Goal: Information Seeking & Learning: Learn about a topic

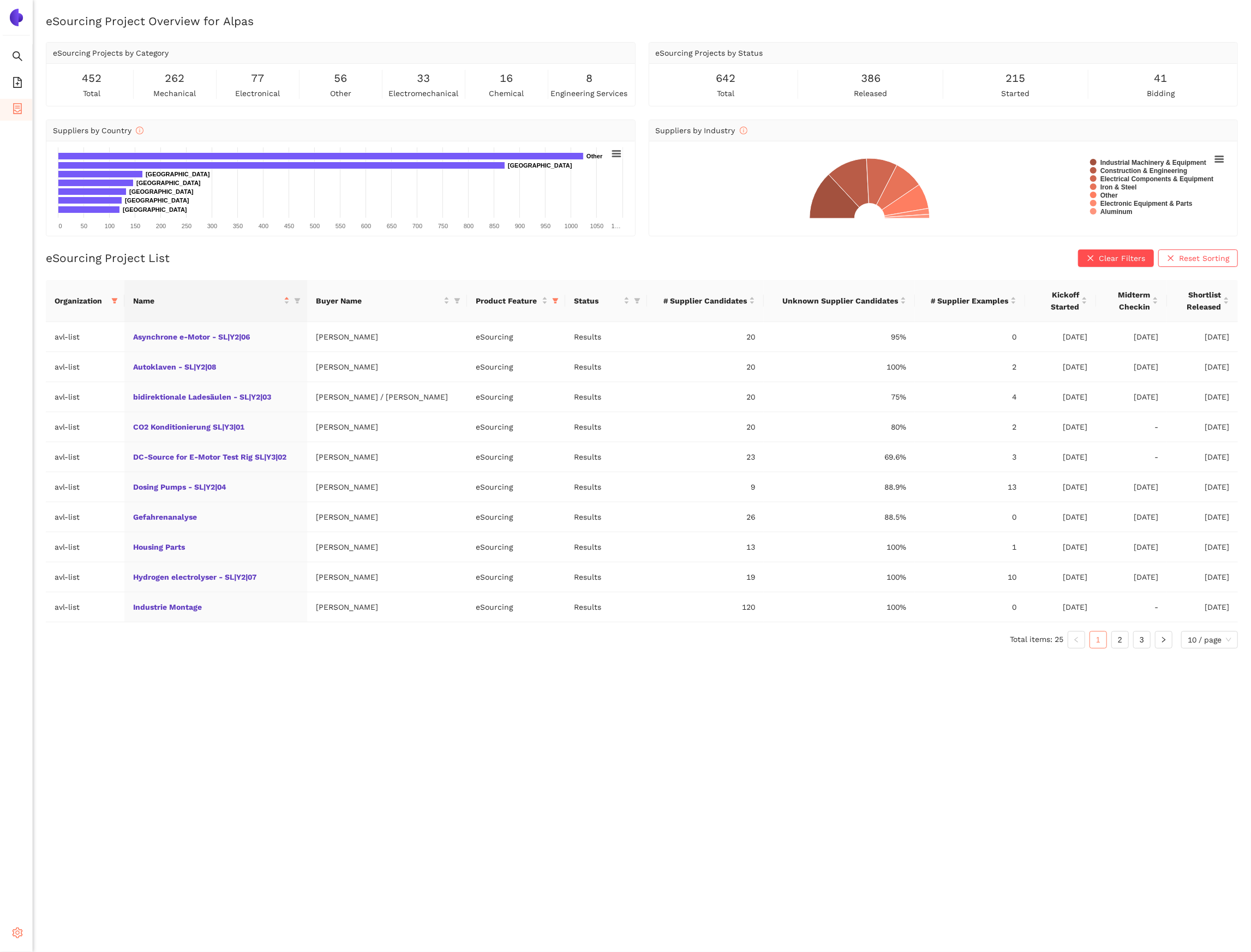
click at [22, 255] on span "setting" at bounding box center [17, 934] width 11 height 22
click at [15, 255] on li "Settings" at bounding box center [16, 934] width 32 height 26
click at [59, 255] on li "My Organization" at bounding box center [77, 881] width 90 height 22
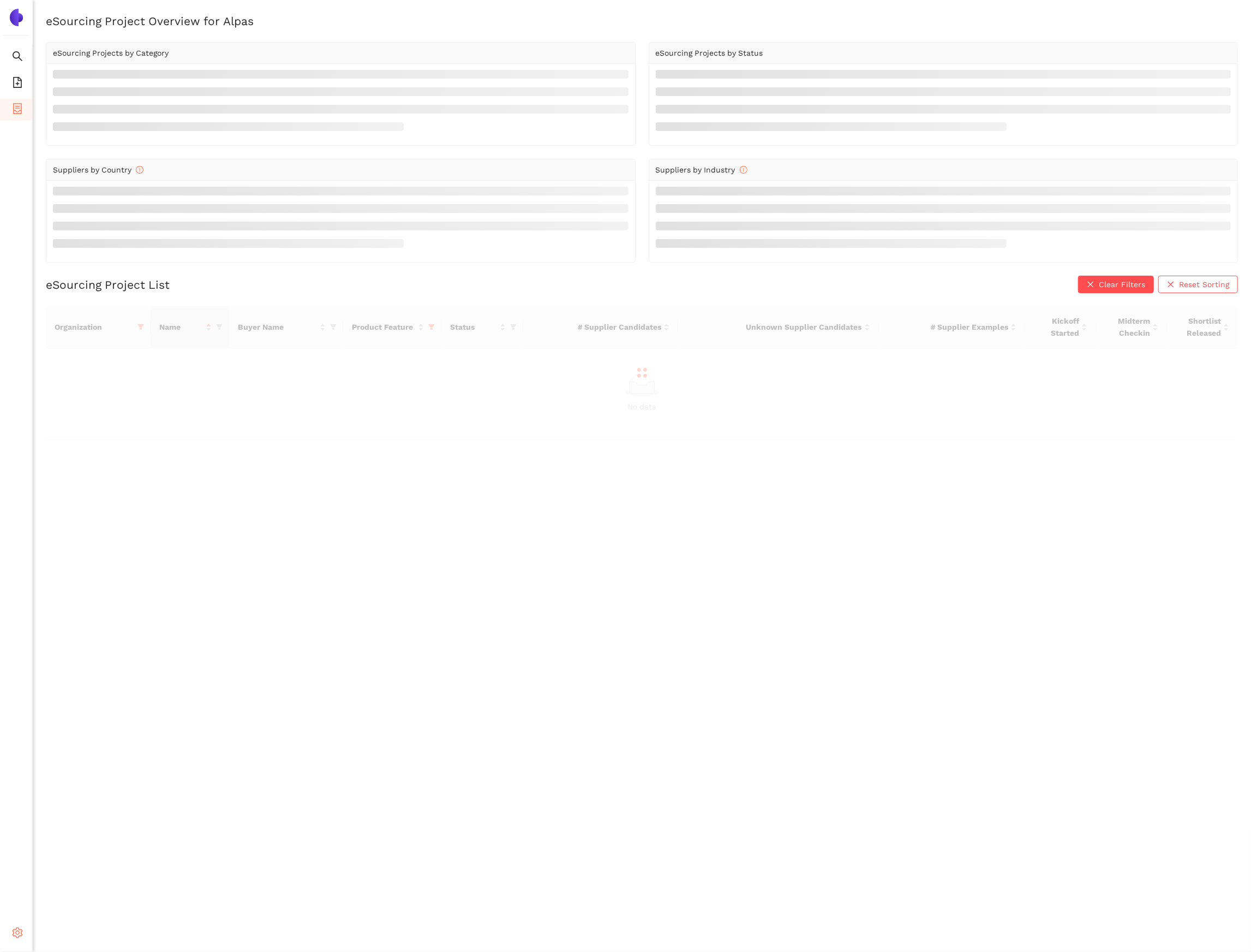
click at [17, 938] on span "setting" at bounding box center [17, 934] width 11 height 22
click at [71, 860] on li "Internal Area" at bounding box center [77, 855] width 90 height 22
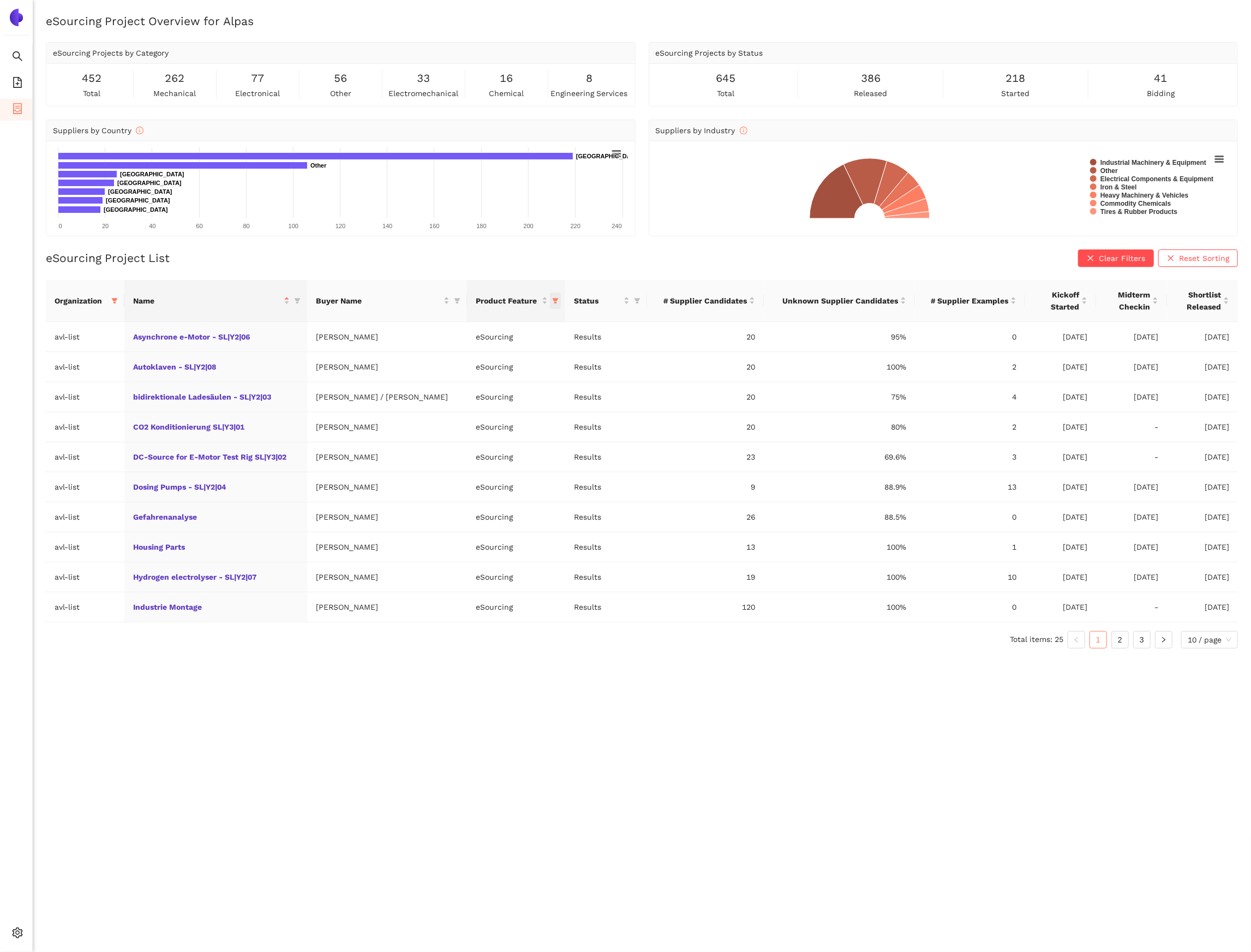
click at [550, 304] on span "this column's title is Product Feature,this column is sortable" at bounding box center [555, 301] width 11 height 17
click at [491, 472] on td "eSourcing" at bounding box center [516, 457] width 98 height 30
click at [1229, 302] on div "Shortlist Released" at bounding box center [1203, 301] width 53 height 24
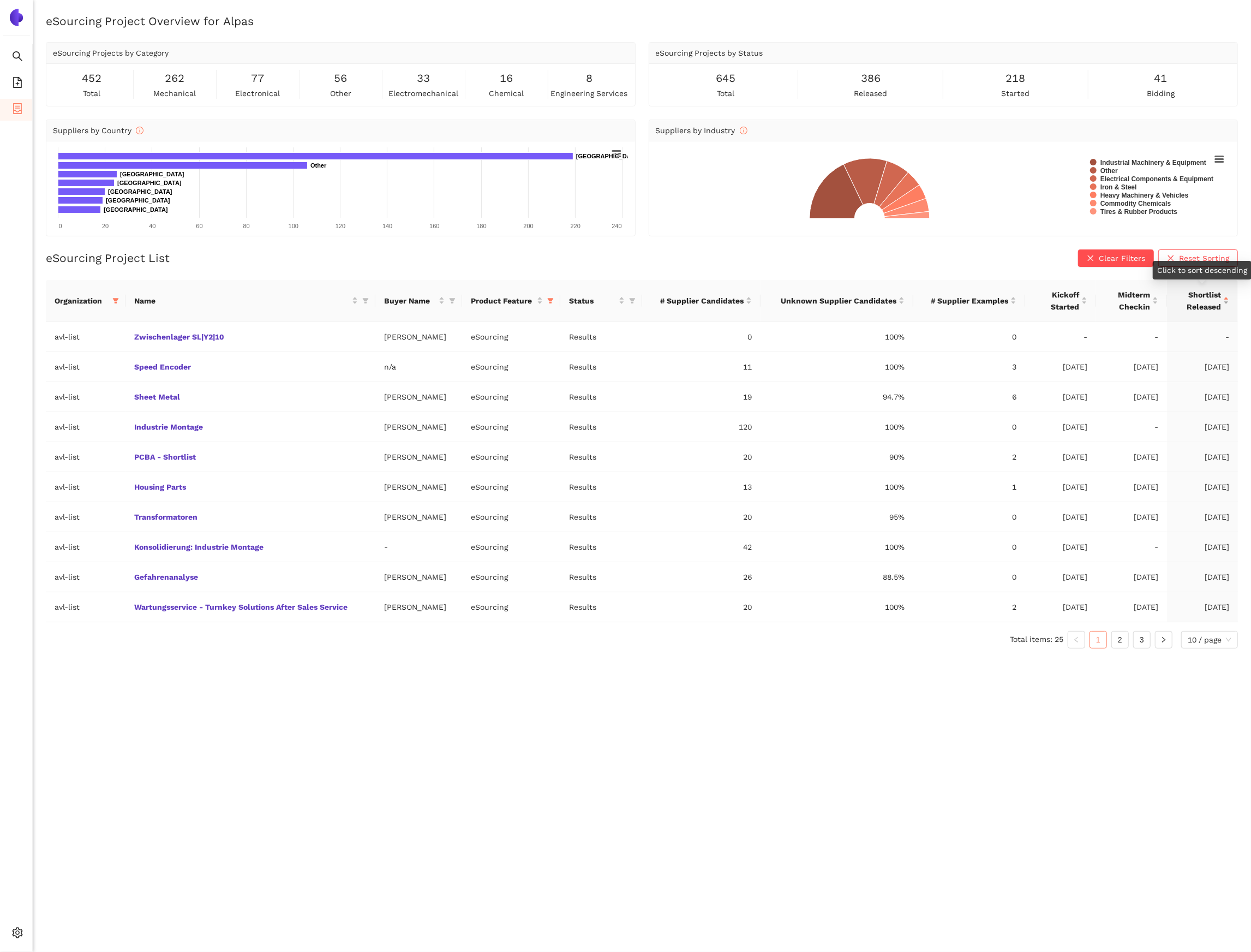
click at [1229, 302] on div "Shortlist Released" at bounding box center [1203, 301] width 53 height 24
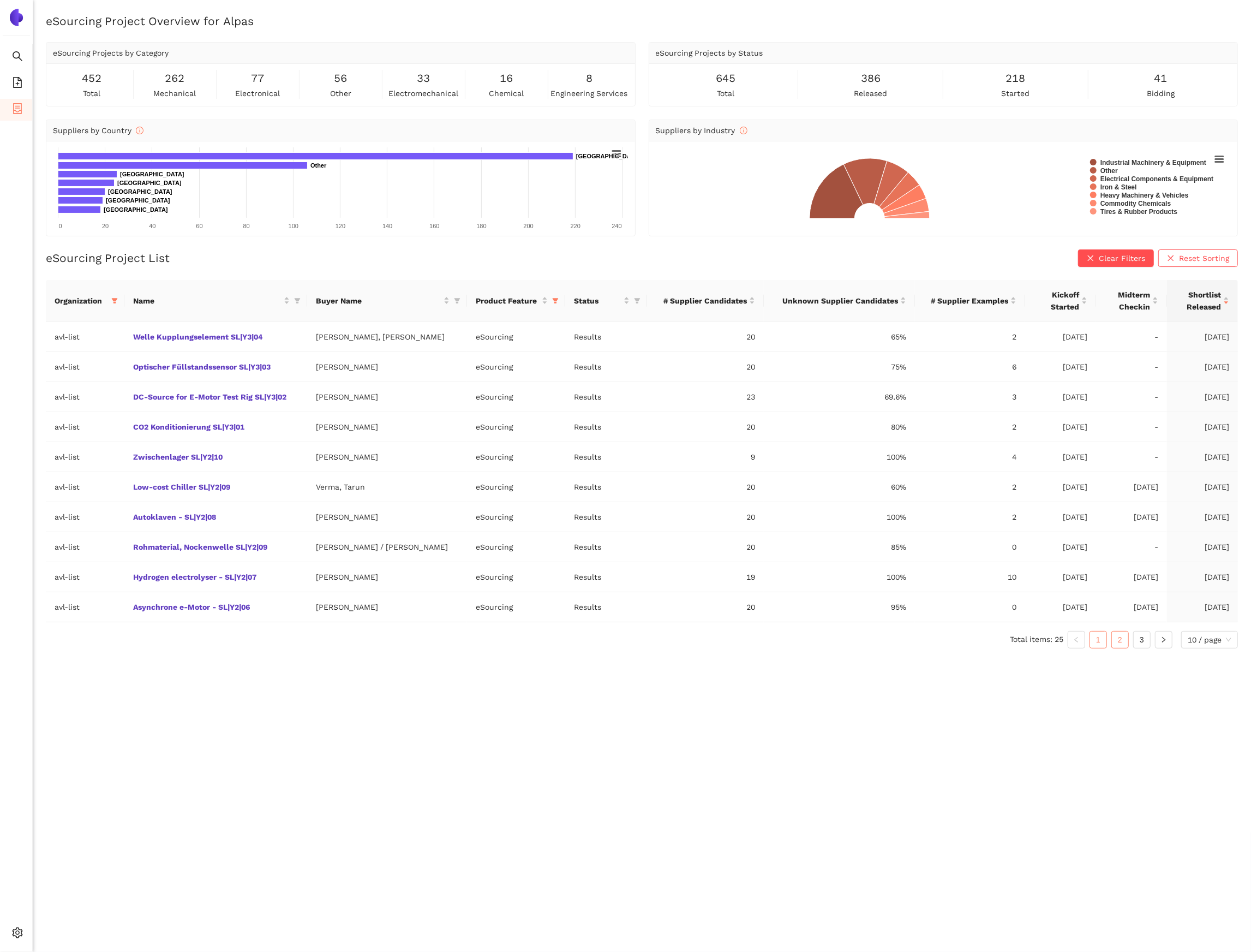
click at [1118, 641] on link "2" at bounding box center [1121, 640] width 17 height 17
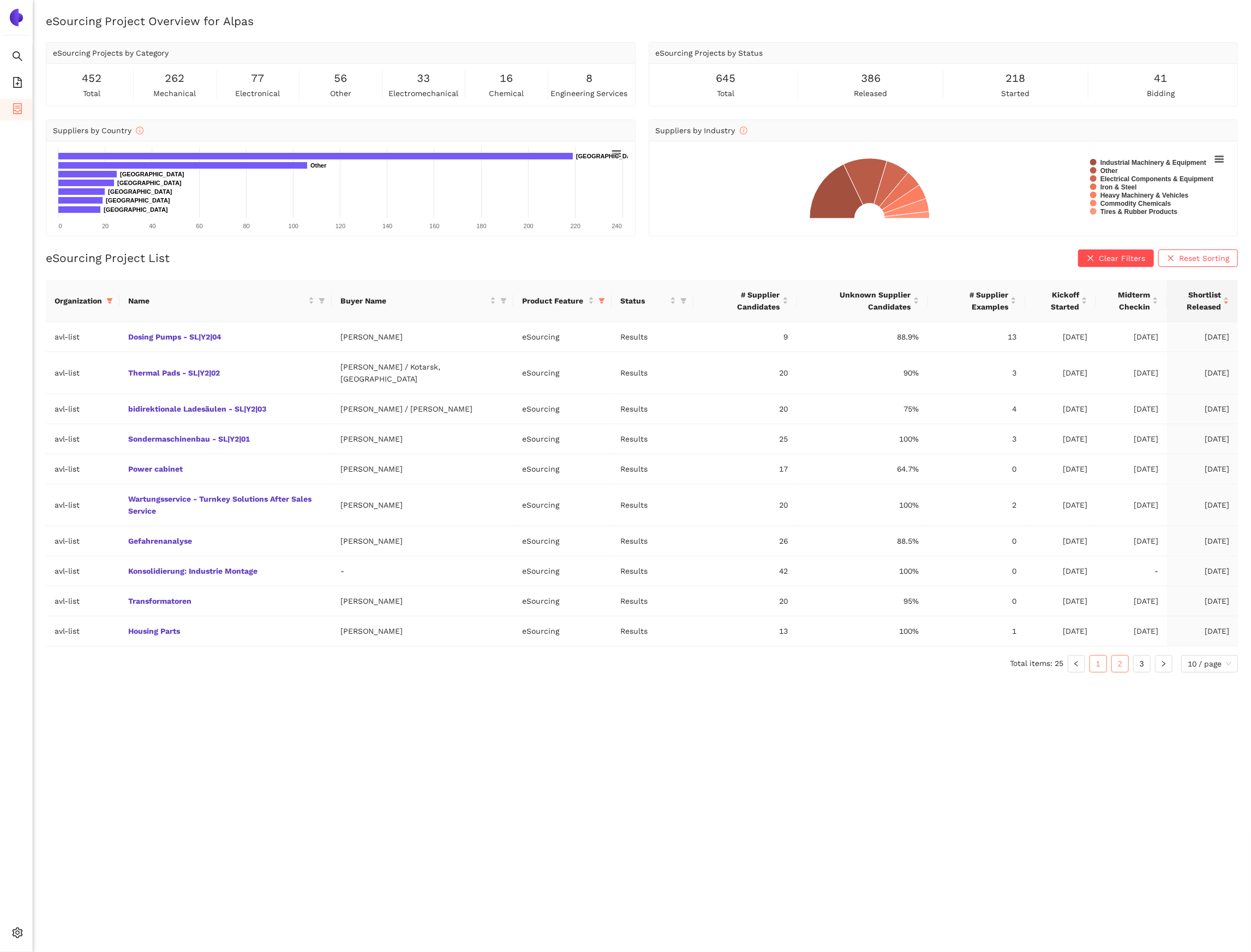
click at [1098, 655] on link "1" at bounding box center [1098, 664] width 17 height 17
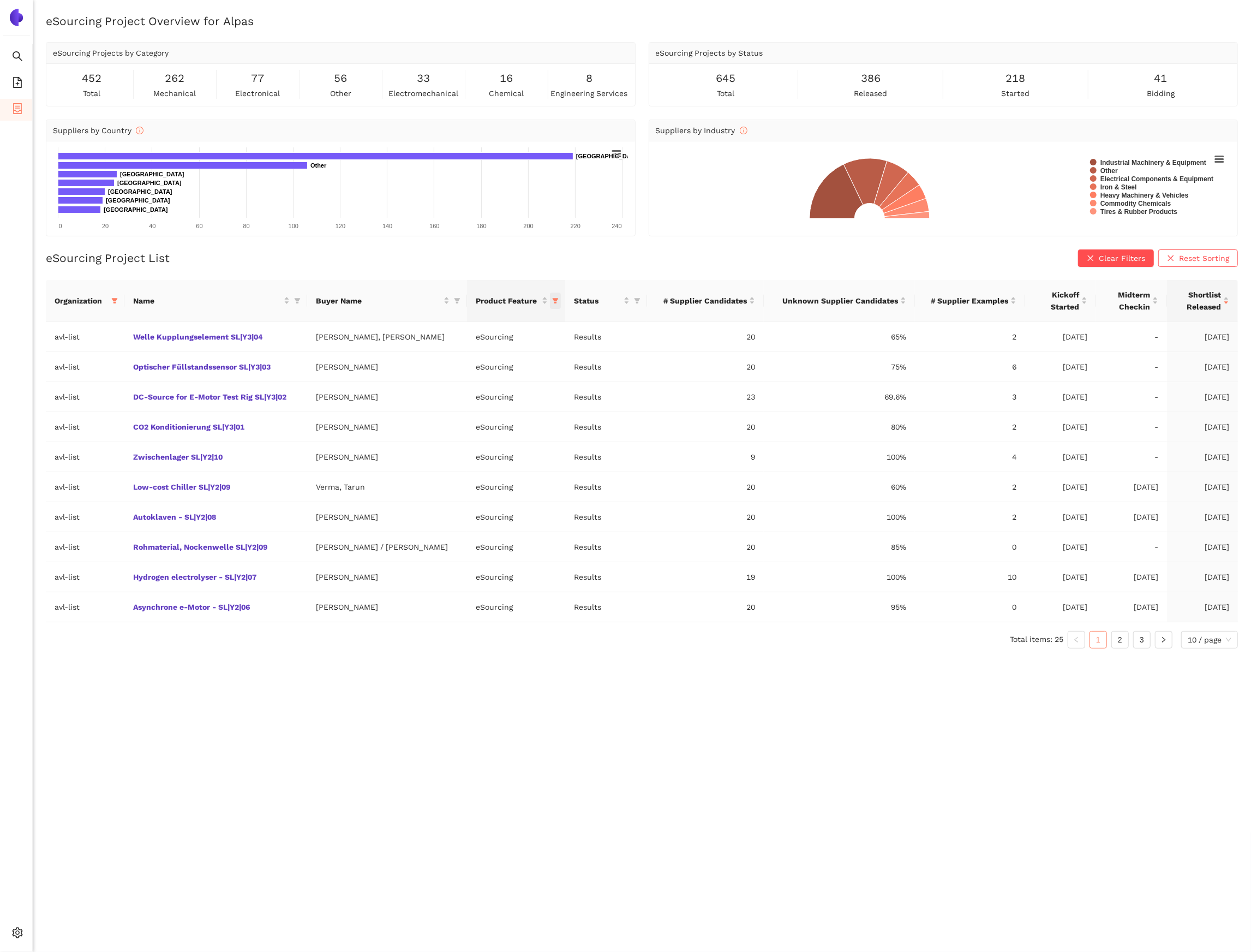
click at [554, 309] on span "this column's title is Product Feature,this column is sortable" at bounding box center [555, 301] width 11 height 17
click at [491, 369] on span "Touchless Tender" at bounding box center [498, 367] width 67 height 9
checkbox input "true"
click at [487, 355] on span "Longlist" at bounding box center [503, 349] width 95 height 12
checkbox input "true"
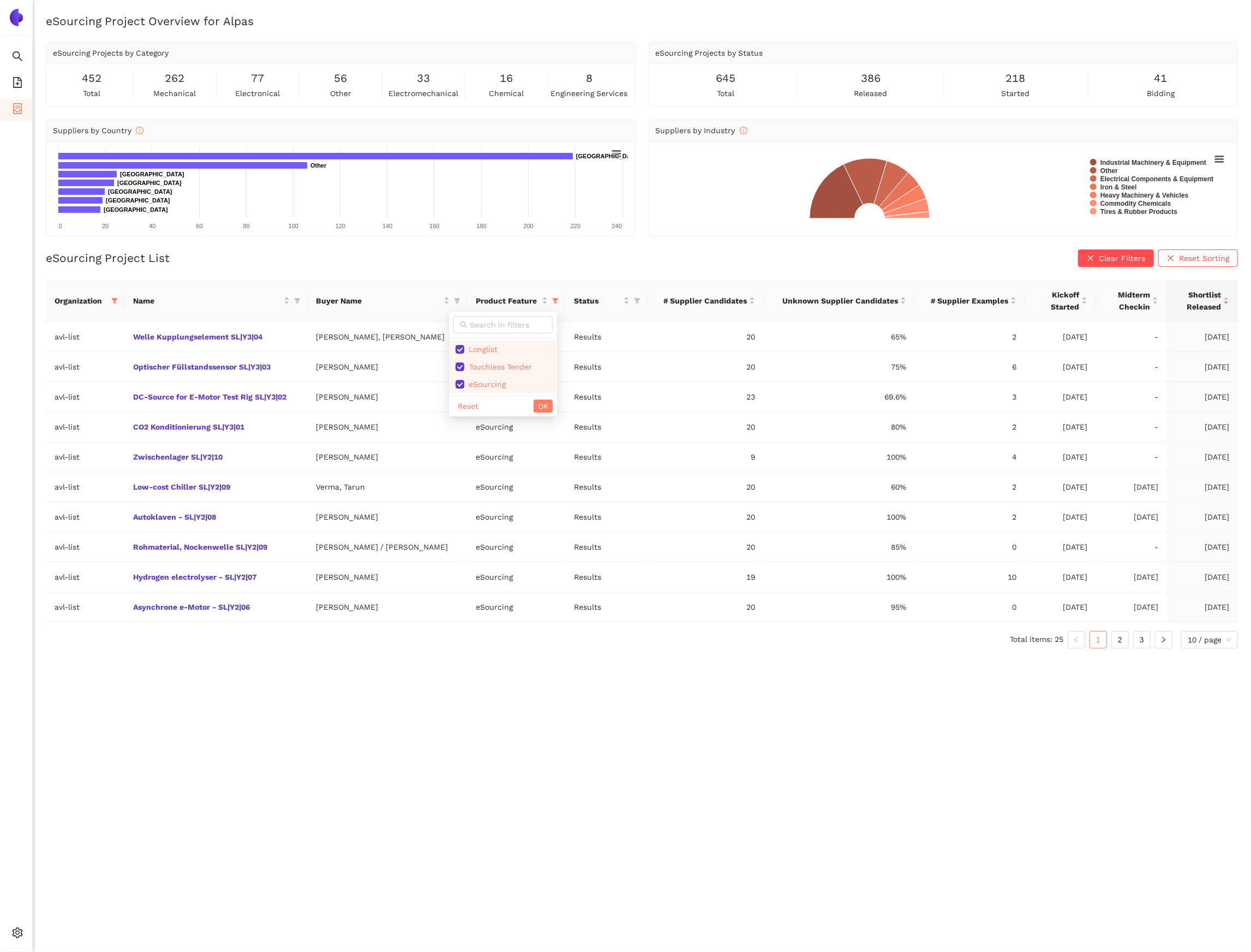
click at [538, 416] on div "Reset OK" at bounding box center [503, 405] width 108 height 21
click at [538, 416] on div "Reset OK" at bounding box center [503, 405] width 108 height 21
click at [537, 408] on button "OK" at bounding box center [543, 406] width 19 height 13
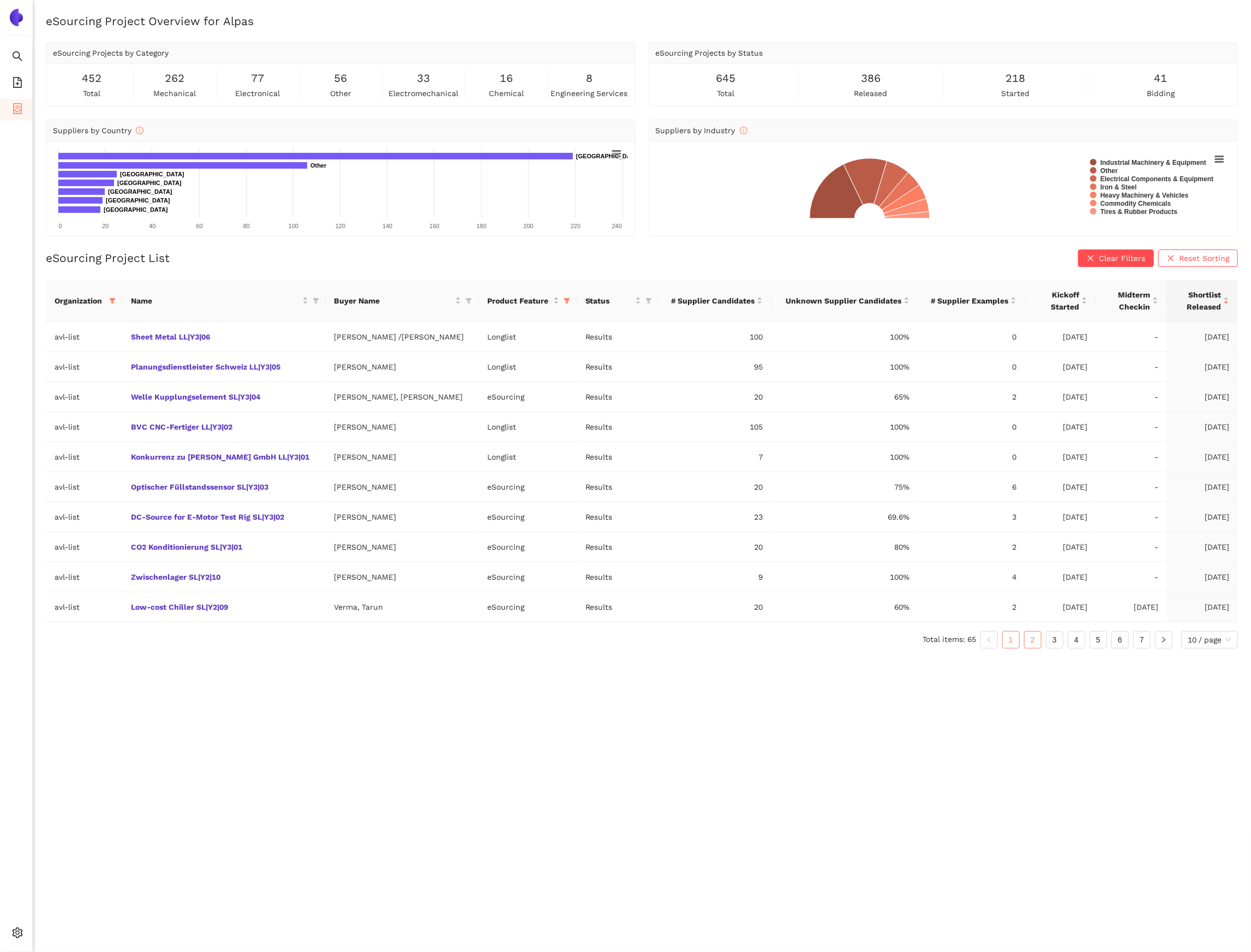
click at [1038, 645] on link "2" at bounding box center [1033, 640] width 17 height 17
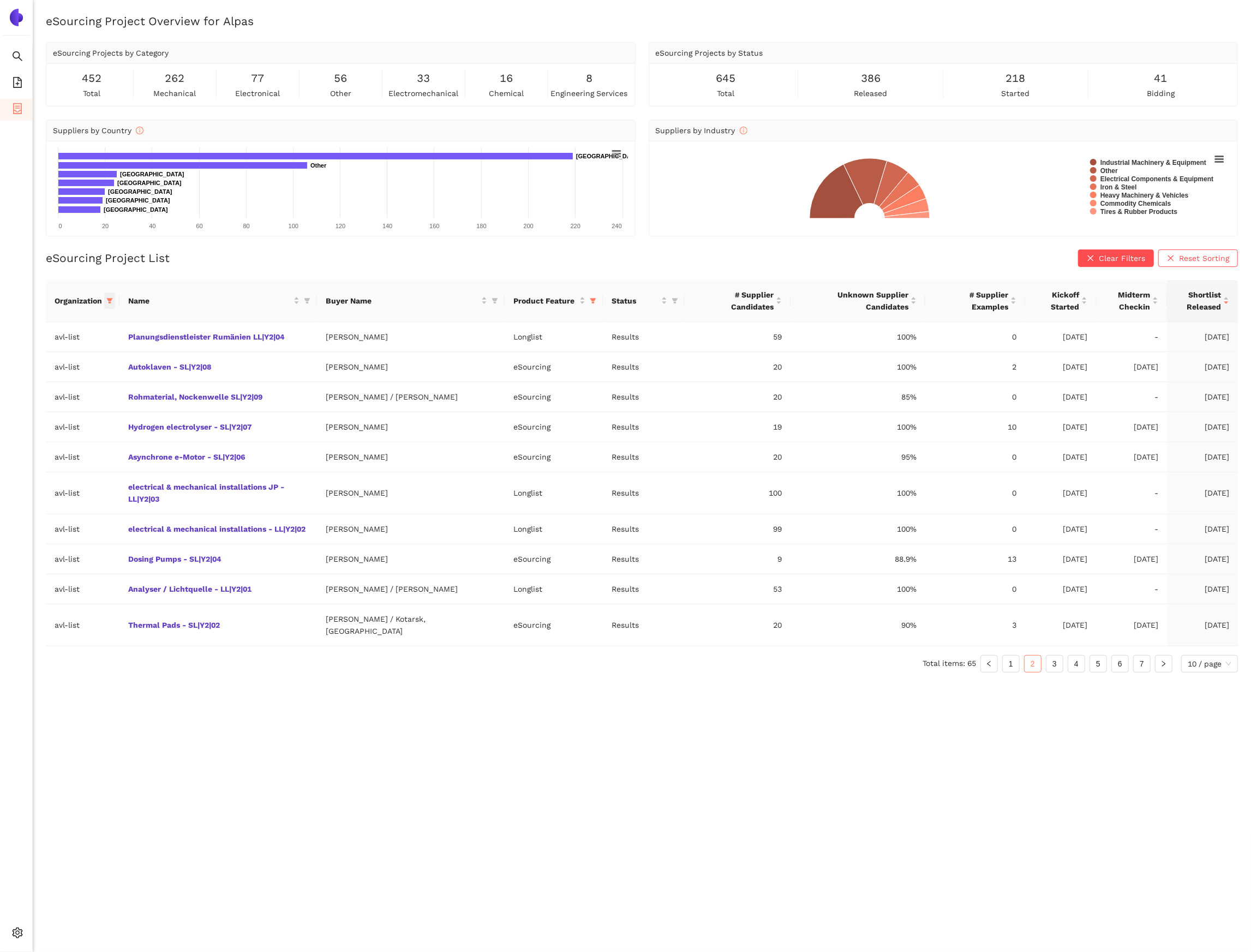
click at [115, 305] on span at bounding box center [109, 301] width 11 height 17
click at [58, 477] on span "avl-list" at bounding box center [73, 471] width 114 height 12
checkbox input "false"
click at [46, 329] on input "text" at bounding box center [78, 325] width 95 height 12
type input "sbb"
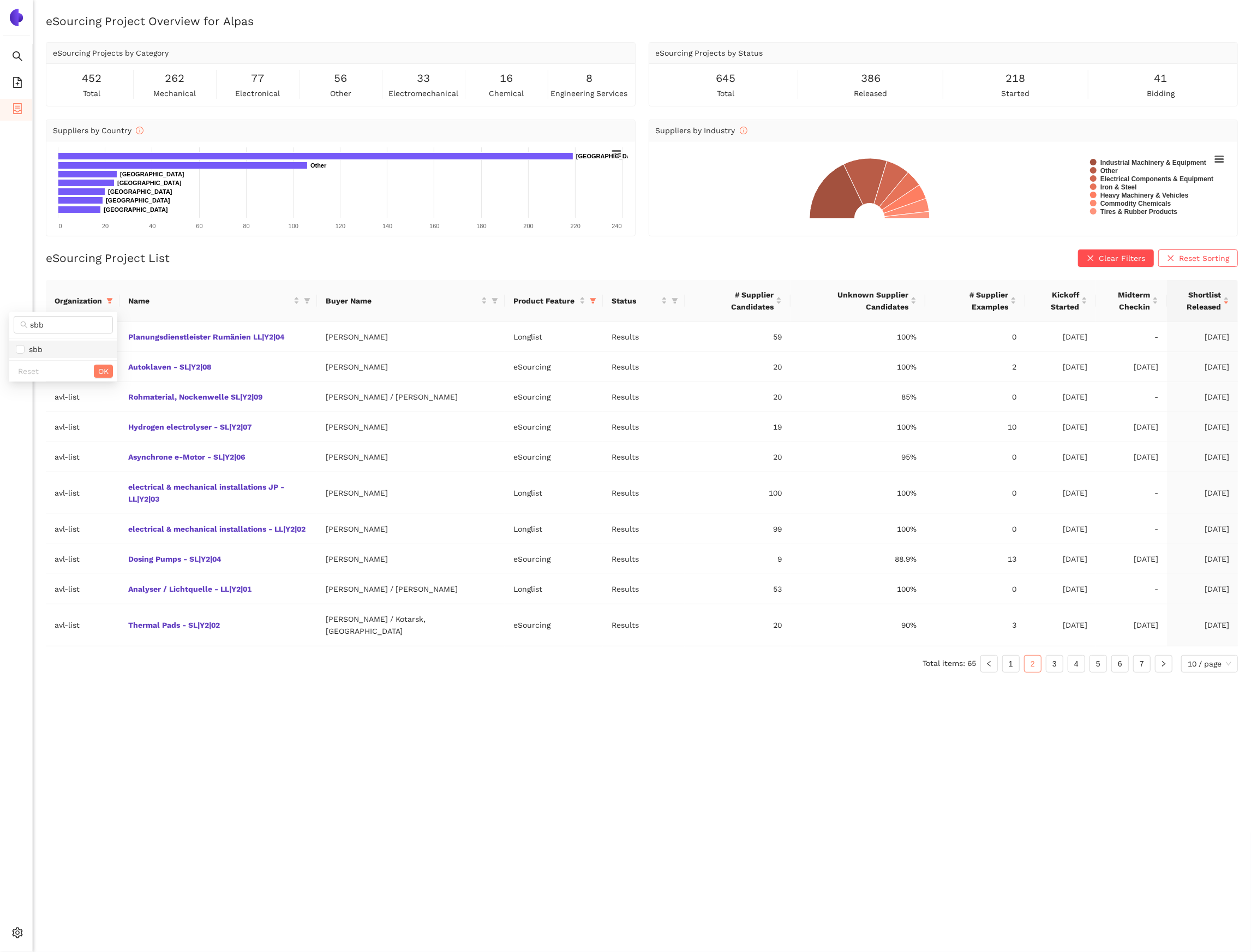
click at [48, 354] on span "sbb" at bounding box center [63, 349] width 95 height 12
checkbox input "true"
click at [94, 370] on button "OK" at bounding box center [103, 371] width 19 height 13
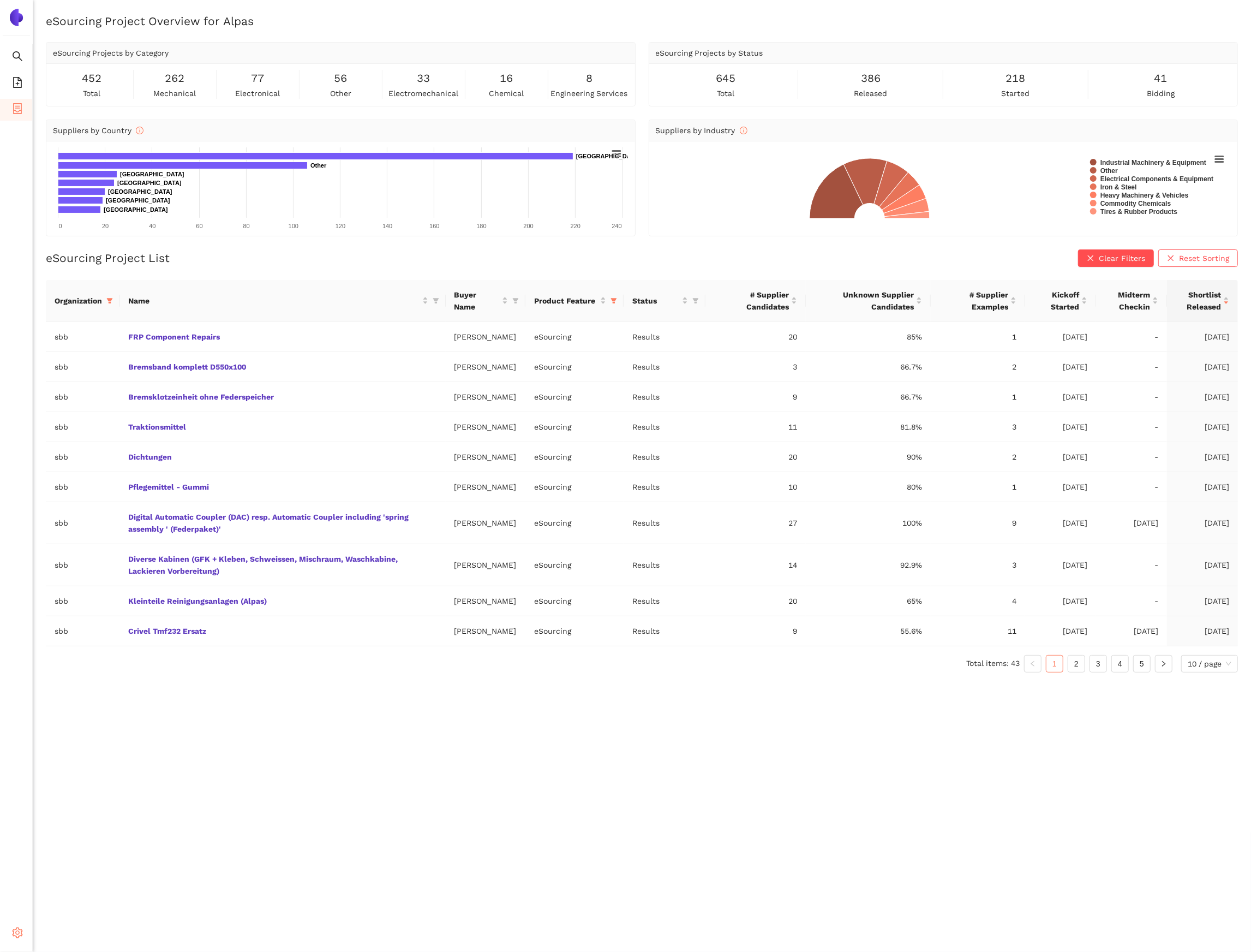
click at [21, 944] on span "setting" at bounding box center [17, 934] width 11 height 22
click at [82, 877] on span "My Organization" at bounding box center [84, 881] width 59 height 9
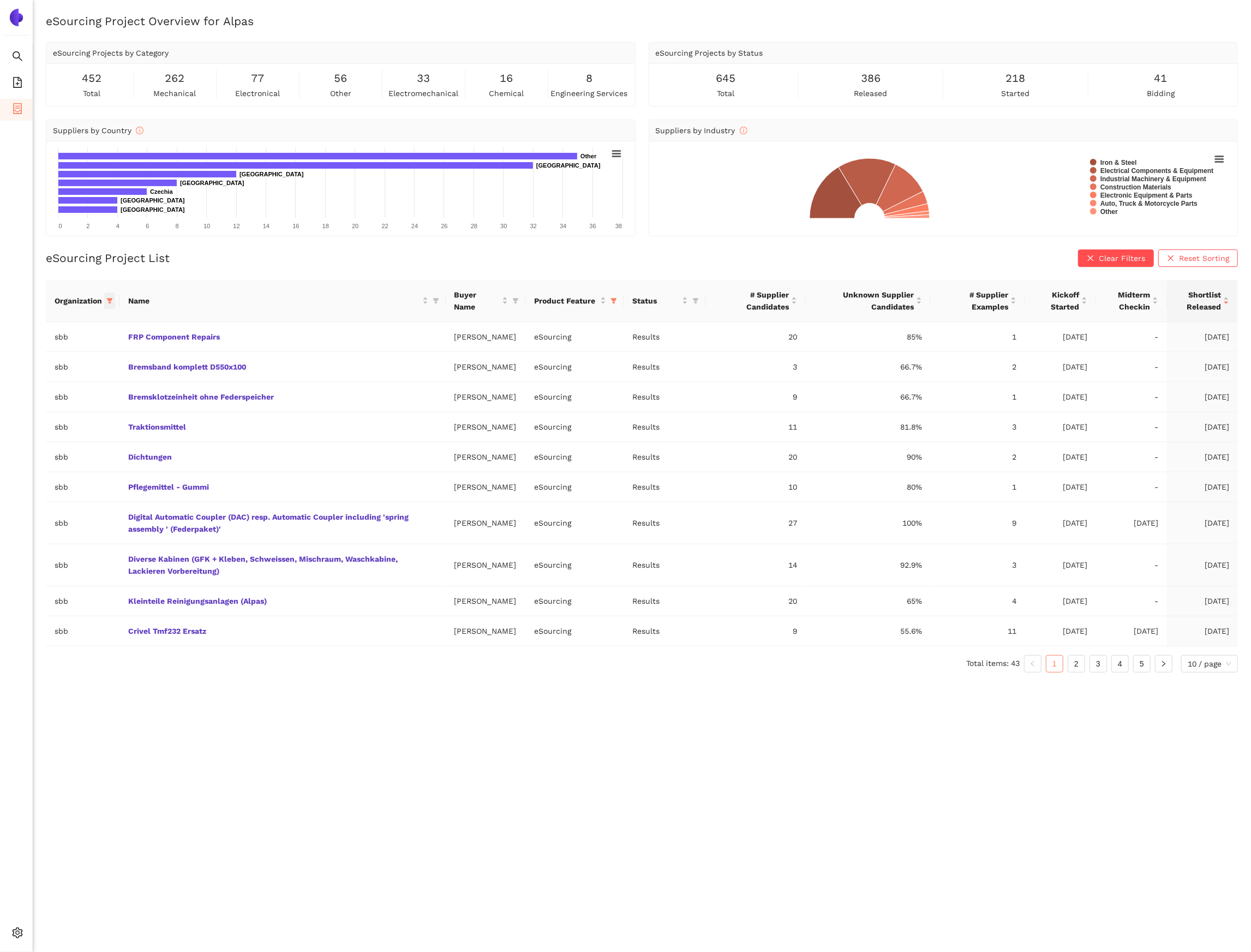
click at [108, 297] on span at bounding box center [109, 301] width 11 height 17
click at [29, 494] on span "Reset" at bounding box center [26, 493] width 21 height 12
checkbox input "false"
click at [49, 321] on input "text" at bounding box center [76, 325] width 95 height 12
type input "m"
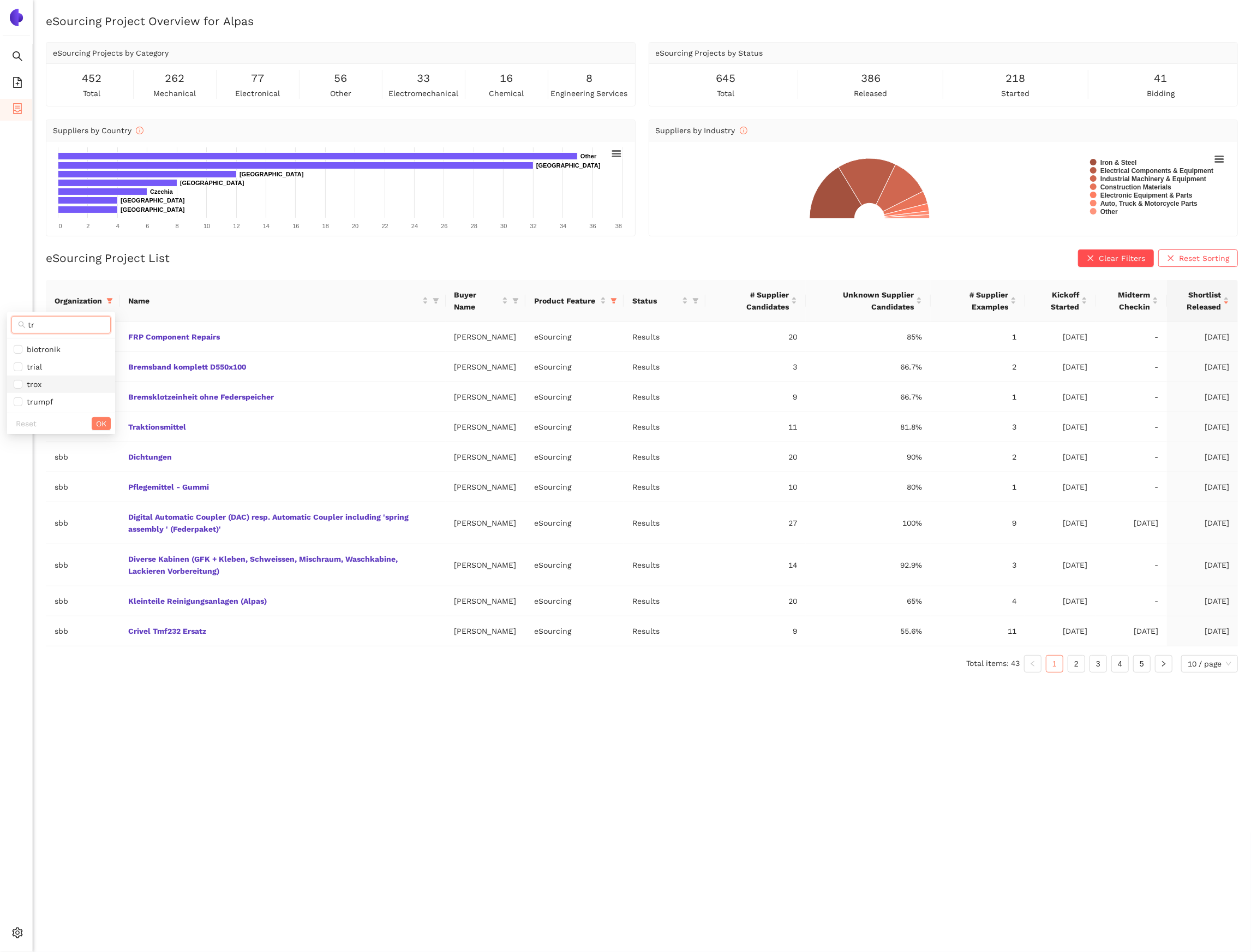
type input "tr"
click at [44, 389] on span "trox" at bounding box center [60, 384] width 95 height 12
checkbox input "true"
click at [109, 430] on button "OK" at bounding box center [101, 423] width 19 height 13
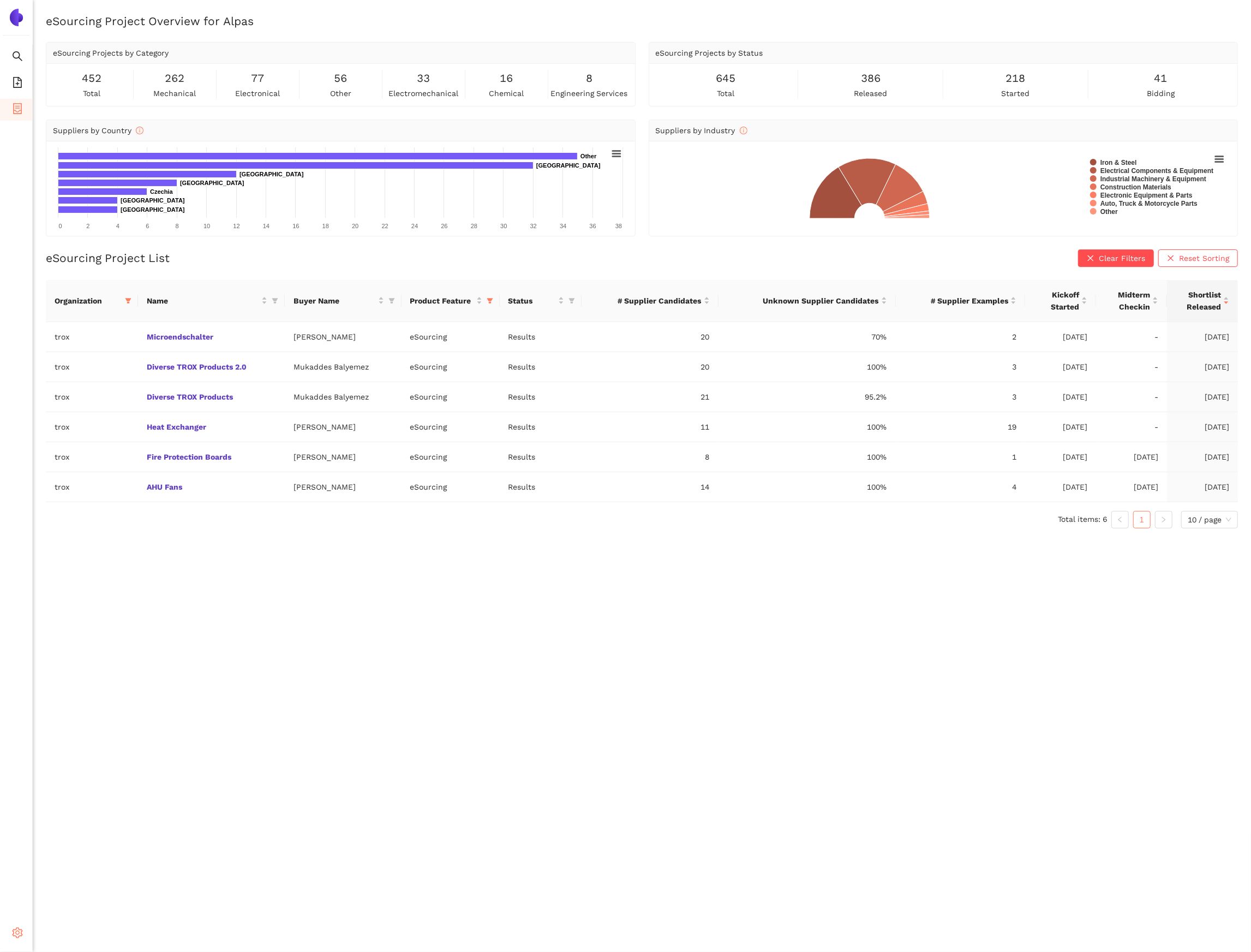
click at [20, 923] on span "setting" at bounding box center [17, 934] width 11 height 22
click at [76, 858] on span "Internal Area" at bounding box center [79, 855] width 48 height 9
click at [130, 302] on icon "filter" at bounding box center [128, 300] width 6 height 6
click at [45, 492] on span "Reset" at bounding box center [45, 493] width 21 height 12
checkbox input "false"
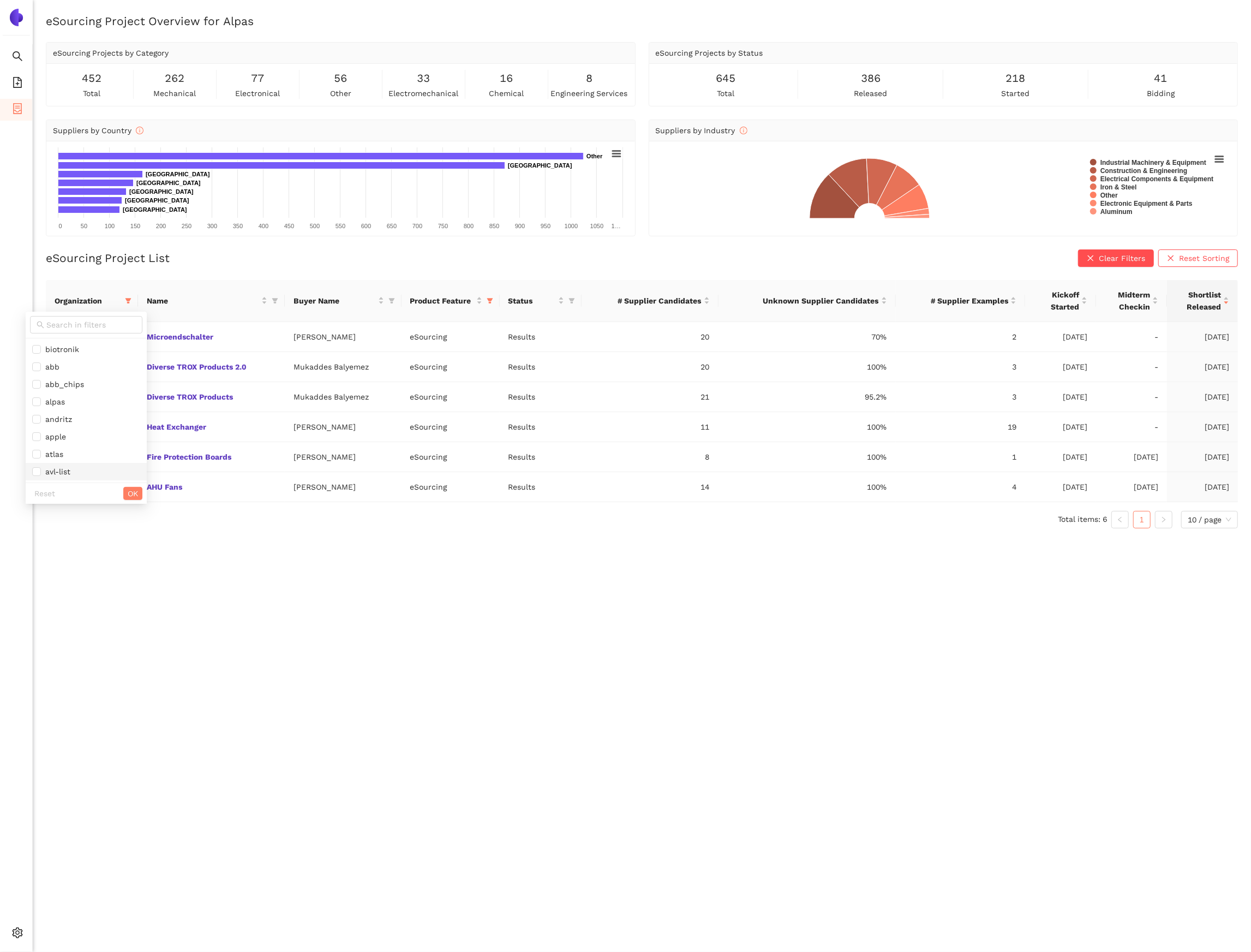
click at [45, 474] on span "avl-list" at bounding box center [55, 472] width 29 height 9
checkbox input "true"
click at [128, 497] on span "OK" at bounding box center [133, 493] width 10 height 12
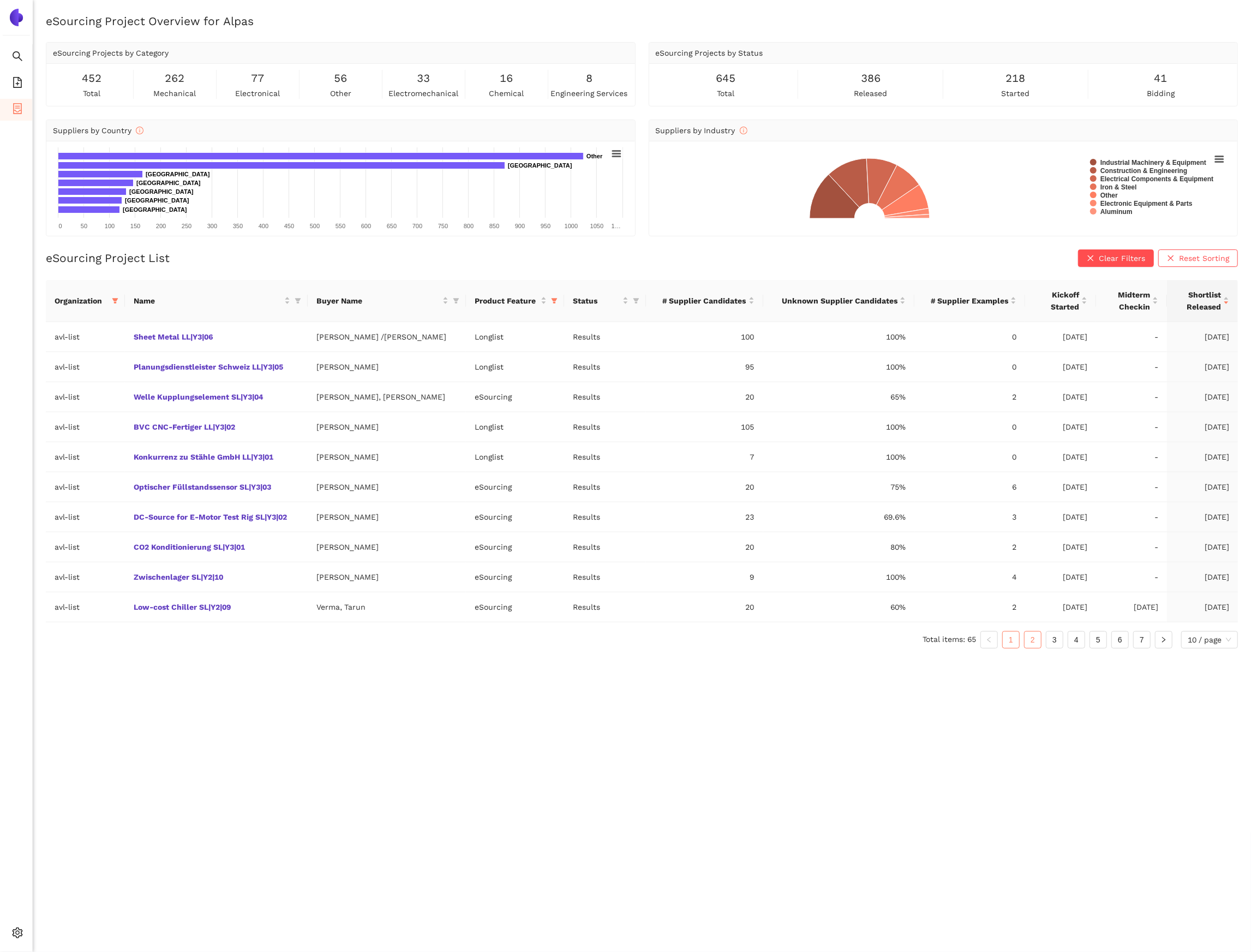
click at [1030, 645] on link "2" at bounding box center [1033, 640] width 17 height 17
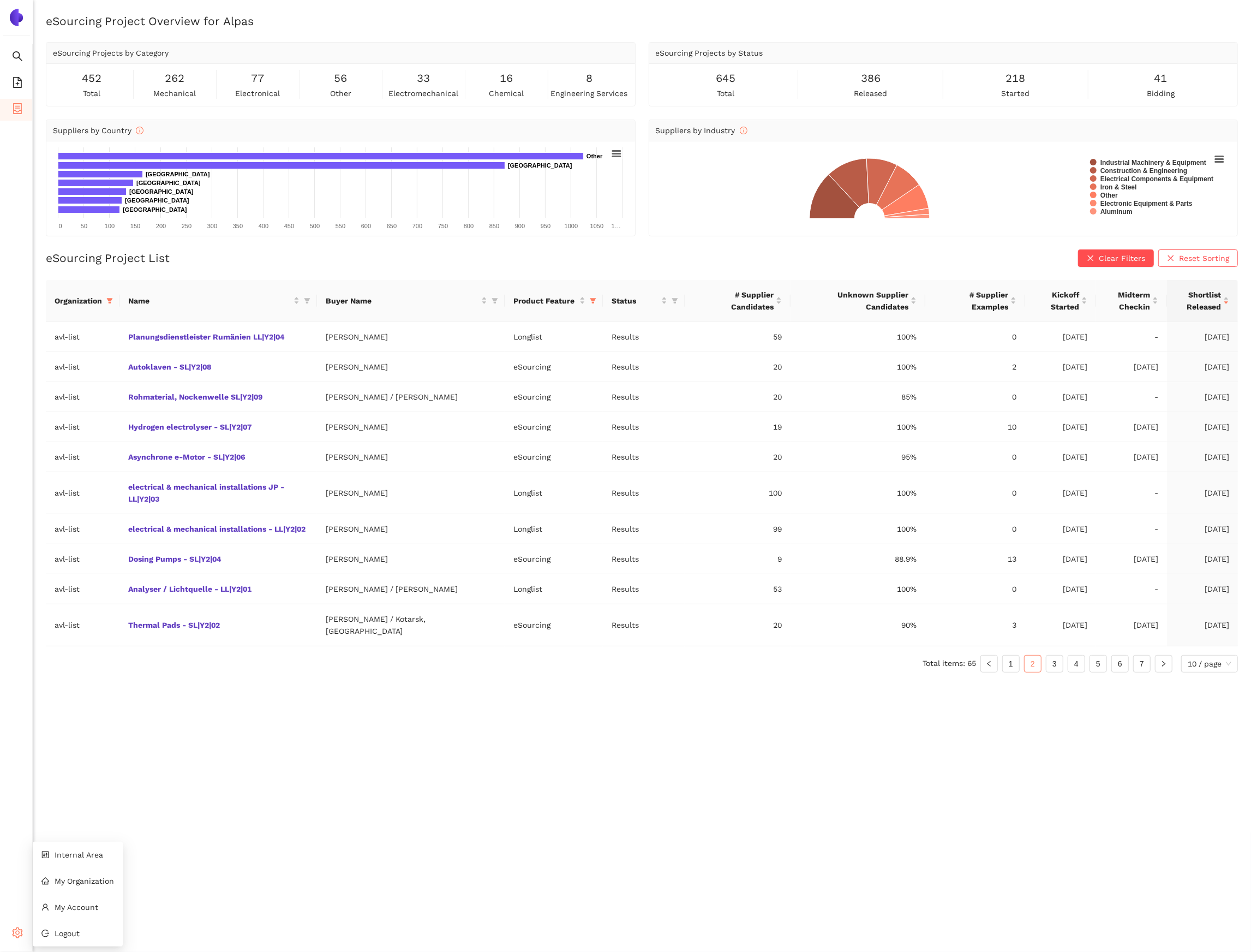
click at [18, 927] on icon "setting" at bounding box center [17, 932] width 11 height 11
click at [0, 0] on link "Hydrogen electrolyser - SL|Y2|07" at bounding box center [0, 0] width 0 height 0
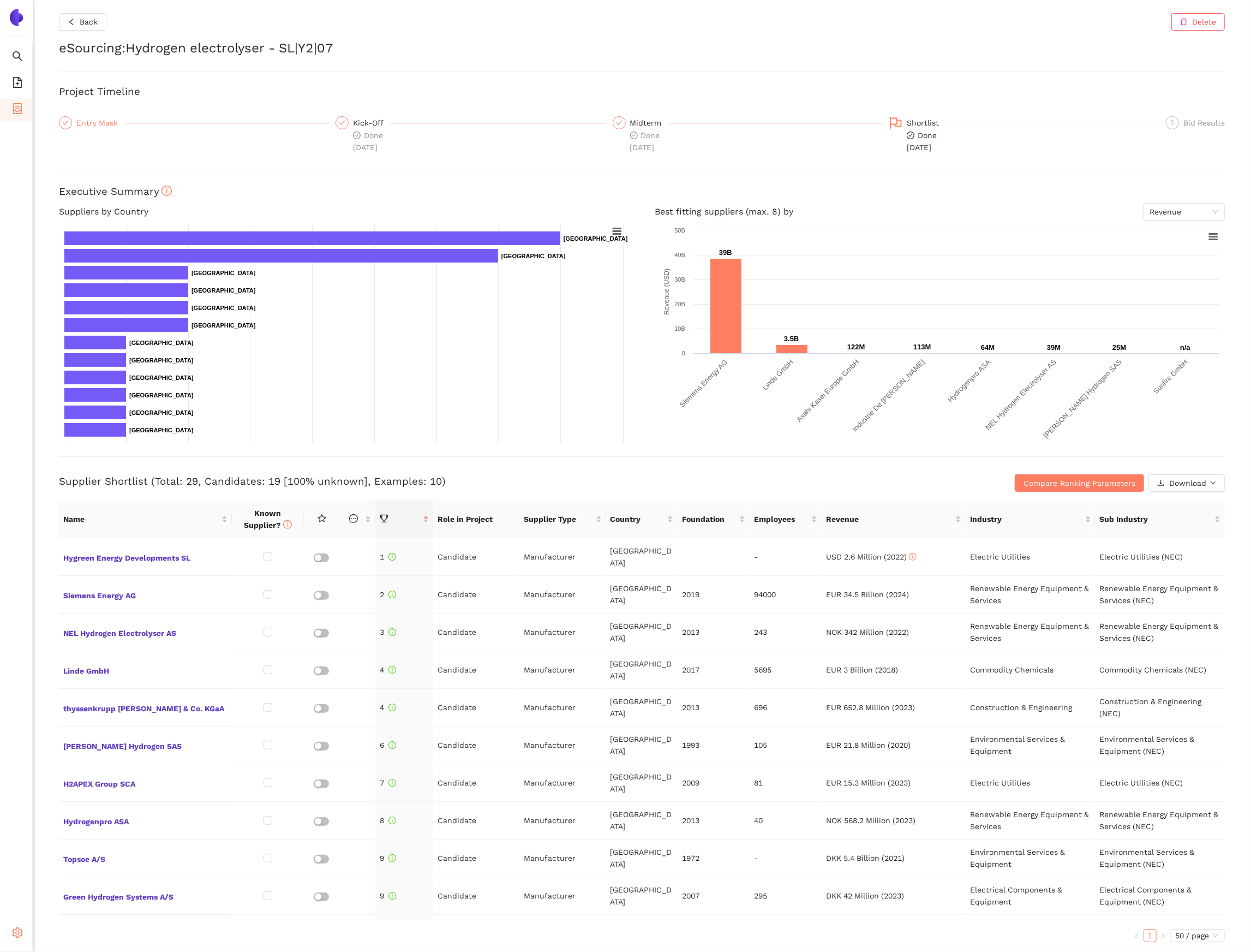
click at [85, 127] on div "Entry Mask" at bounding box center [100, 123] width 48 height 13
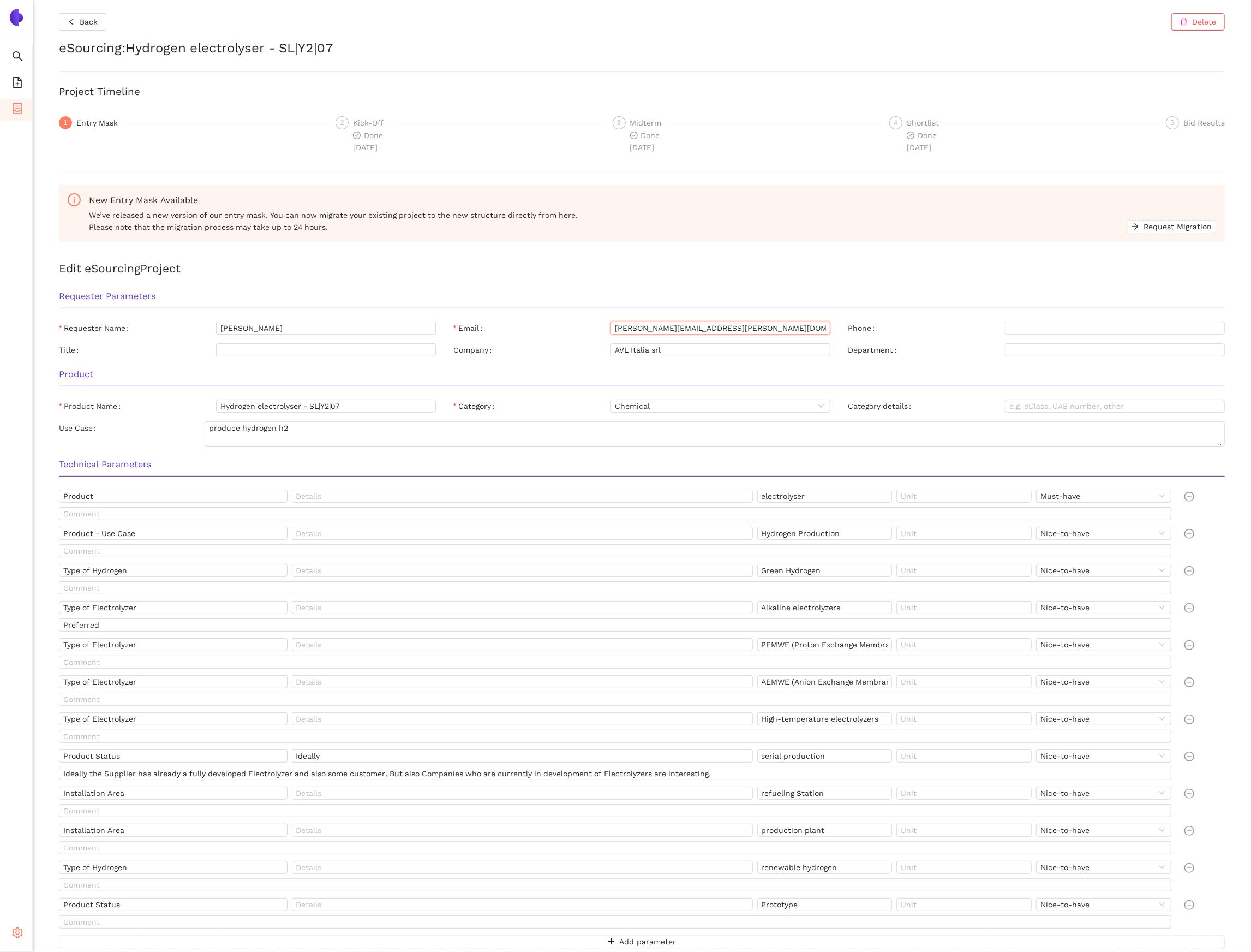
drag, startPoint x: 734, startPoint y: 328, endPoint x: 603, endPoint y: 332, distance: 131.1
click at [603, 332] on div "Email andrea.reinero@avl.com" at bounding box center [642, 328] width 377 height 13
click at [96, 17] on span "Back" at bounding box center [88, 22] width 18 height 12
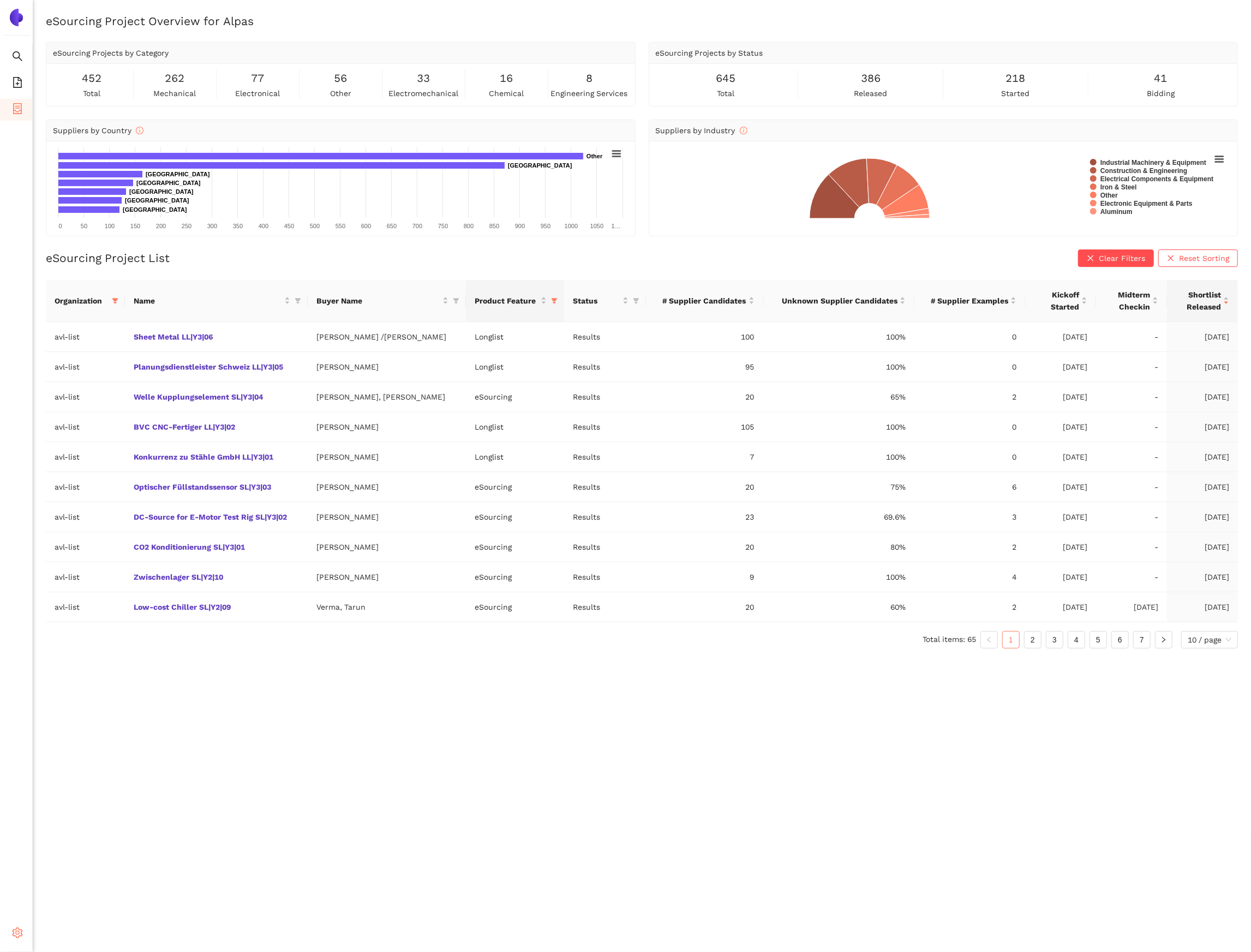
click at [559, 304] on th "Product Feature" at bounding box center [515, 301] width 98 height 42
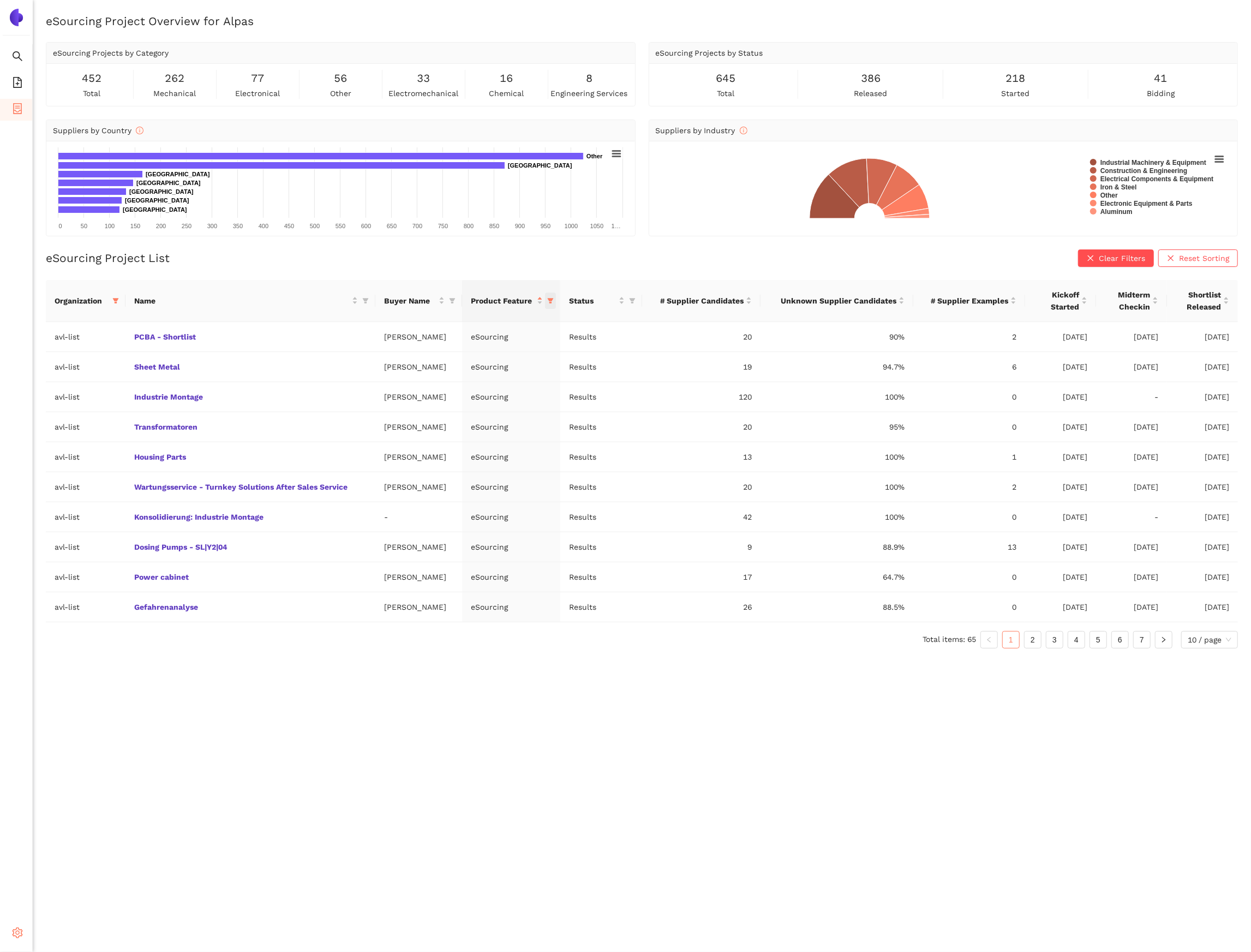
click at [554, 304] on icon "filter" at bounding box center [550, 300] width 6 height 6
click at [509, 373] on span "Touchless Tender" at bounding box center [515, 367] width 95 height 12
checkbox input "false"
click at [496, 346] on span "Longlist" at bounding box center [493, 349] width 33 height 9
checkbox input "false"
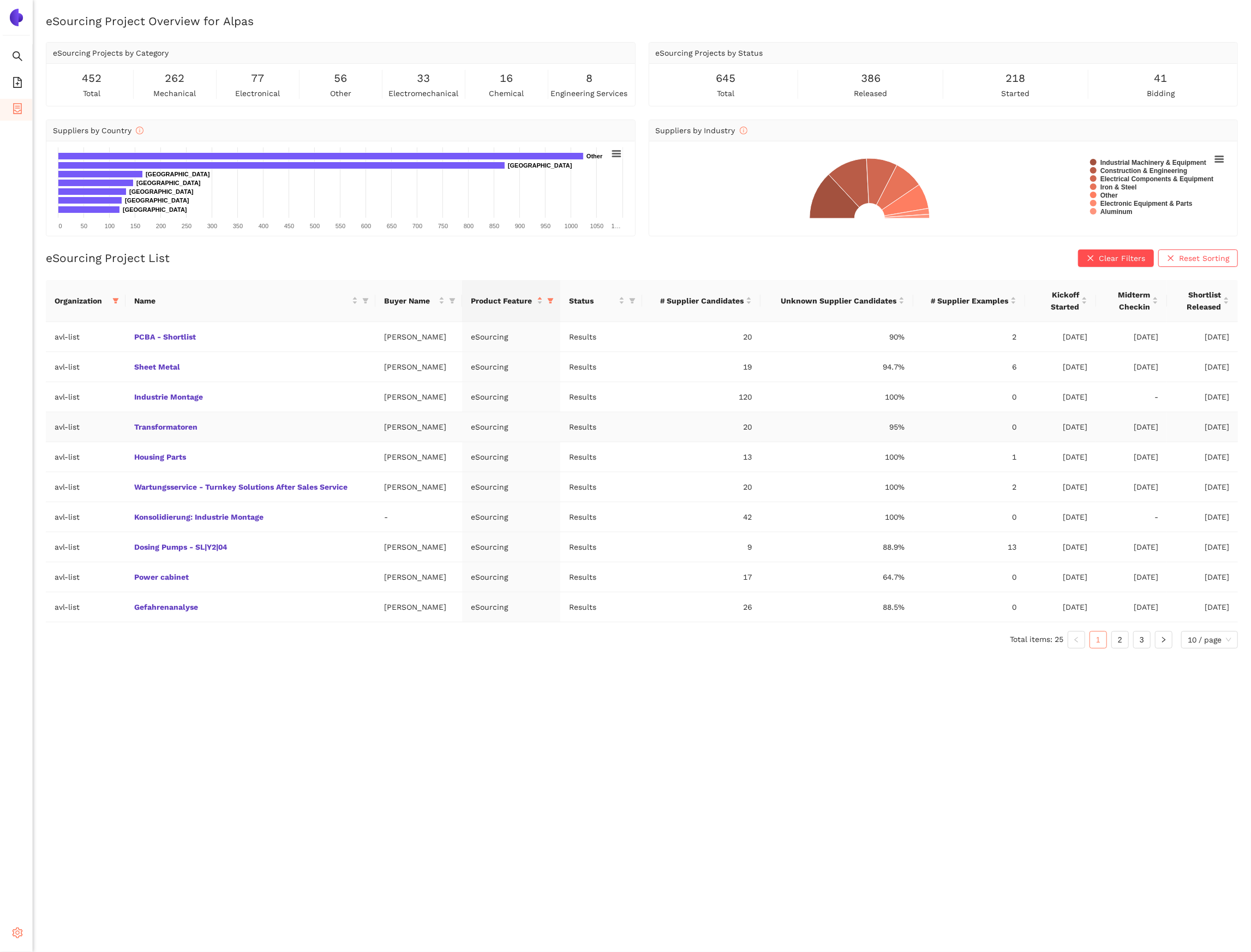
click at [561, 421] on td "eSourcing" at bounding box center [511, 426] width 98 height 30
click at [556, 305] on span at bounding box center [550, 301] width 11 height 17
click at [559, 410] on span "OK" at bounding box center [556, 406] width 10 height 12
click at [1227, 302] on div "Shortlist Released" at bounding box center [1203, 301] width 53 height 24
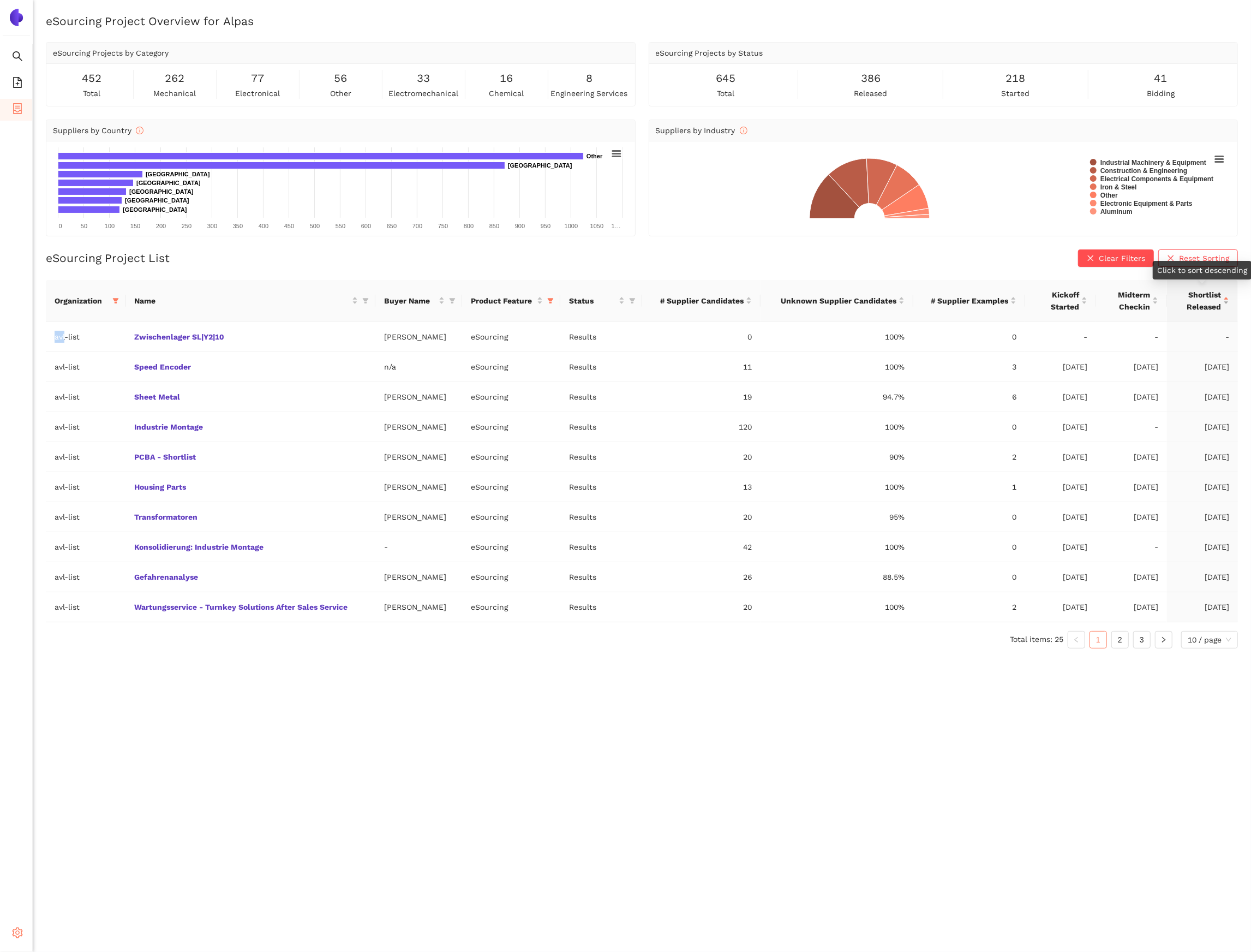
click at [1227, 302] on div "Shortlist Released" at bounding box center [1203, 301] width 53 height 24
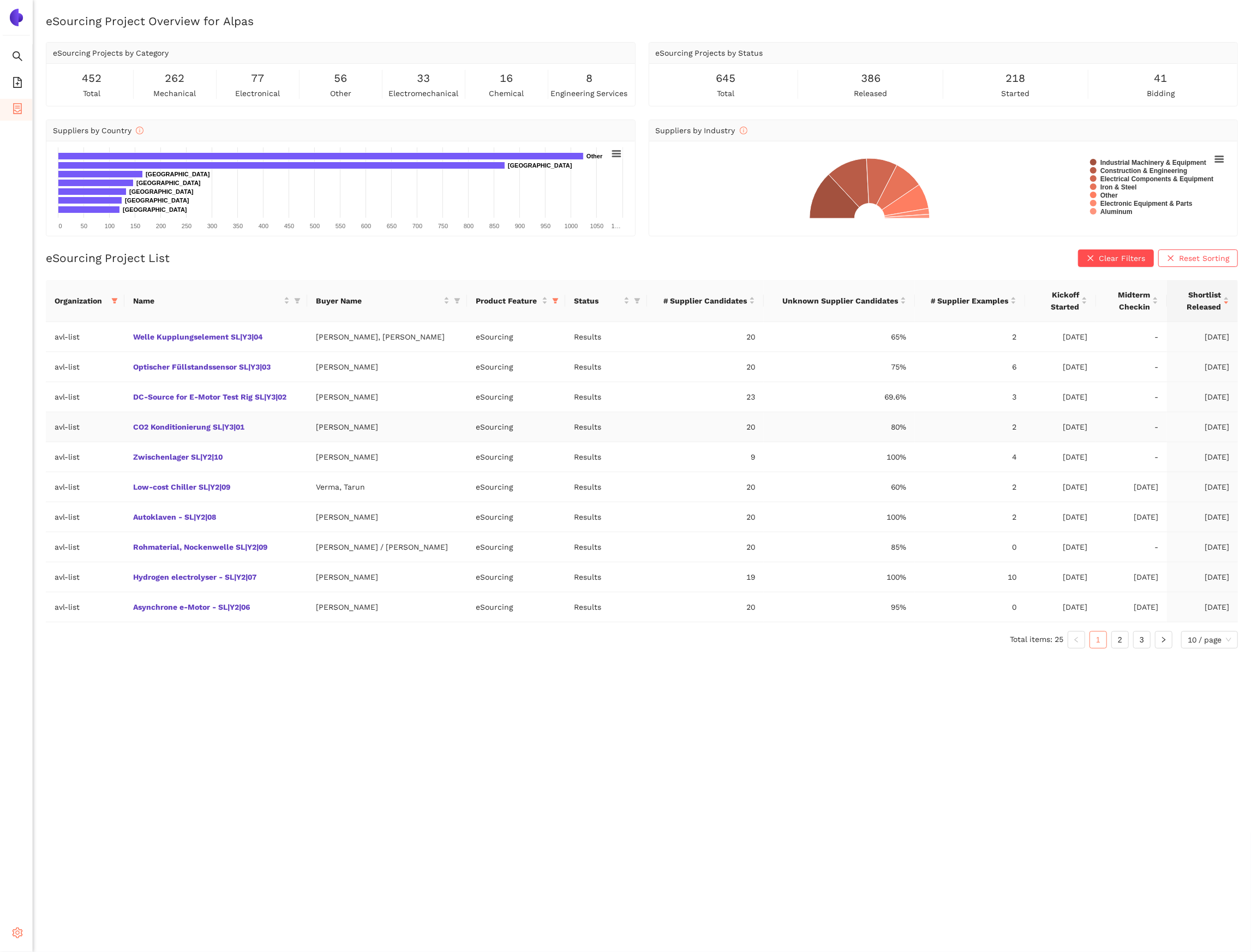
click at [366, 424] on td "Andrea Hammer" at bounding box center [387, 426] width 160 height 30
click at [18, 935] on icon "setting" at bounding box center [17, 932] width 11 height 11
click at [13, 79] on icon "file-add" at bounding box center [17, 82] width 11 height 11
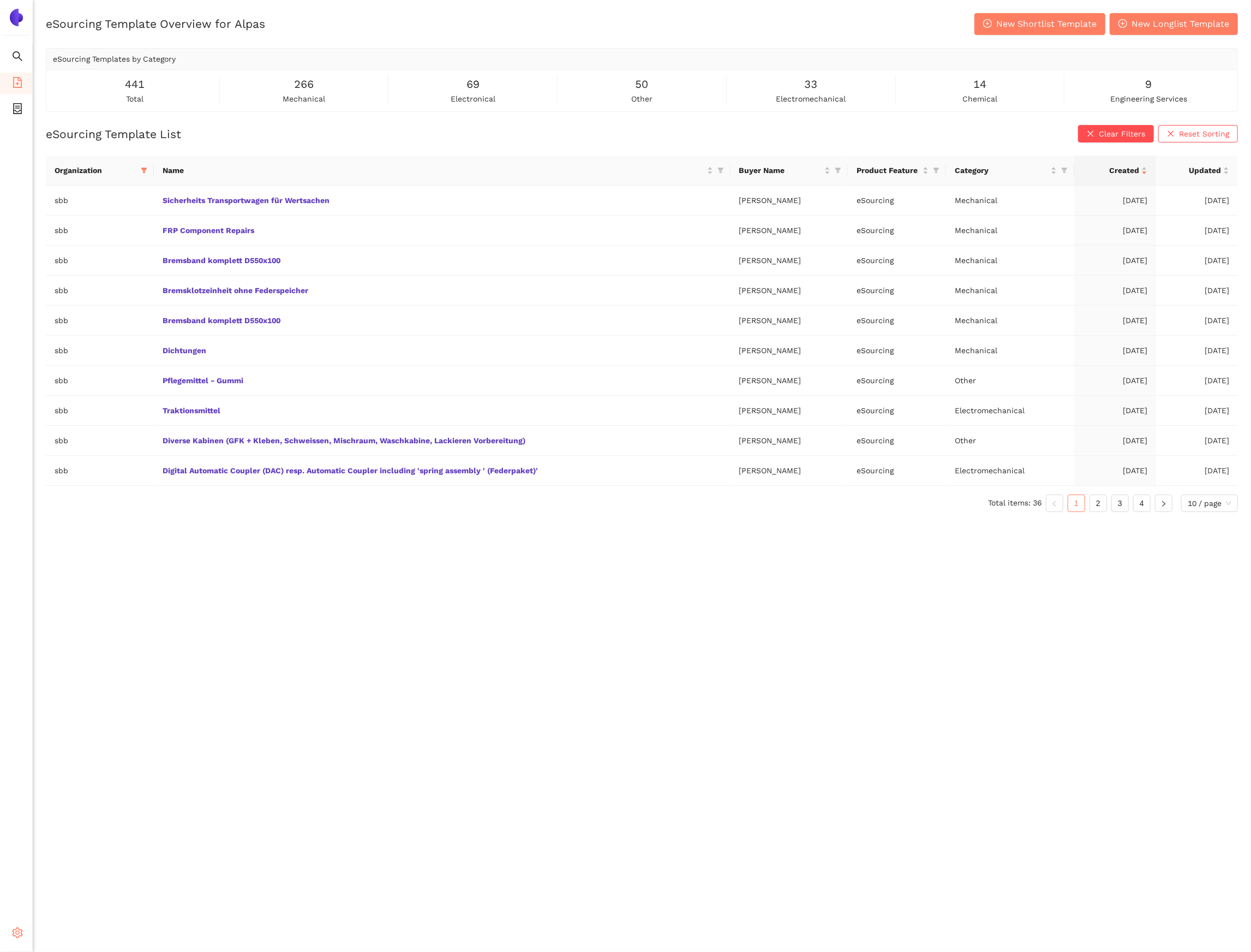
click at [17, 944] on span "setting" at bounding box center [17, 934] width 11 height 22
click at [94, 853] on span "Internal Area" at bounding box center [79, 855] width 48 height 9
click at [15, 108] on icon "container" at bounding box center [17, 108] width 11 height 11
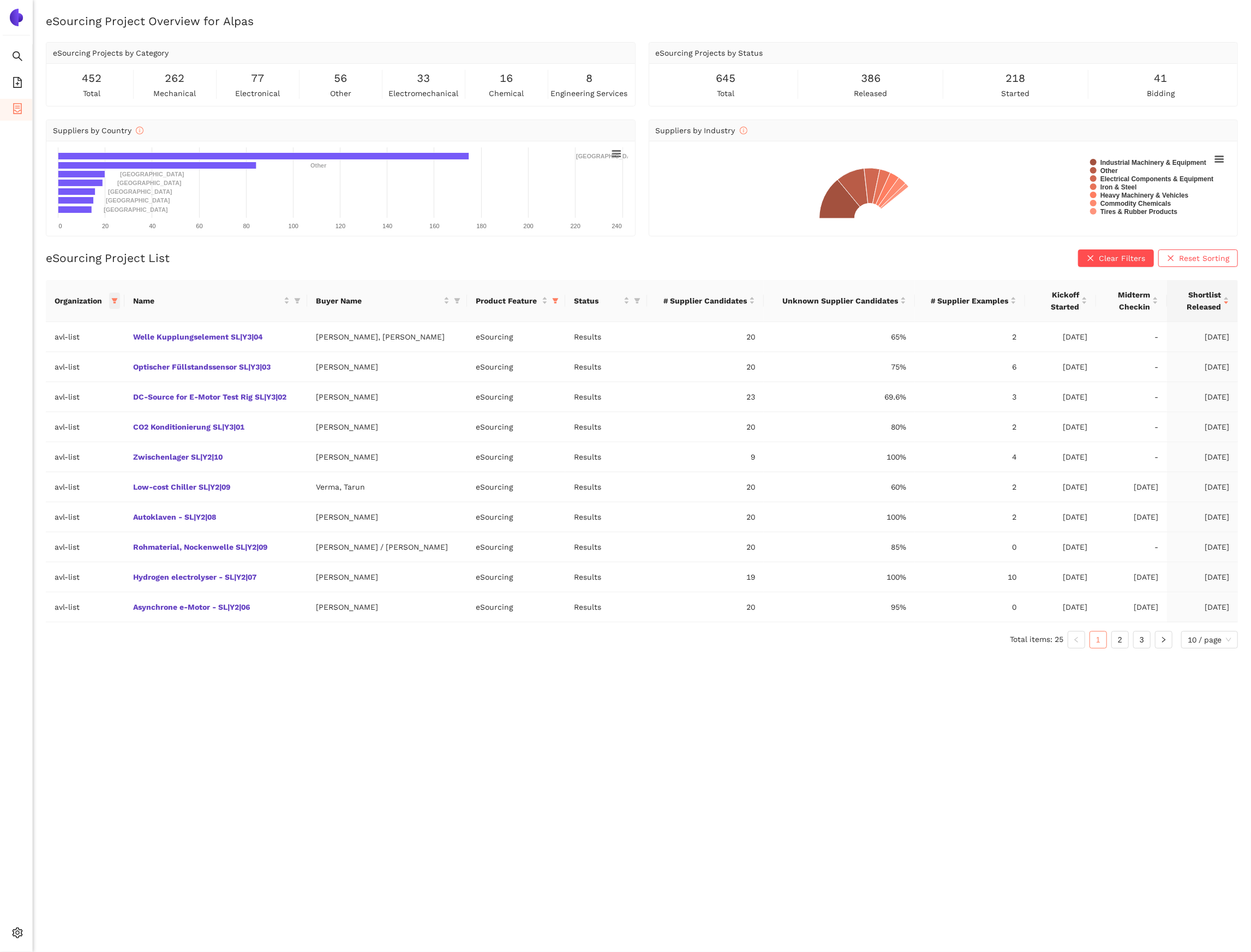
click at [118, 301] on icon "filter" at bounding box center [115, 300] width 6 height 6
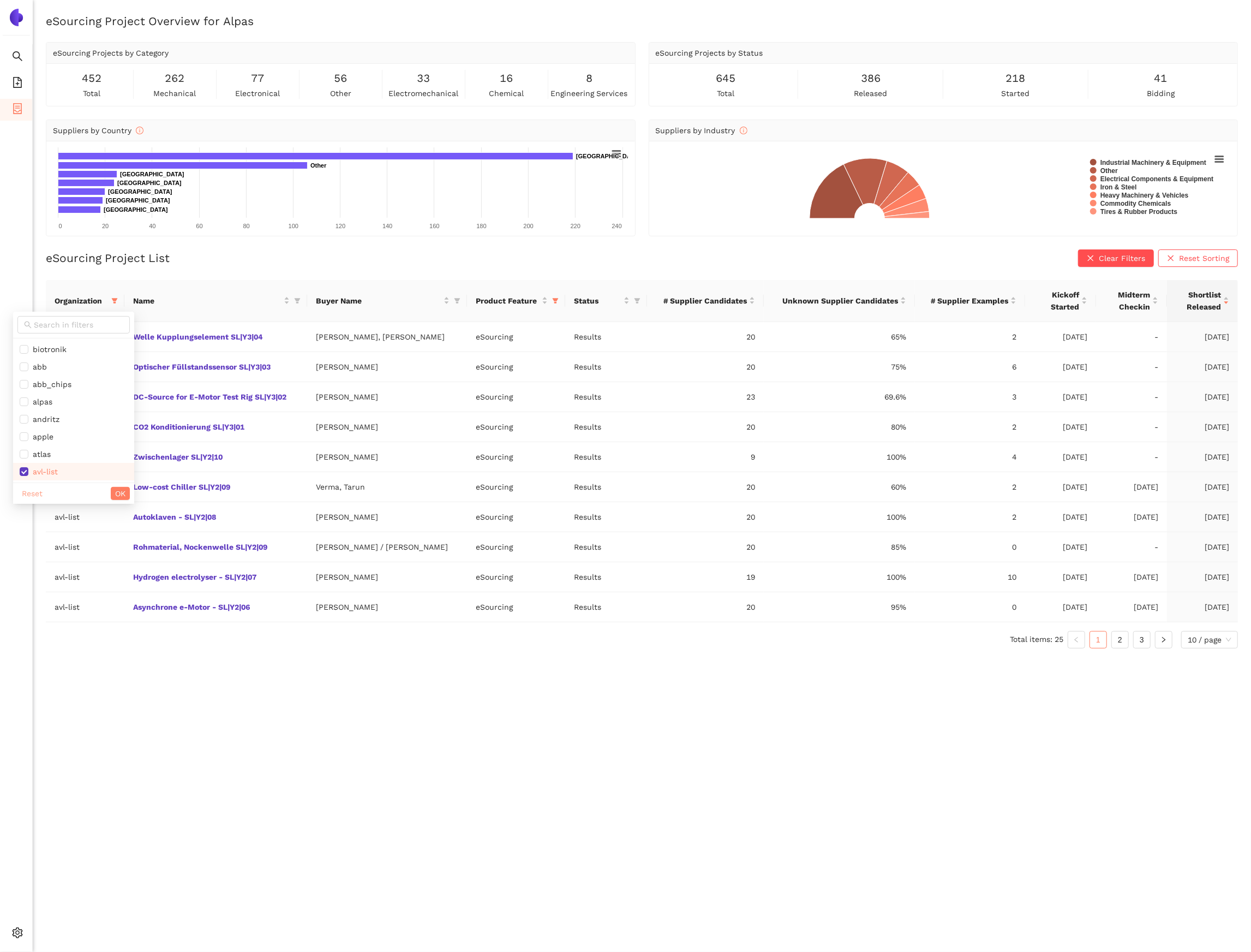
click at [28, 496] on span "Reset" at bounding box center [32, 493] width 21 height 12
checkbox input "false"
click at [48, 325] on input "text" at bounding box center [78, 325] width 90 height 12
type input "sbb"
click at [41, 339] on ul "sbb" at bounding box center [67, 349] width 108 height 22
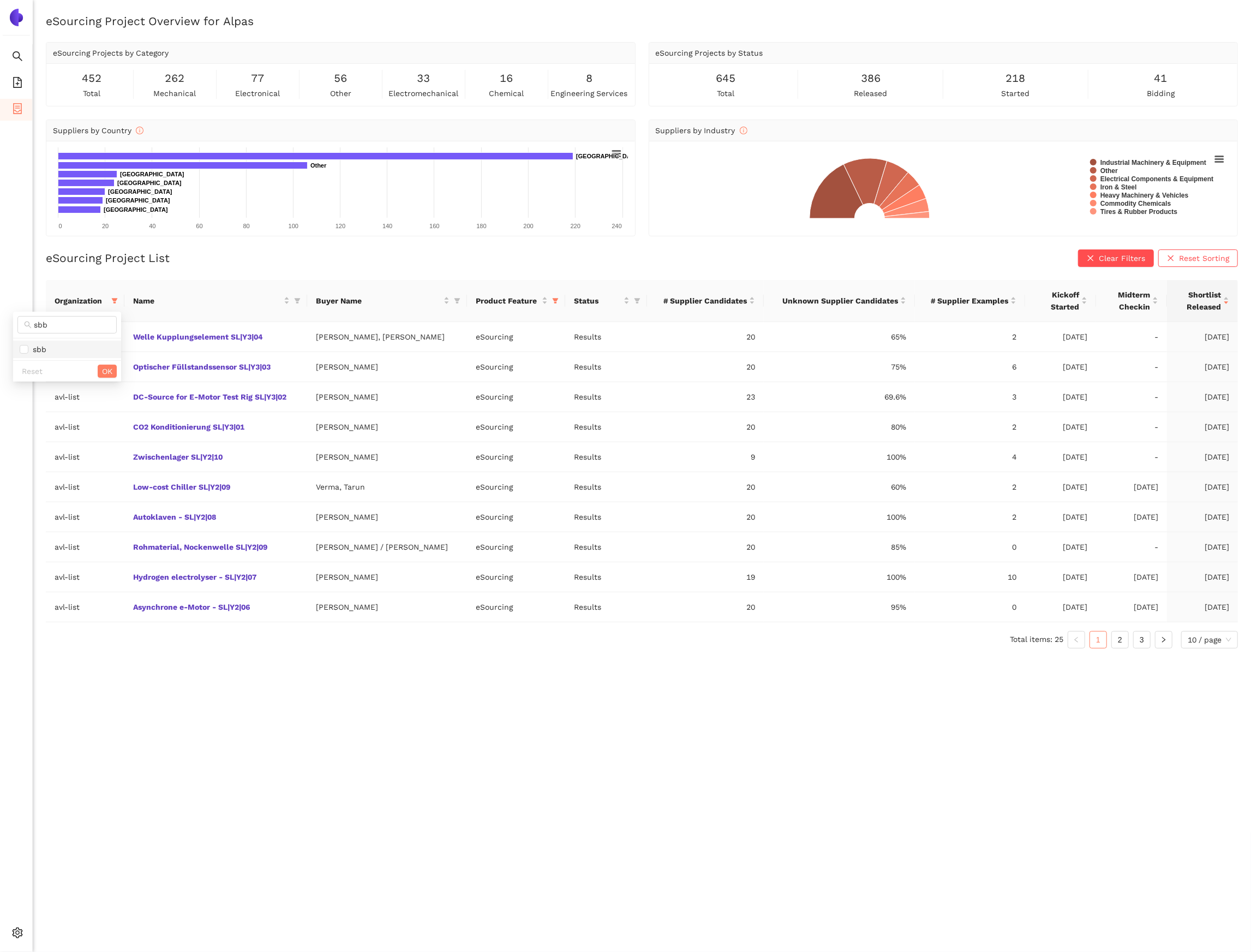
click at [41, 350] on span "sbb" at bounding box center [38, 349] width 18 height 9
checkbox input "true"
click at [104, 372] on span "OK" at bounding box center [107, 371] width 10 height 12
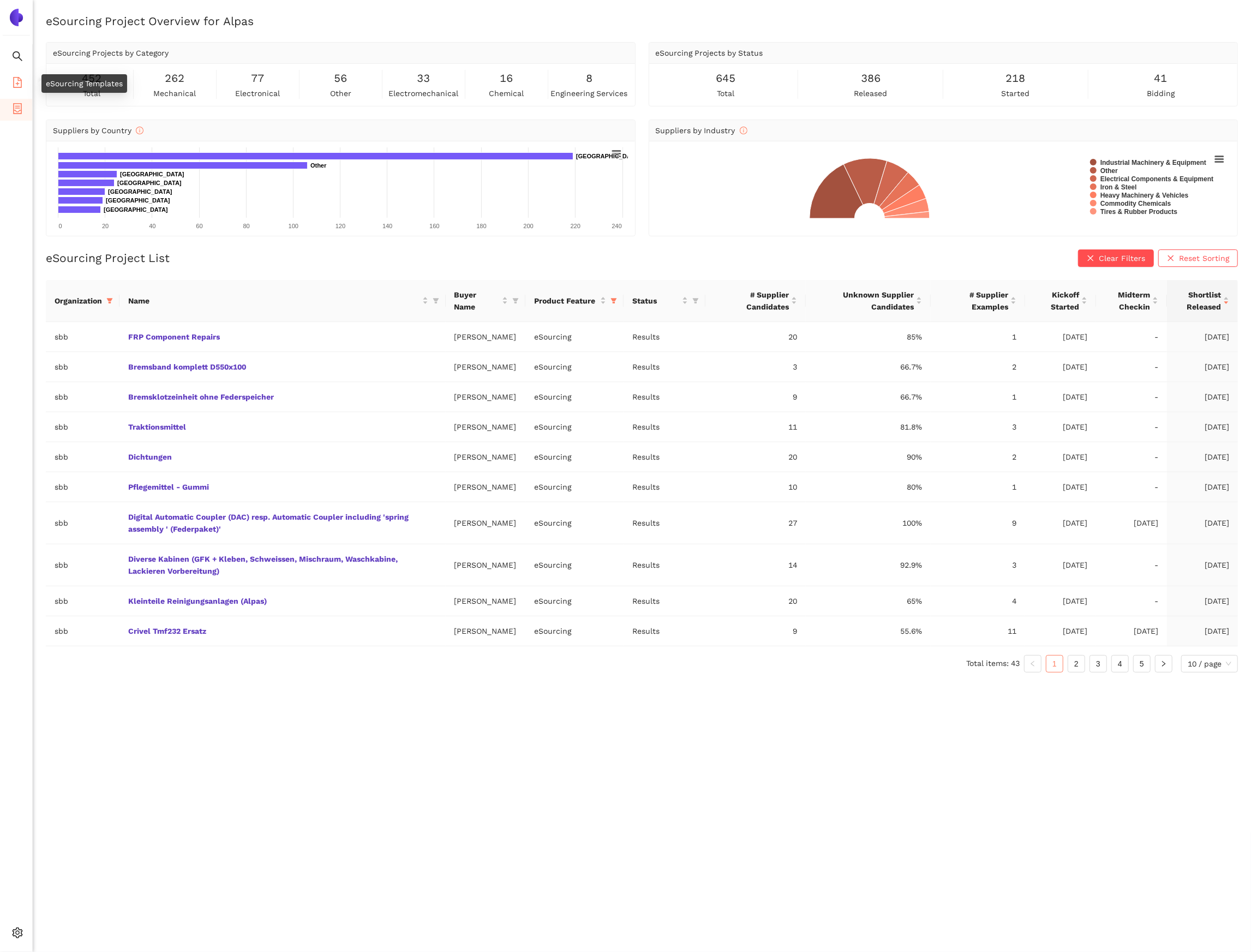
click at [19, 83] on icon "file-add" at bounding box center [17, 82] width 11 height 11
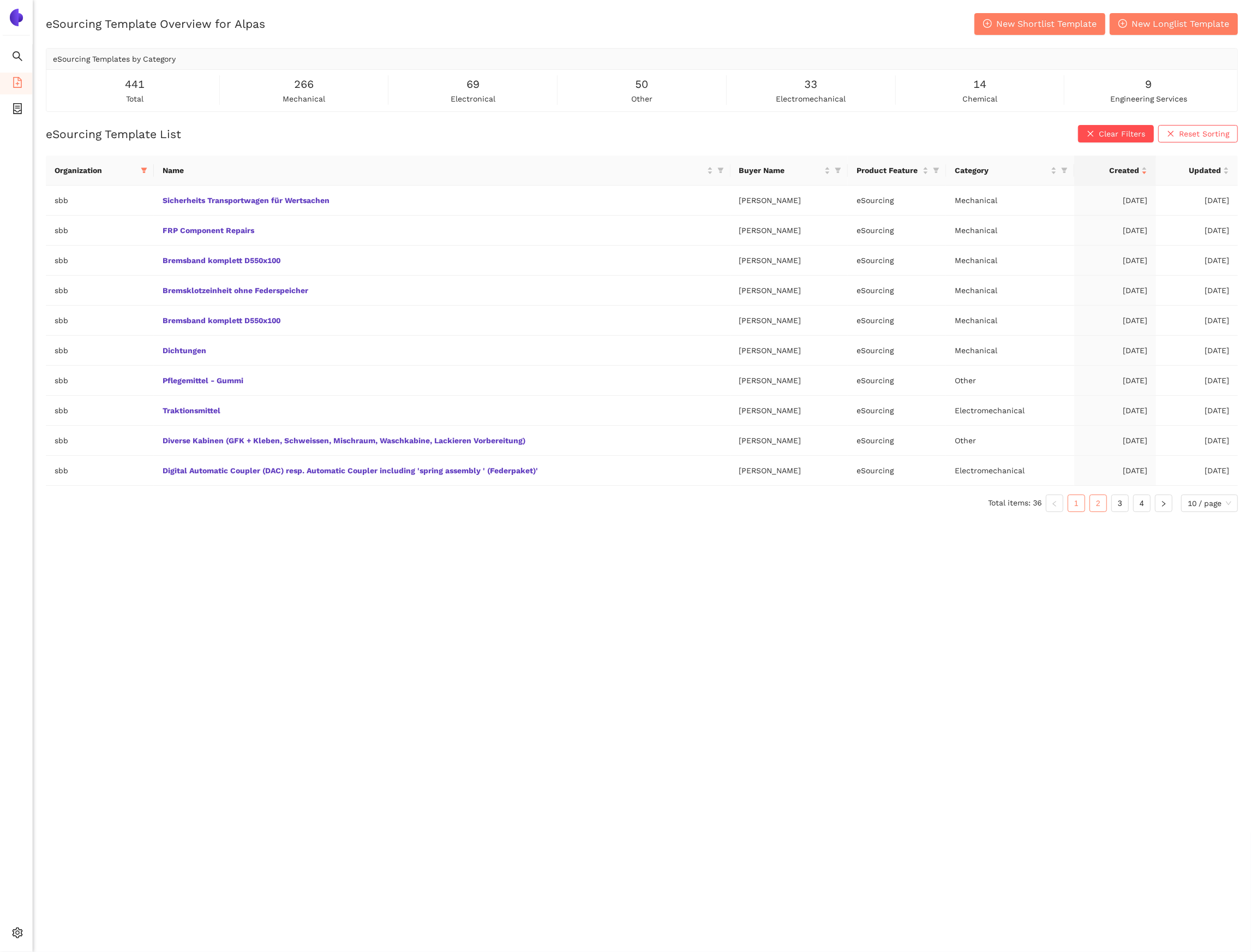
click at [1098, 506] on link "2" at bounding box center [1098, 503] width 17 height 17
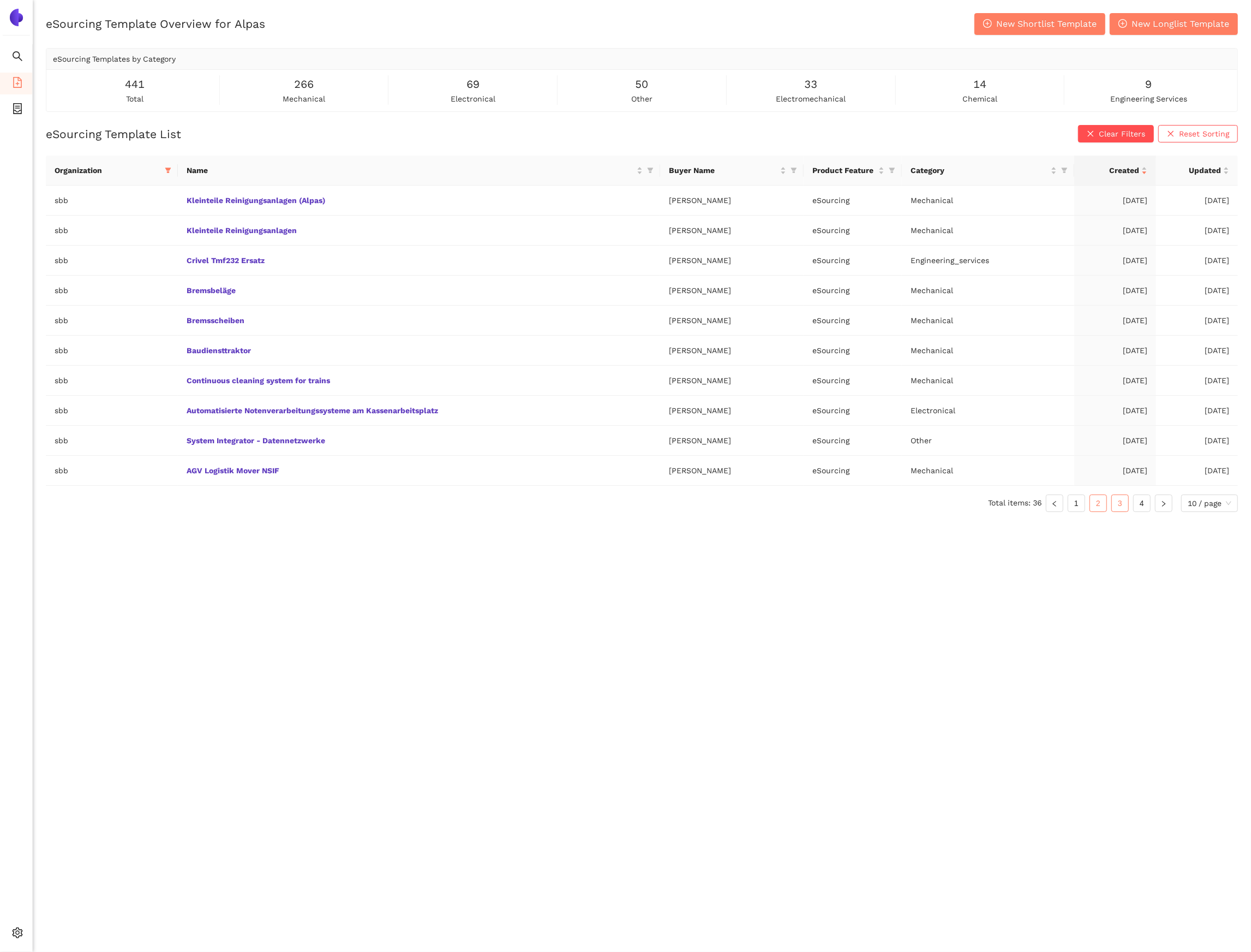
click at [1124, 508] on link "3" at bounding box center [1121, 503] width 17 height 17
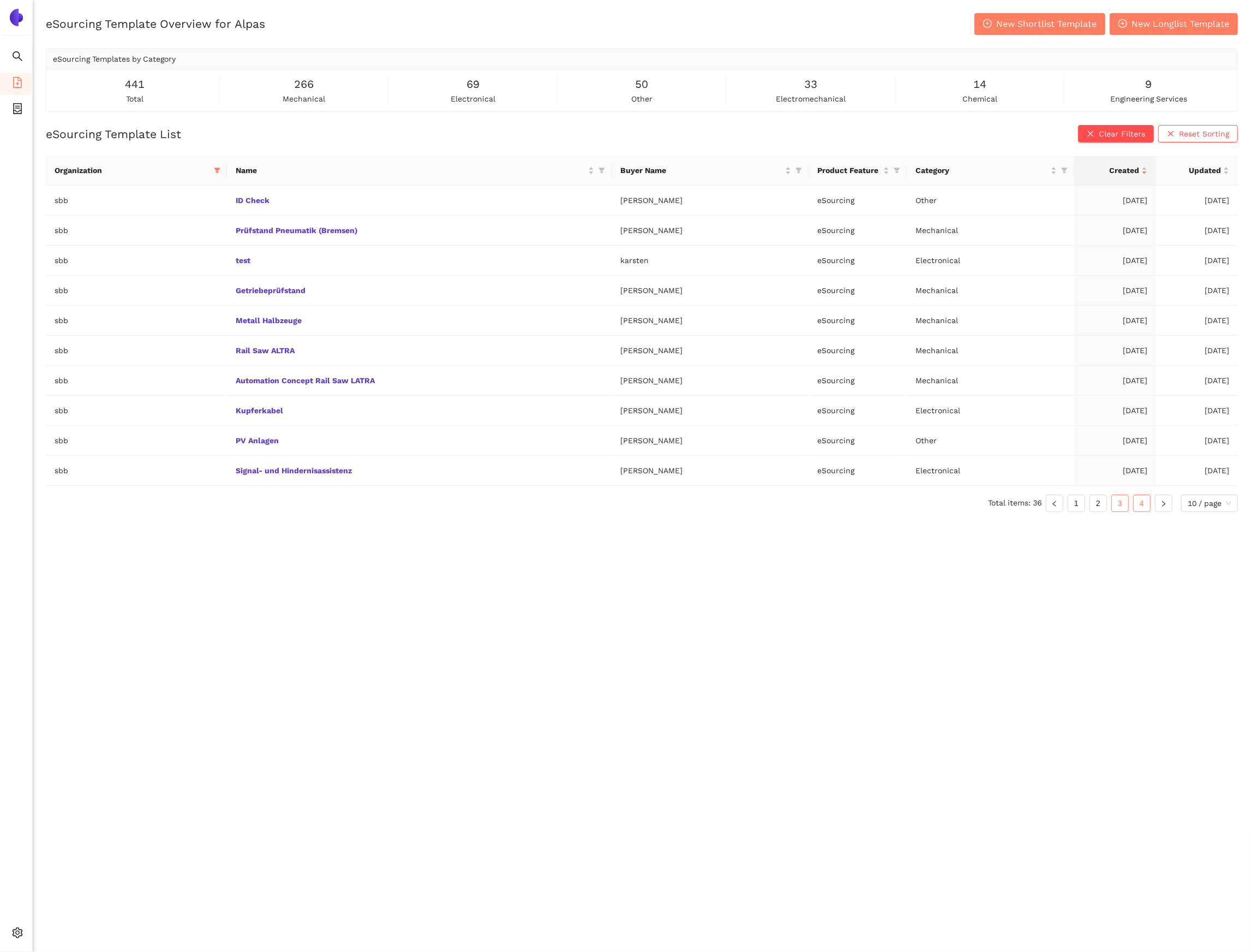
click at [1145, 508] on link "4" at bounding box center [1142, 503] width 17 height 17
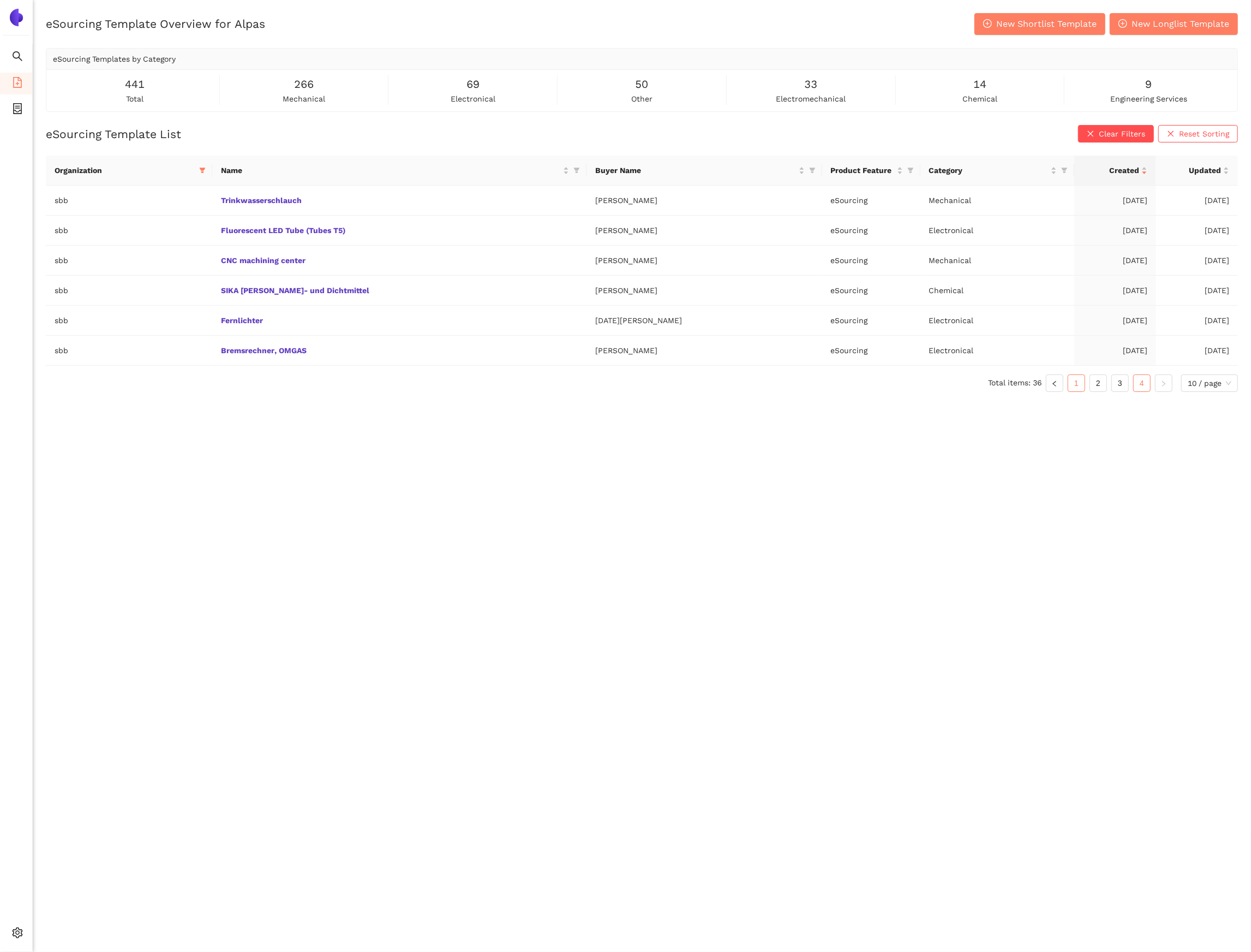
click at [1068, 382] on link "1" at bounding box center [1077, 383] width 17 height 17
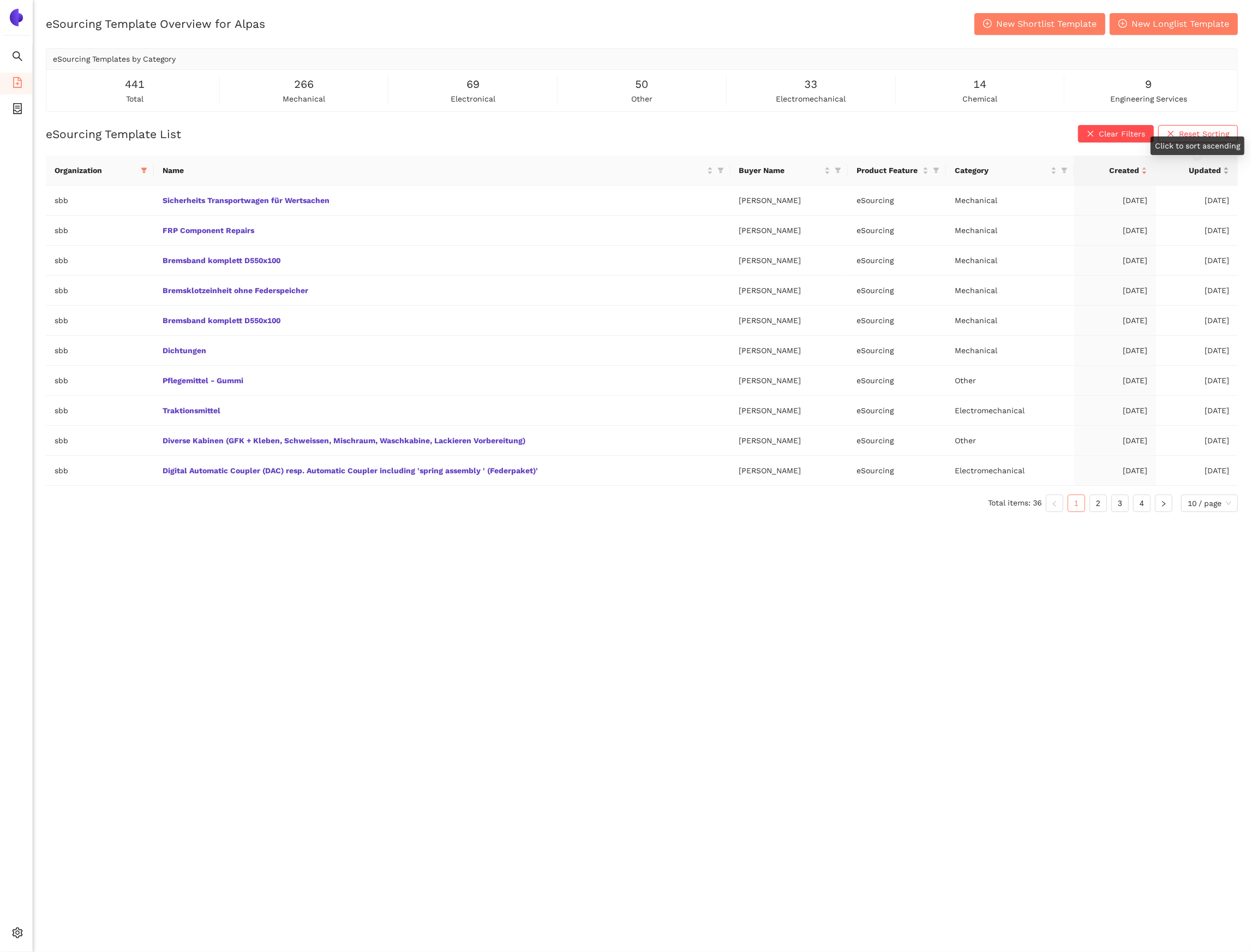
click at [1227, 165] on div "Updated" at bounding box center [1197, 170] width 64 height 12
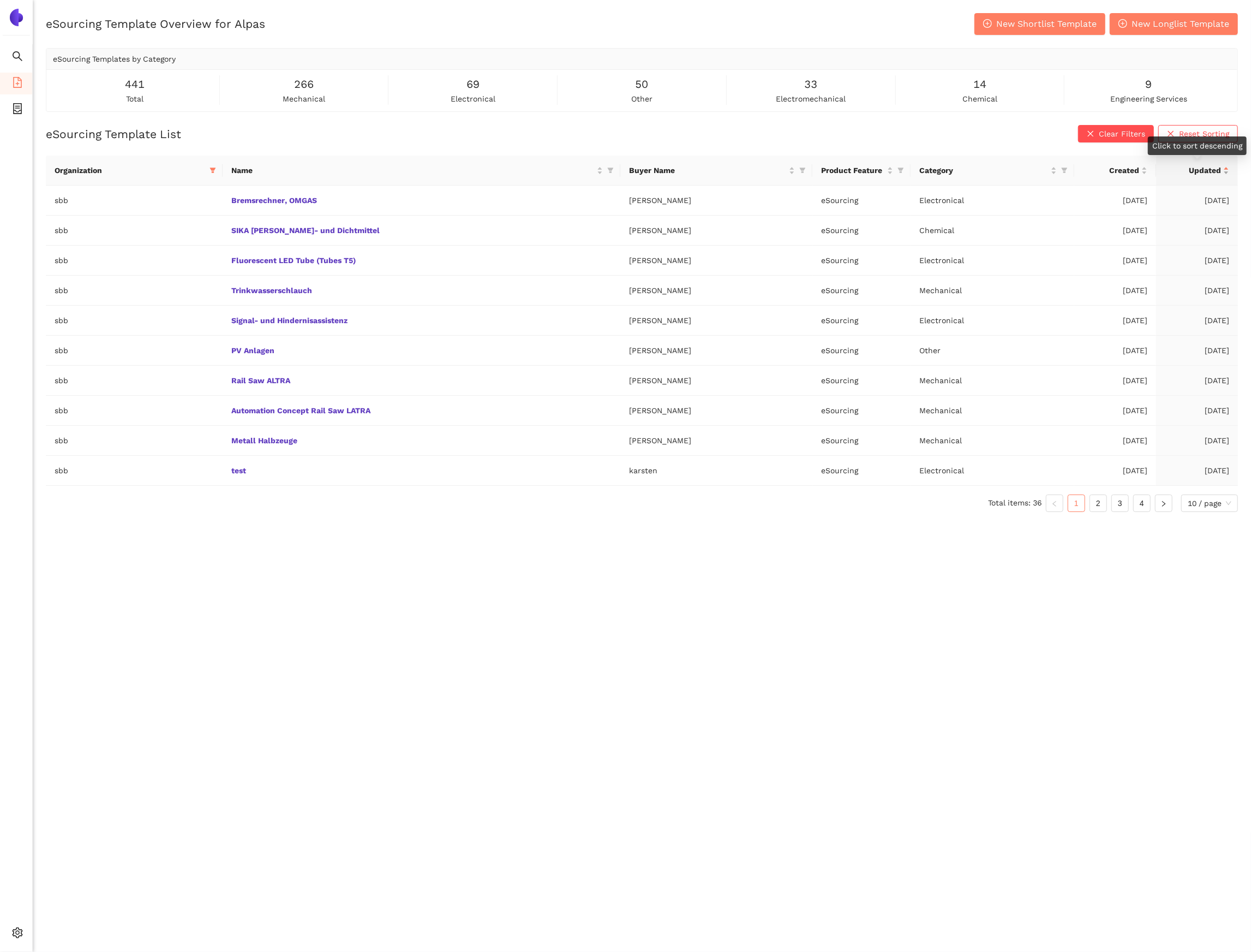
click at [1227, 167] on div "Updated" at bounding box center [1197, 170] width 64 height 12
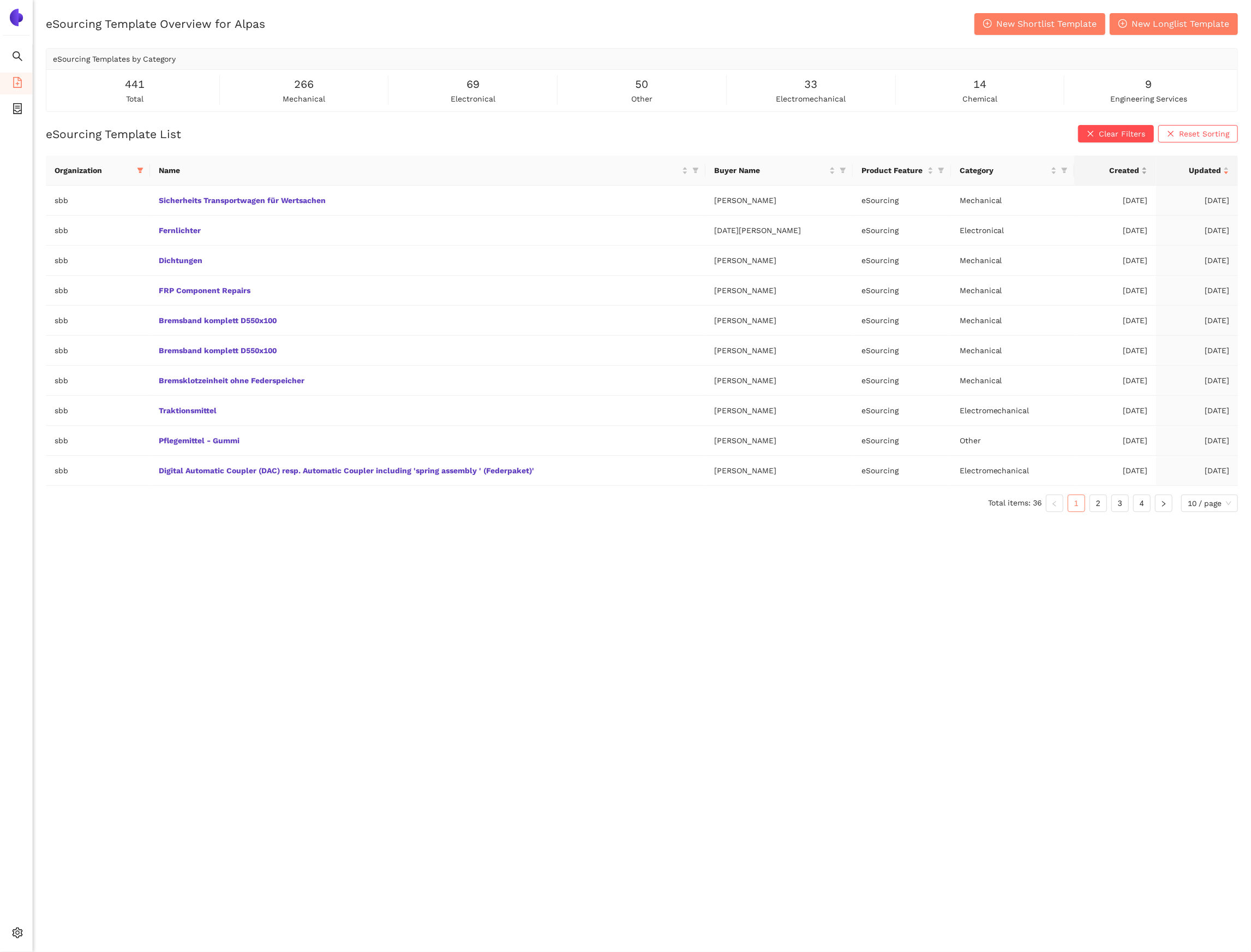
click at [1145, 171] on div "Created" at bounding box center [1115, 170] width 64 height 12
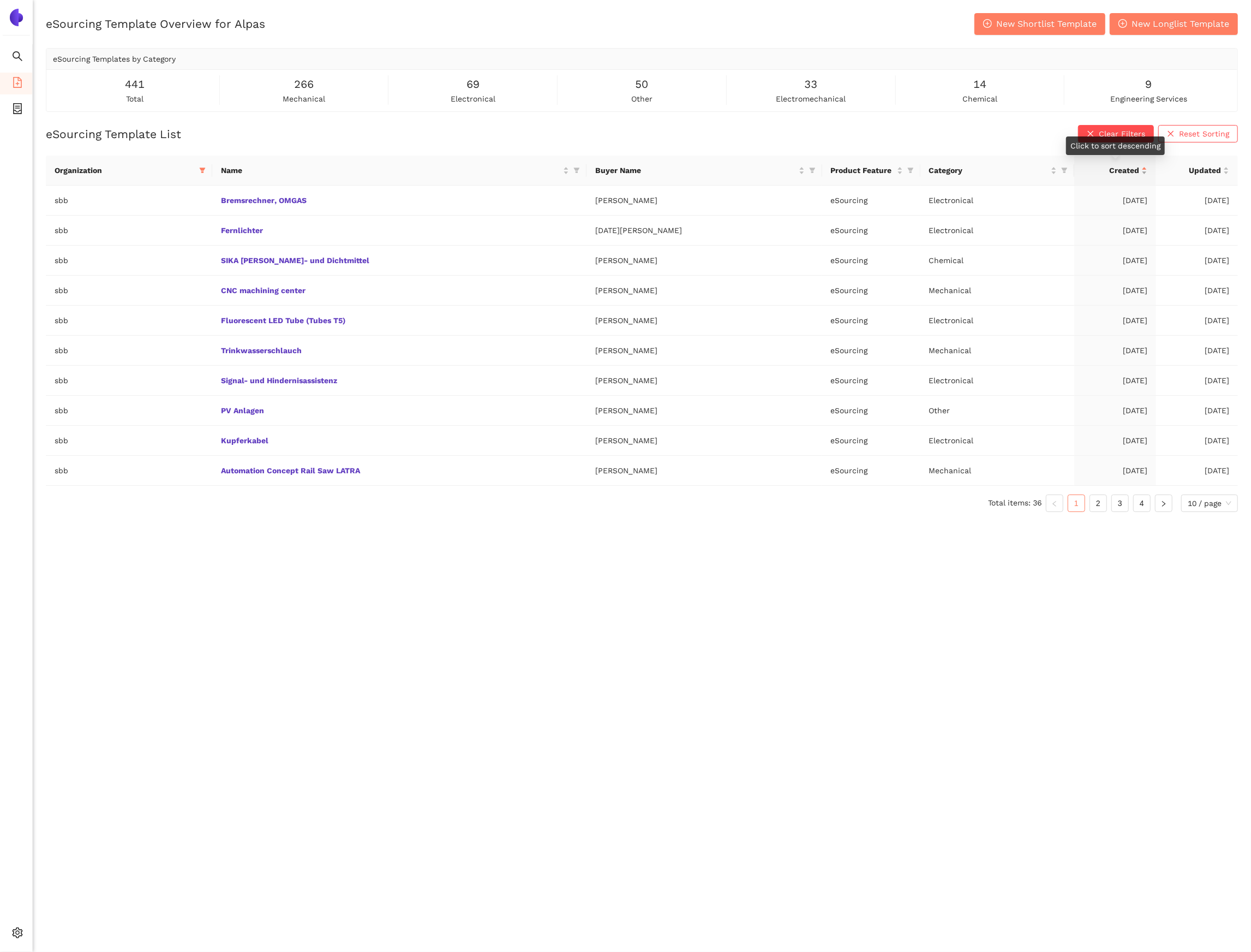
click at [1145, 170] on div "Created" at bounding box center [1115, 170] width 64 height 12
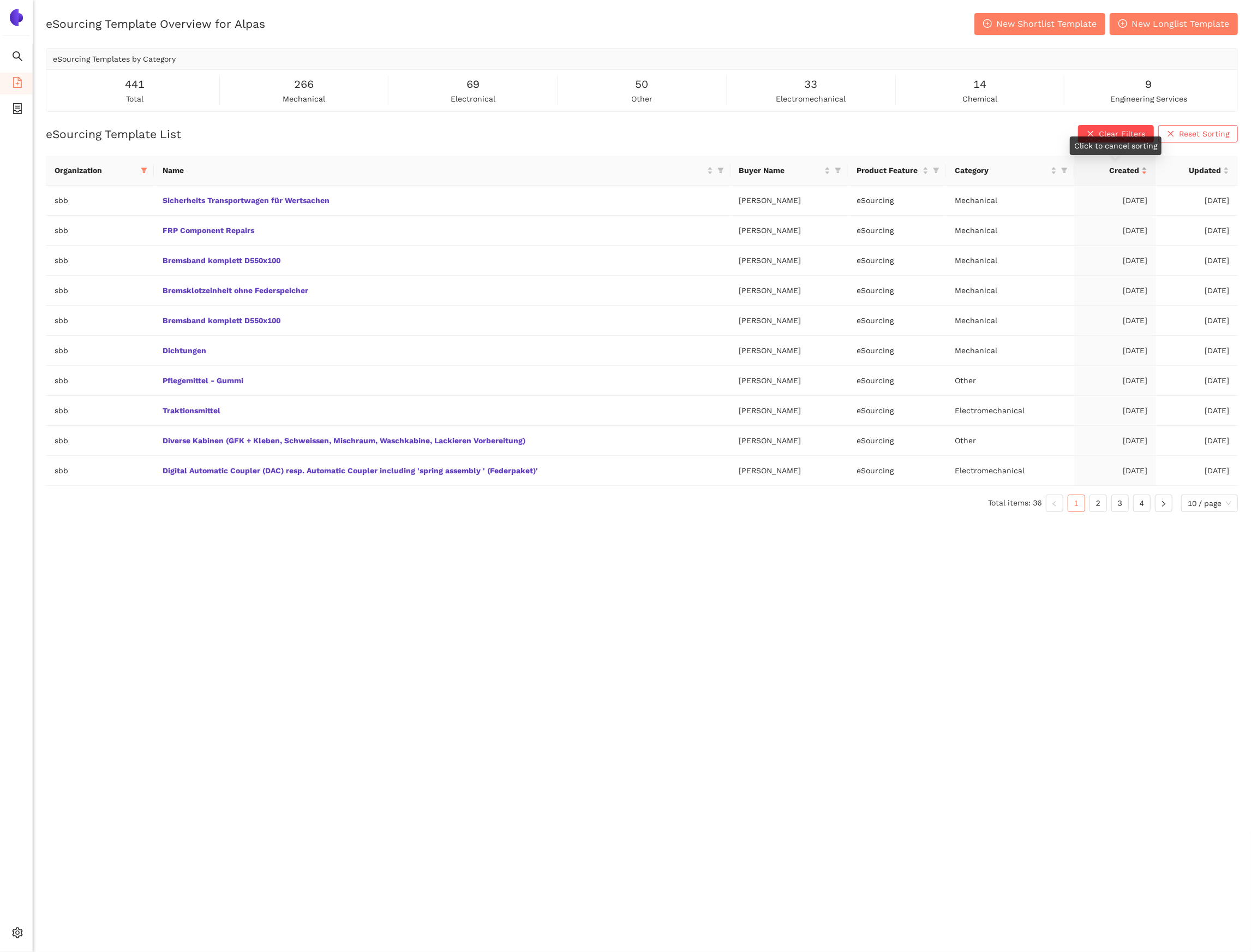
click at [1147, 168] on div "Created" at bounding box center [1115, 170] width 64 height 12
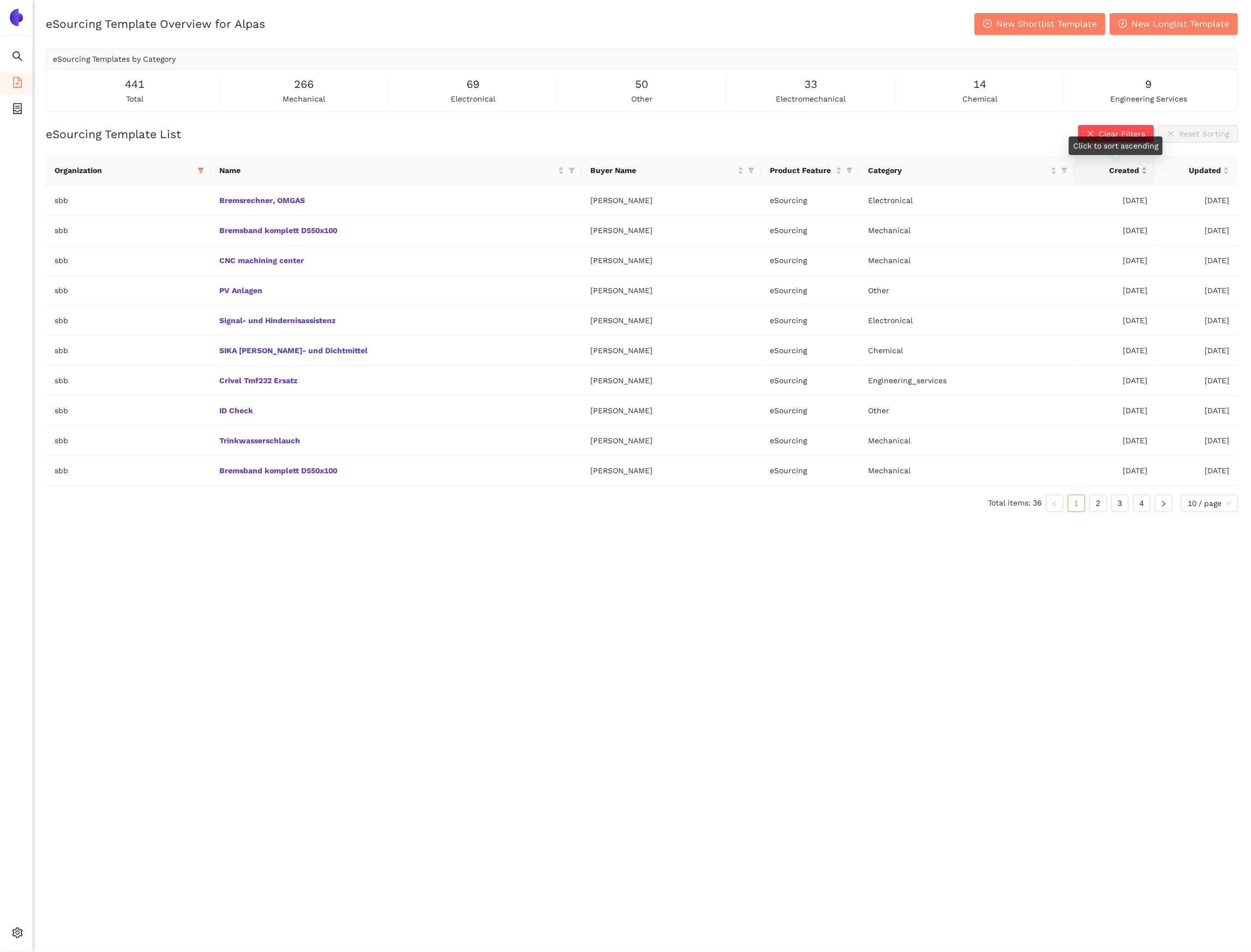
click at [1147, 168] on div "Created" at bounding box center [1115, 170] width 64 height 12
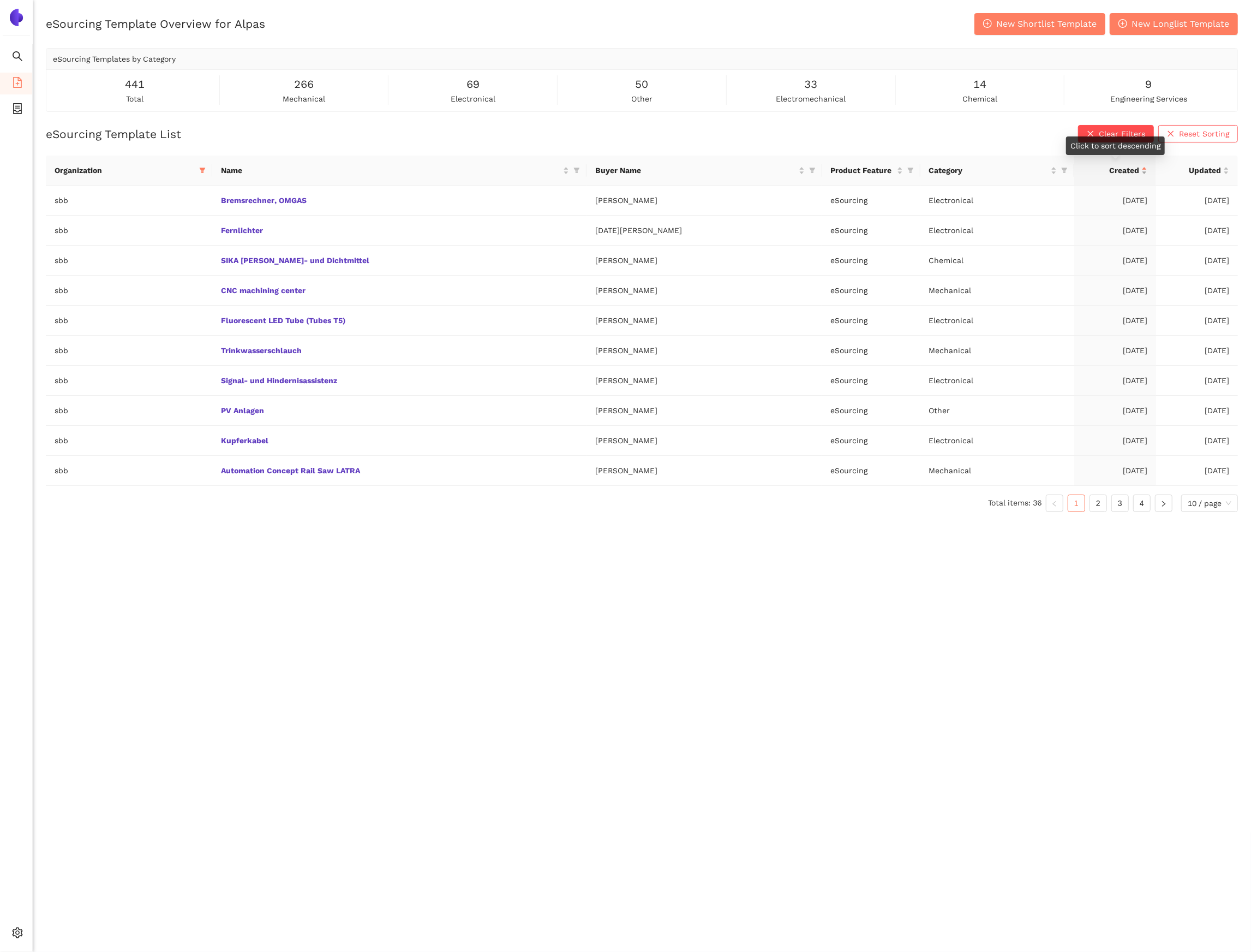
click at [1147, 168] on div "Created" at bounding box center [1115, 170] width 64 height 12
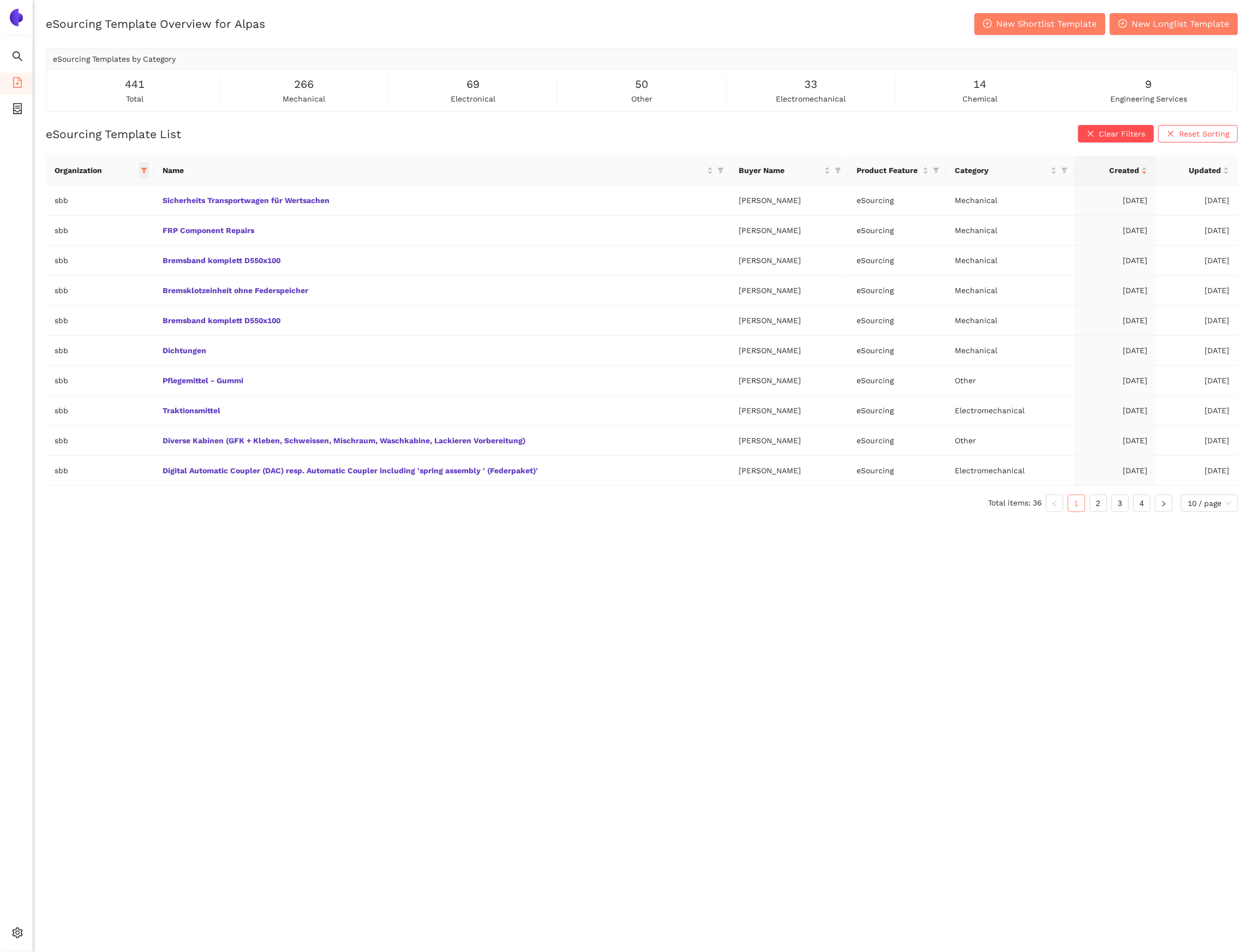
click at [144, 172] on icon "filter" at bounding box center [144, 170] width 6 height 6
click at [75, 197] on input "text" at bounding box center [106, 194] width 90 height 12
type input "d"
type input "sbb"
click at [79, 238] on span "sbb-sso-test" at bounding box center [81, 236] width 52 height 9
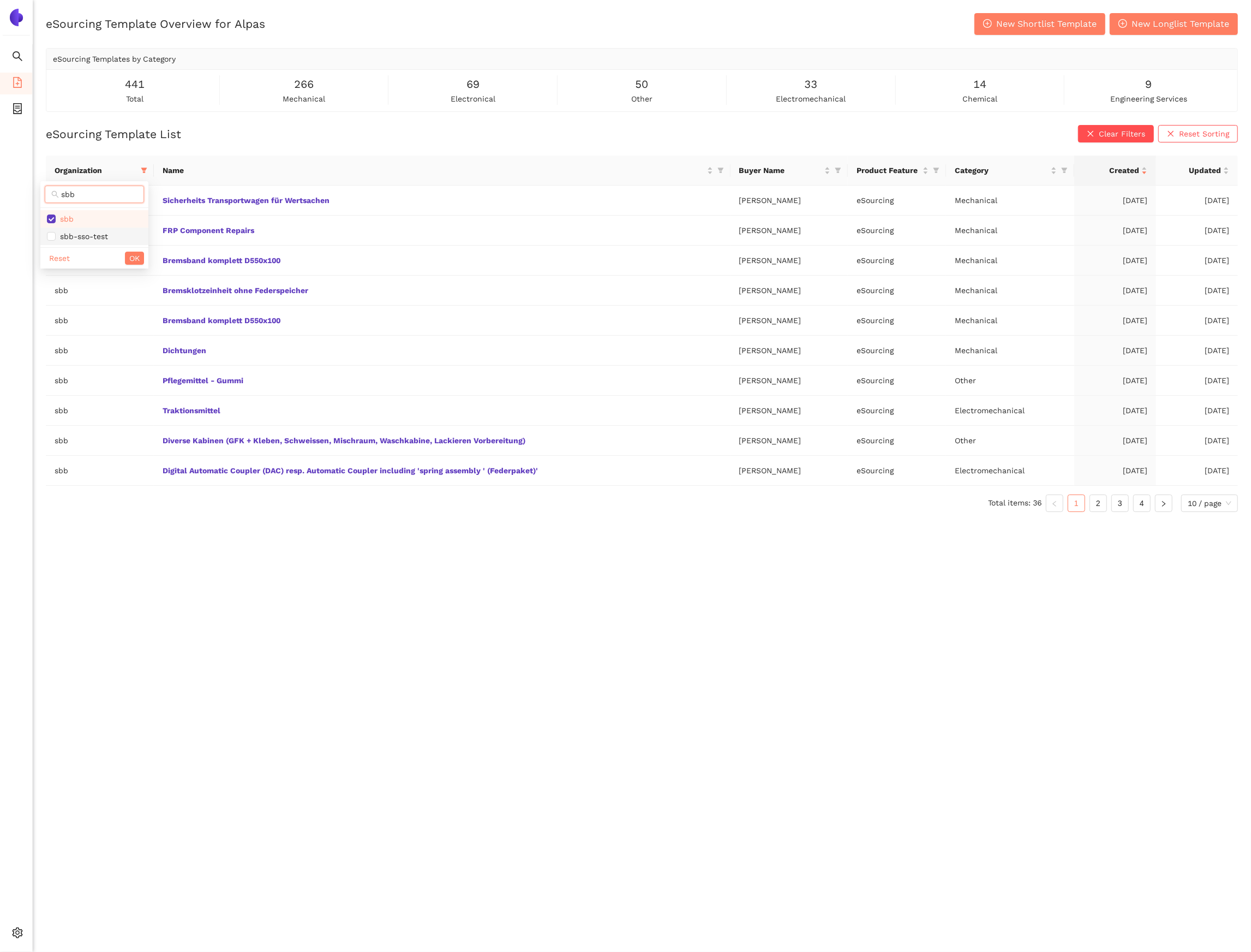
checkbox input "true"
click at [129, 256] on span "OK" at bounding box center [134, 258] width 10 height 12
click at [13, 109] on icon "container" at bounding box center [17, 108] width 11 height 11
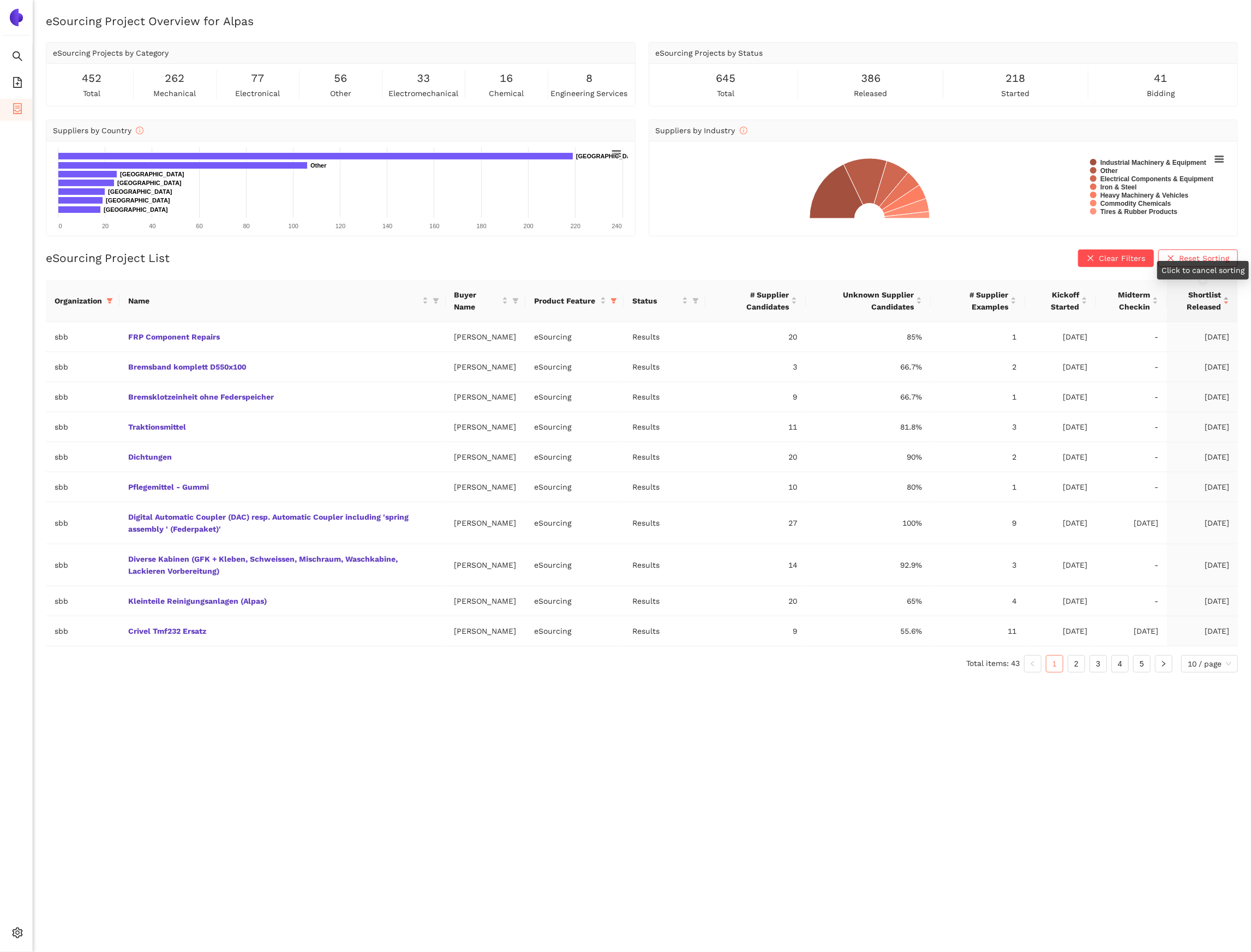
click at [1229, 301] on div "Shortlist Released" at bounding box center [1203, 301] width 53 height 24
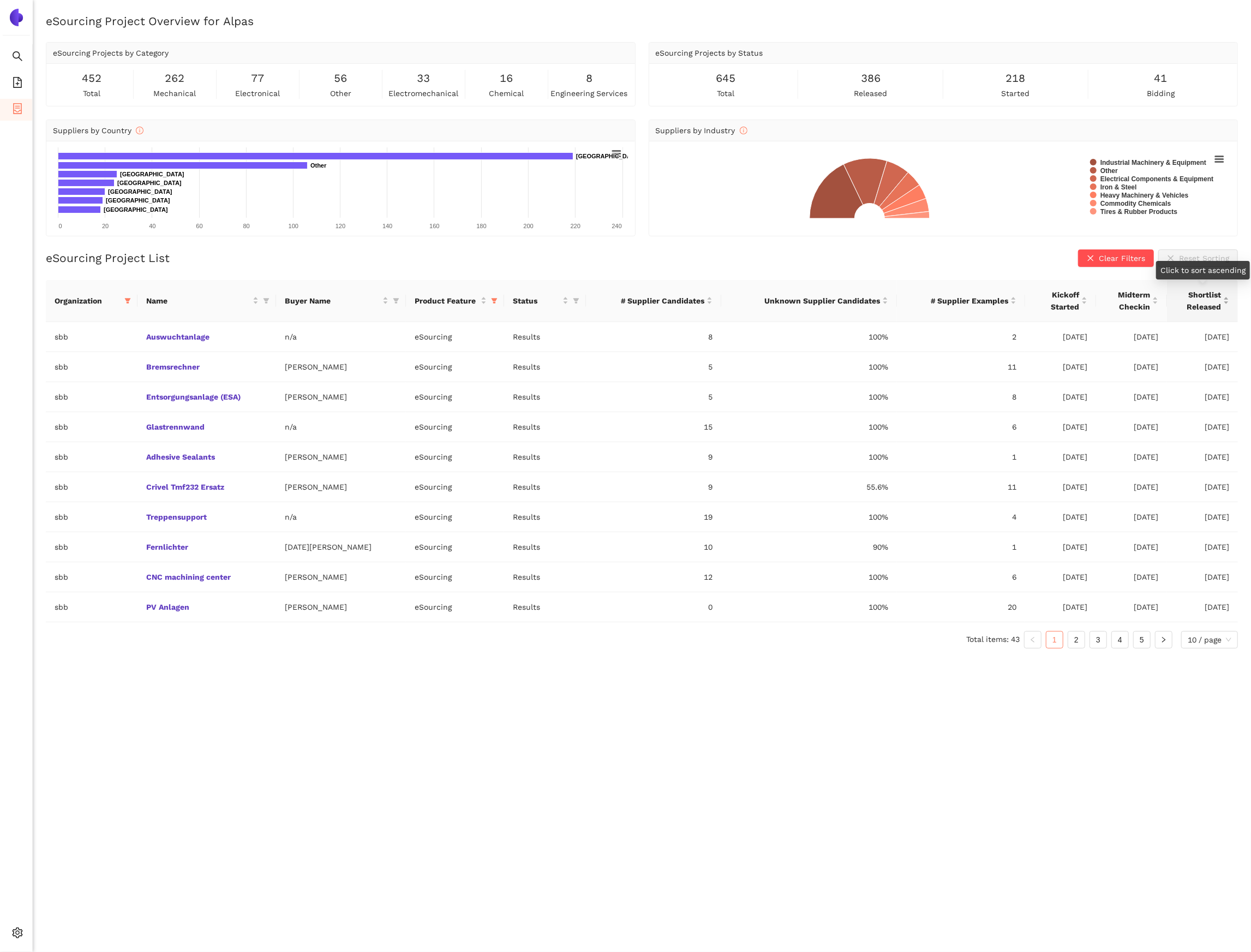
click at [1229, 301] on div "Shortlist Released" at bounding box center [1203, 301] width 53 height 24
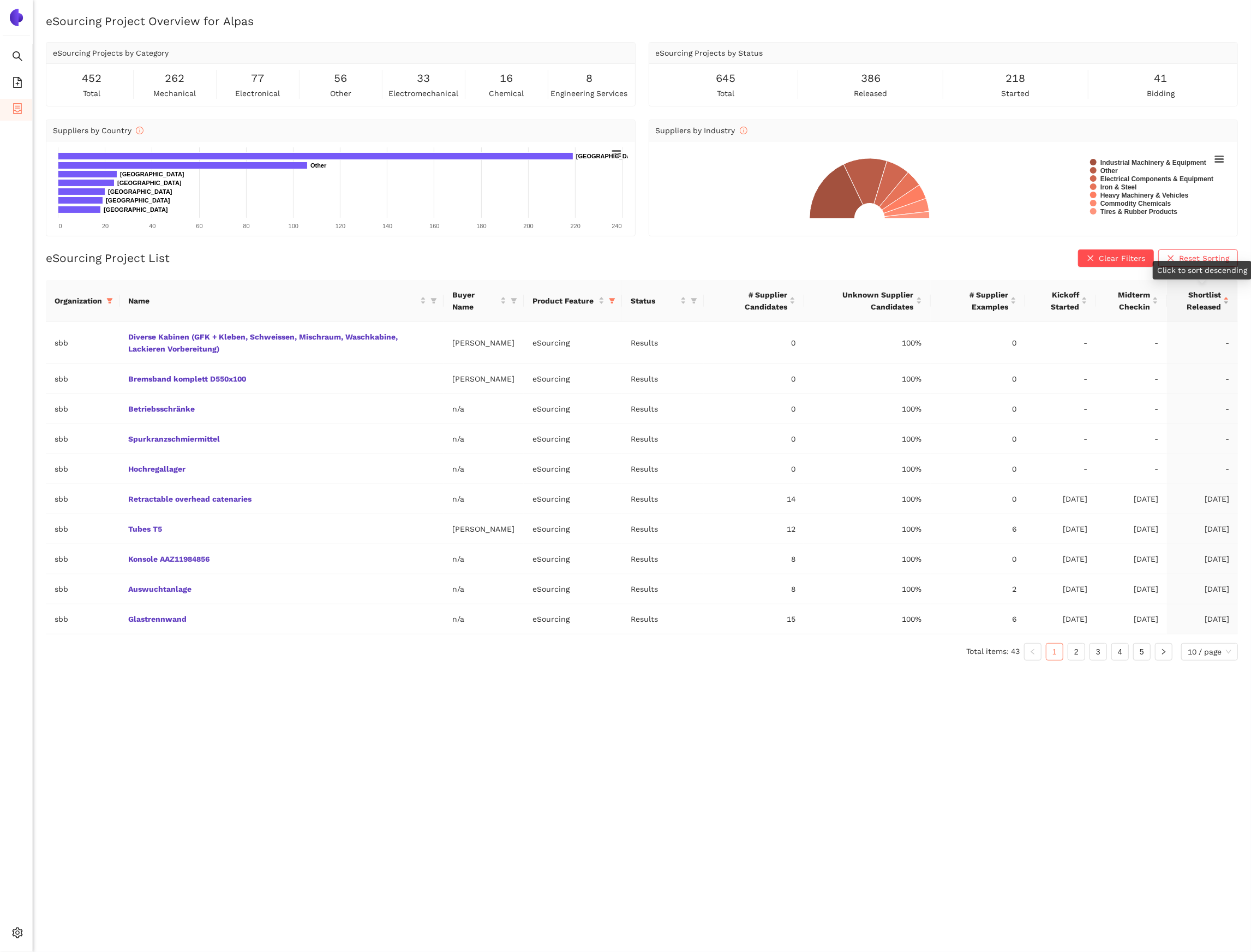
click at [1229, 301] on div "Shortlist Released" at bounding box center [1203, 301] width 53 height 24
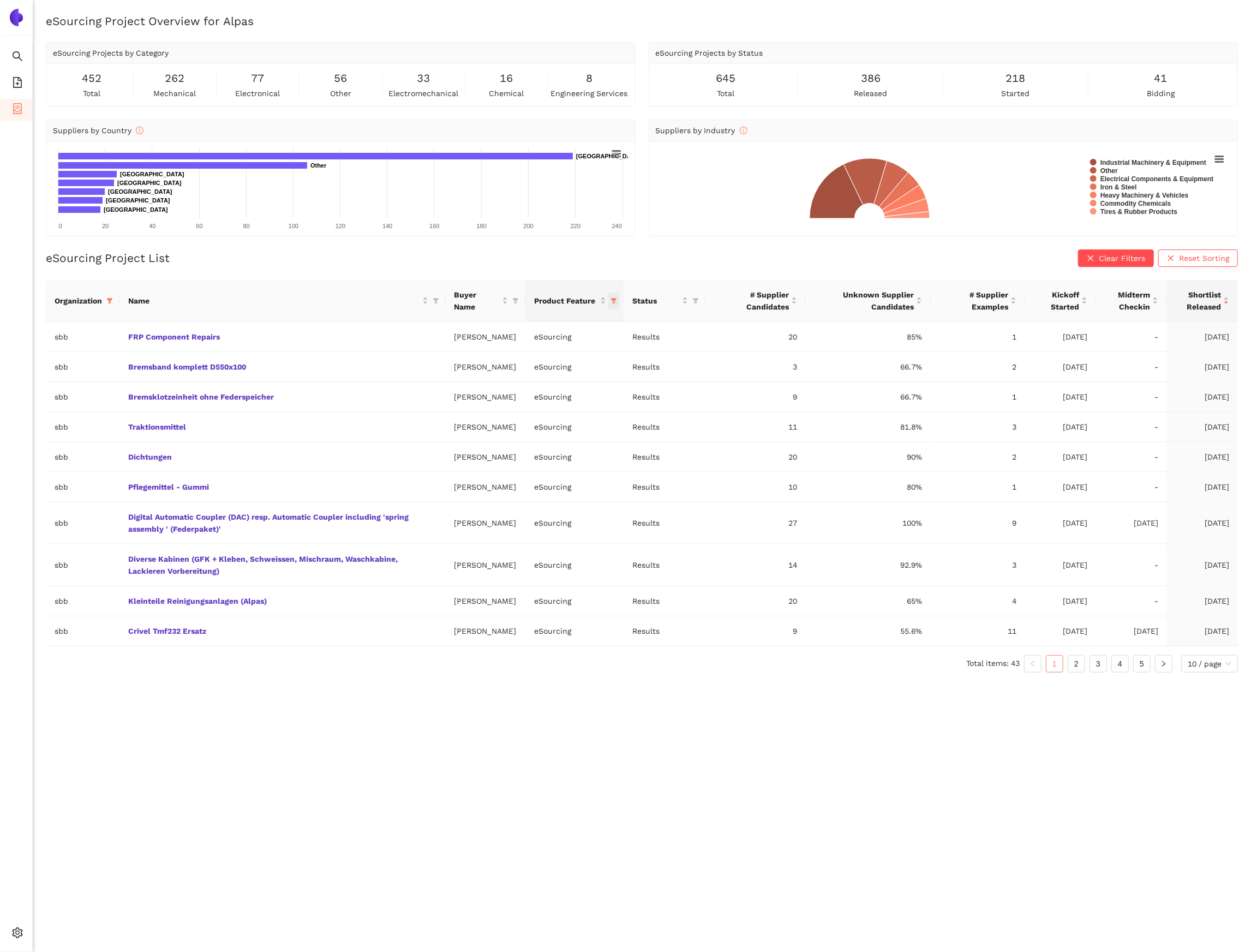
click at [617, 304] on icon "filter" at bounding box center [614, 300] width 6 height 6
click at [584, 356] on li "Longlist" at bounding box center [567, 349] width 108 height 17
checkbox input "true"
click at [584, 363] on span "Touchless Tender" at bounding box center [562, 367] width 67 height 9
checkbox input "true"
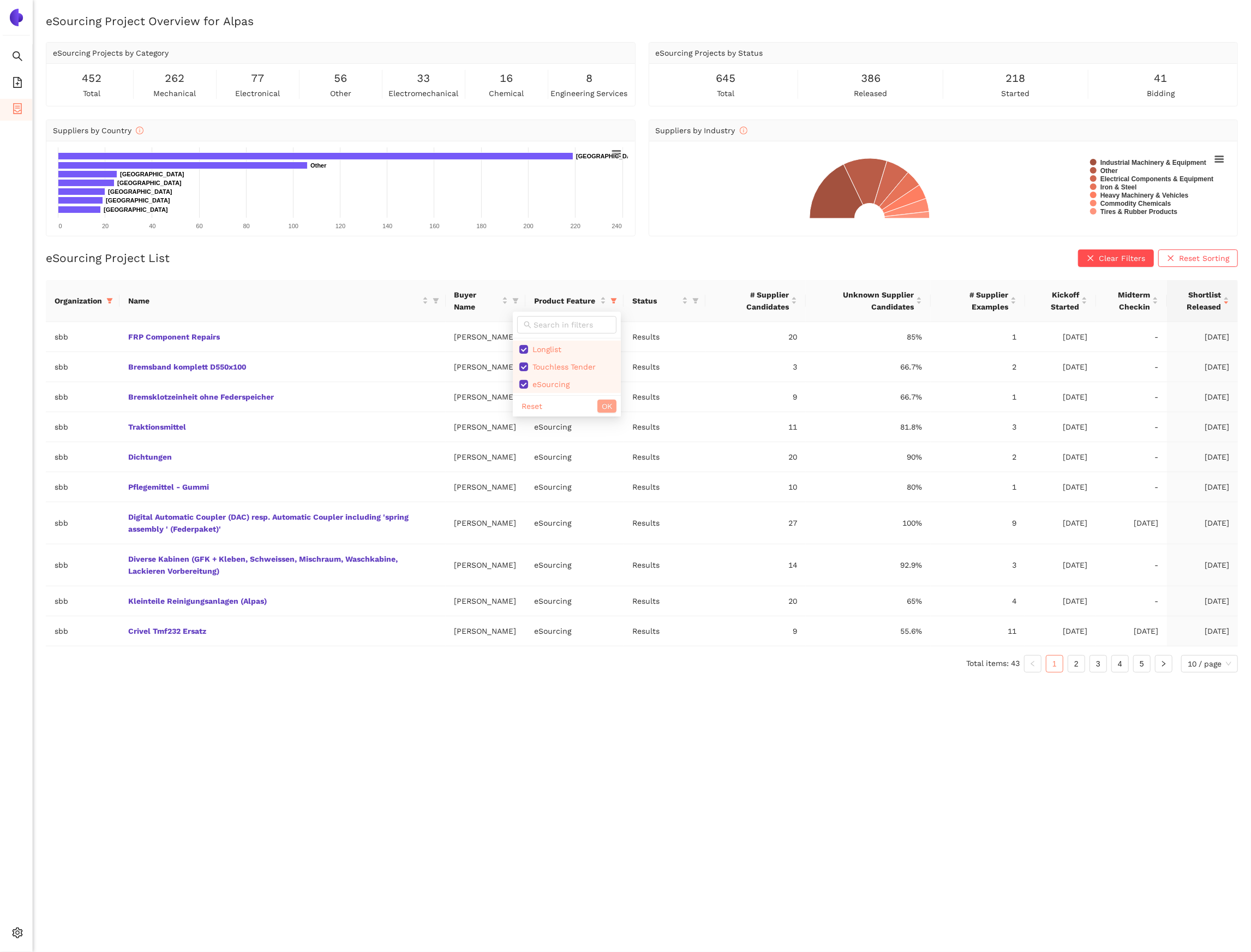
click at [613, 411] on button "OK" at bounding box center [607, 406] width 19 height 13
click at [1219, 293] on span "Shortlist Released" at bounding box center [1198, 301] width 45 height 24
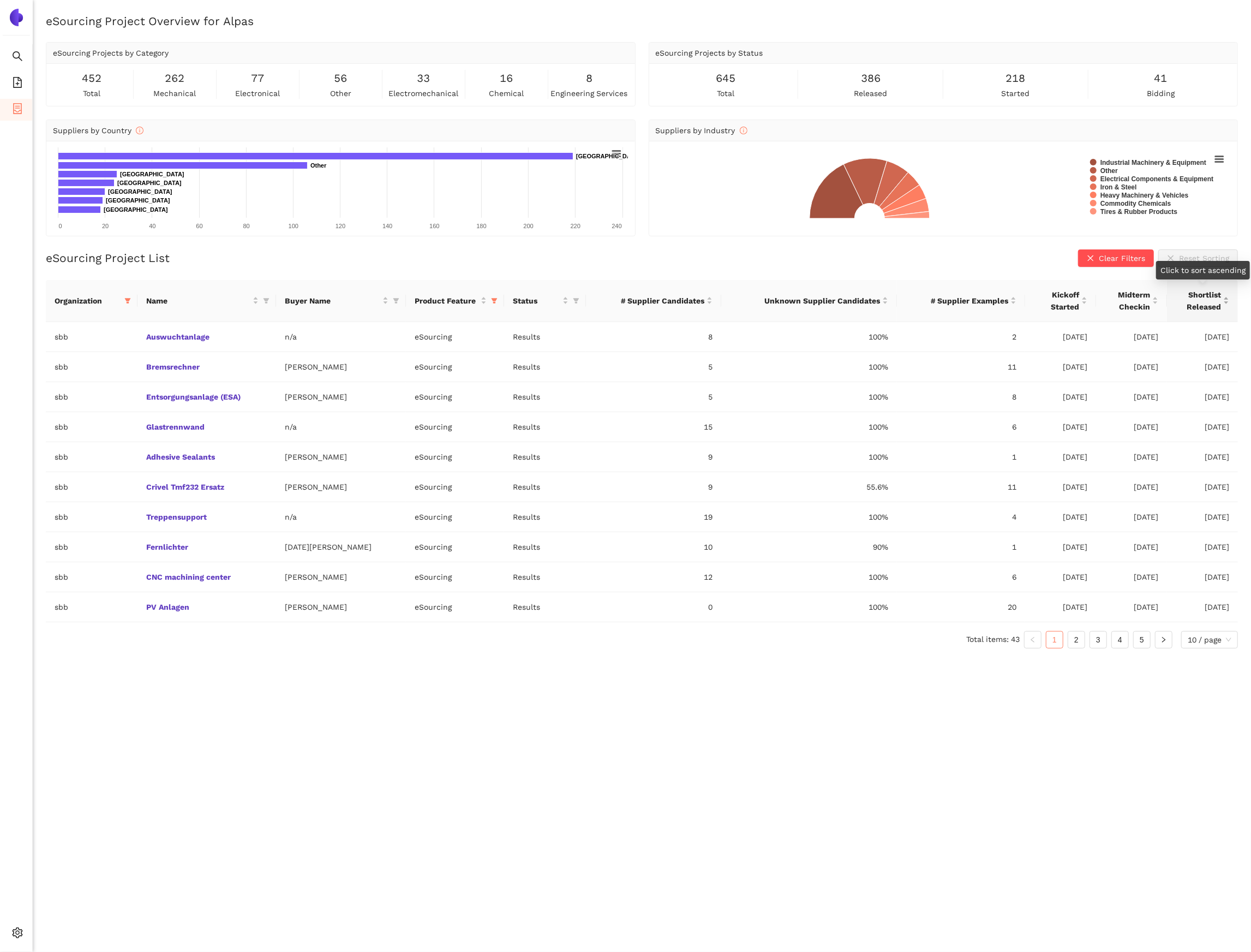
click at [1219, 293] on span "Shortlist Released" at bounding box center [1198, 301] width 45 height 24
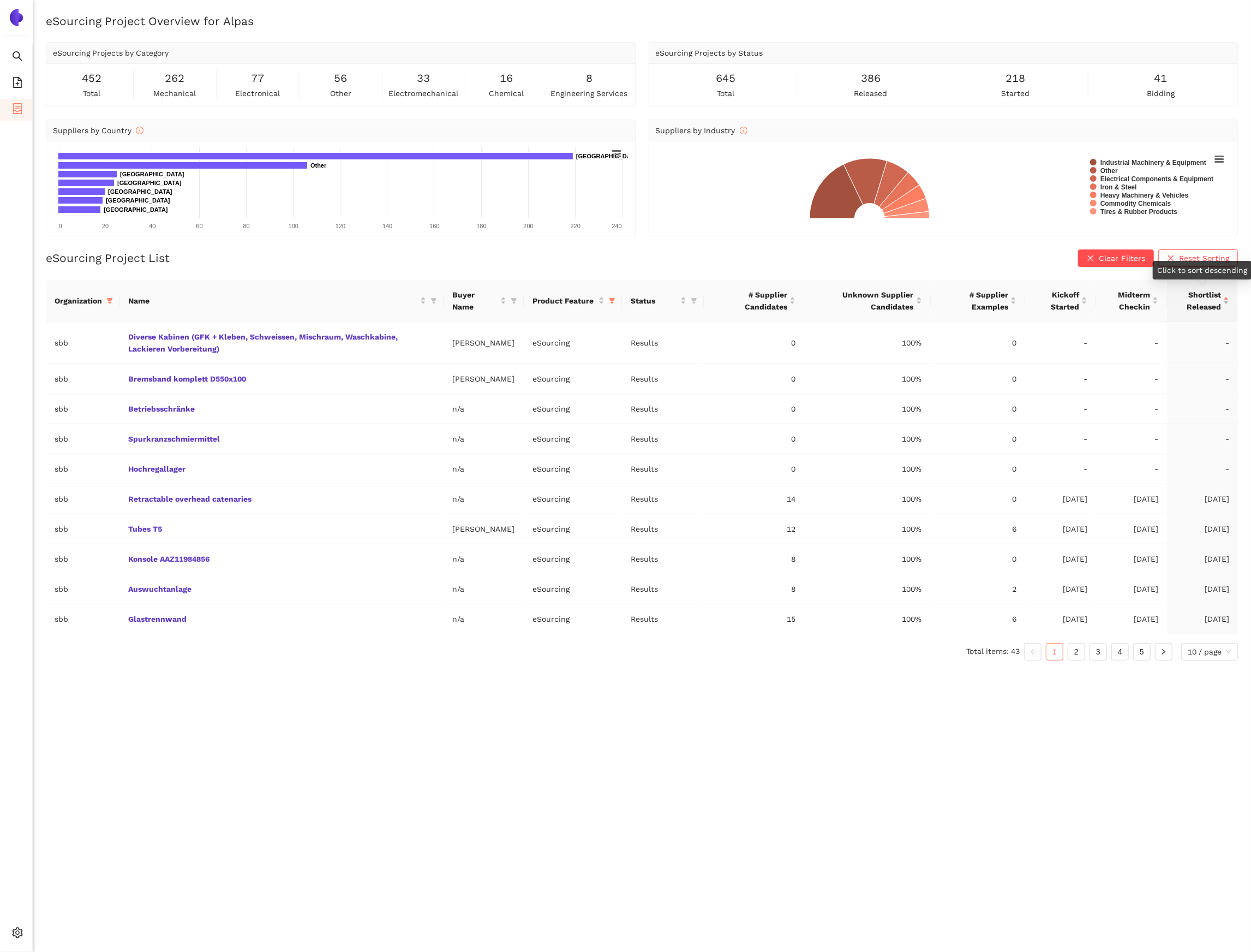
click at [1219, 293] on span "Shortlist Released" at bounding box center [1198, 301] width 45 height 24
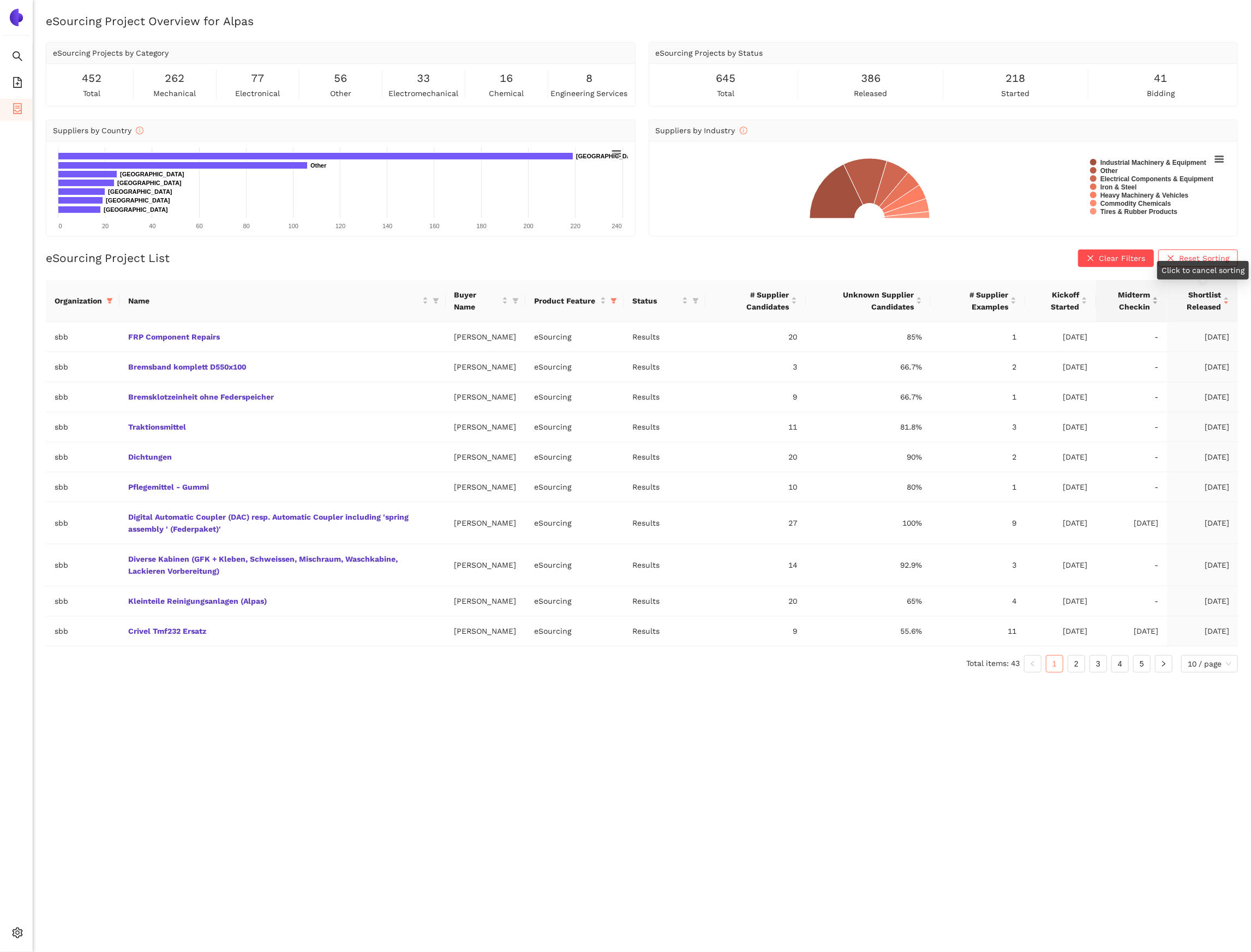
click at [1156, 300] on div "Midterm Checkin" at bounding box center [1132, 301] width 53 height 24
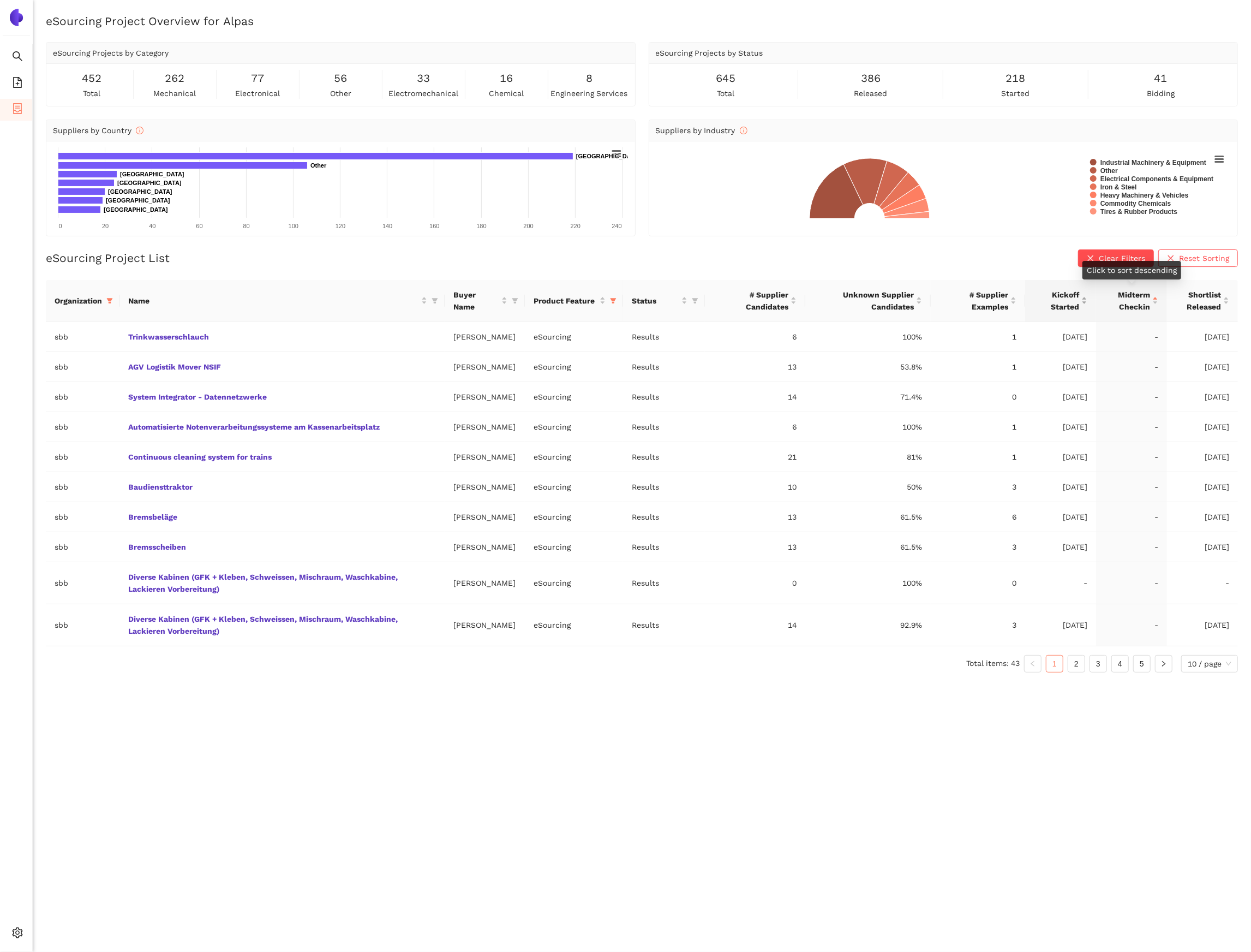
click at [1080, 300] on div "Kickoff Started" at bounding box center [1061, 301] width 53 height 24
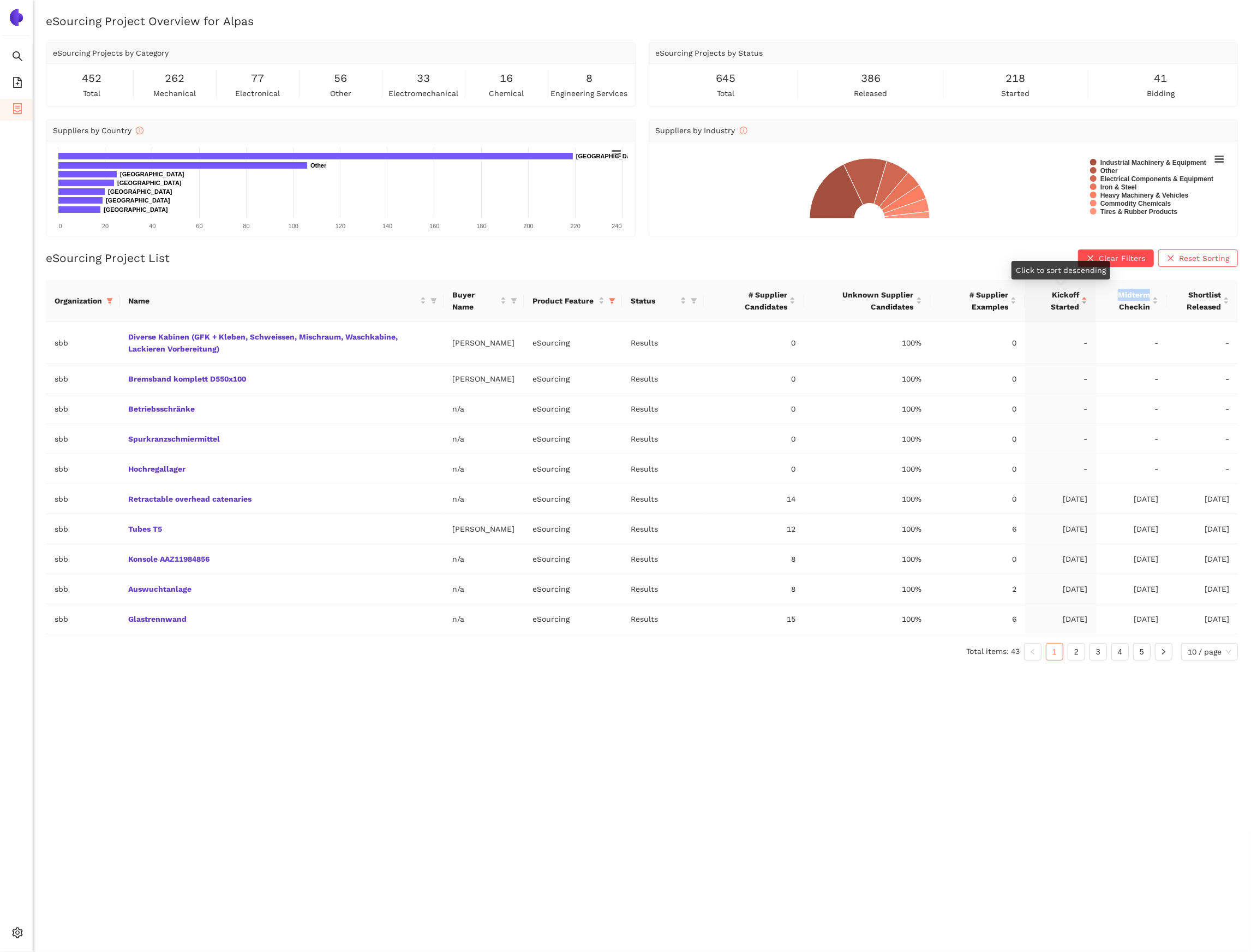
click at [1080, 300] on div "Kickoff Started" at bounding box center [1061, 301] width 53 height 24
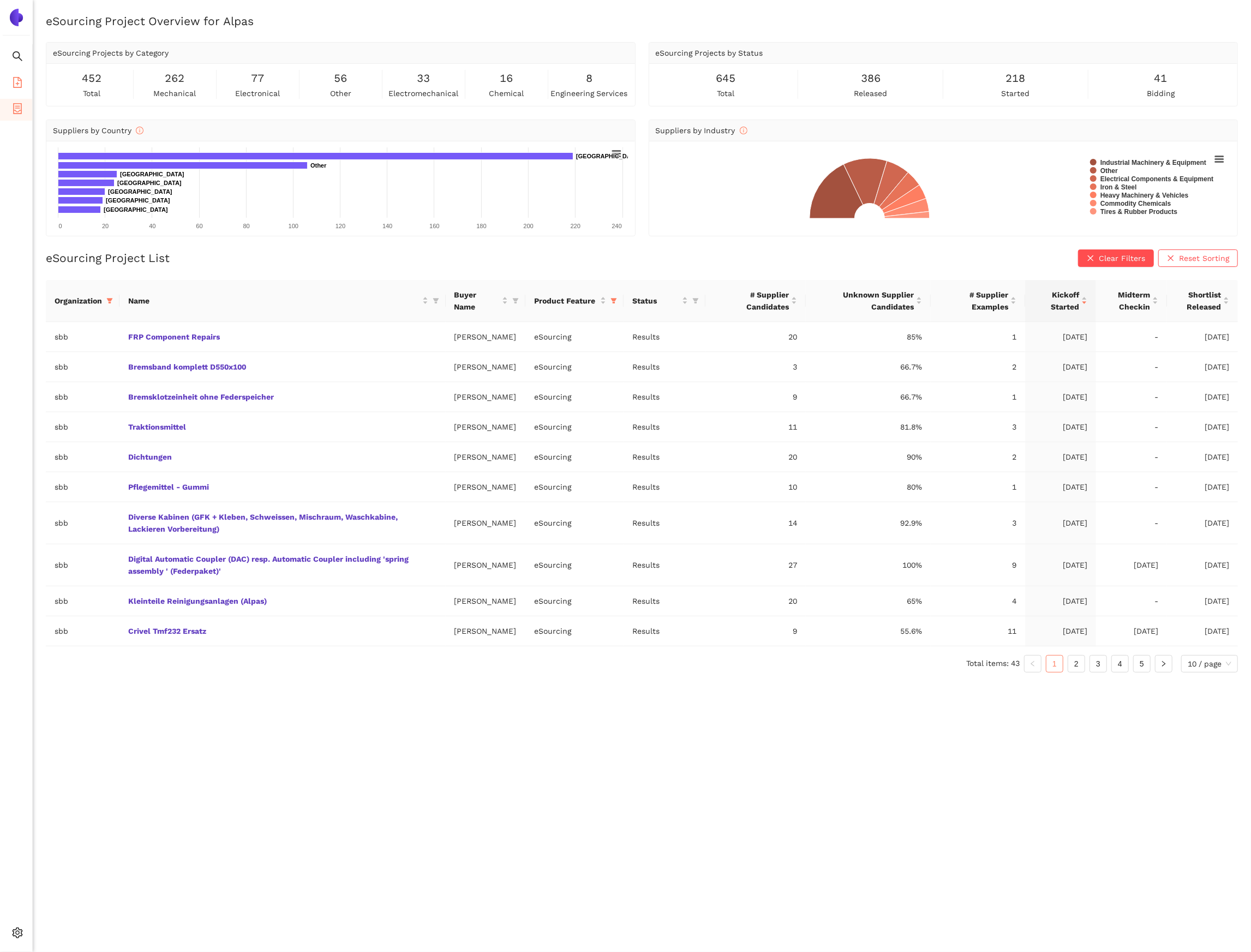
click at [12, 90] on span "file-add" at bounding box center [17, 84] width 11 height 22
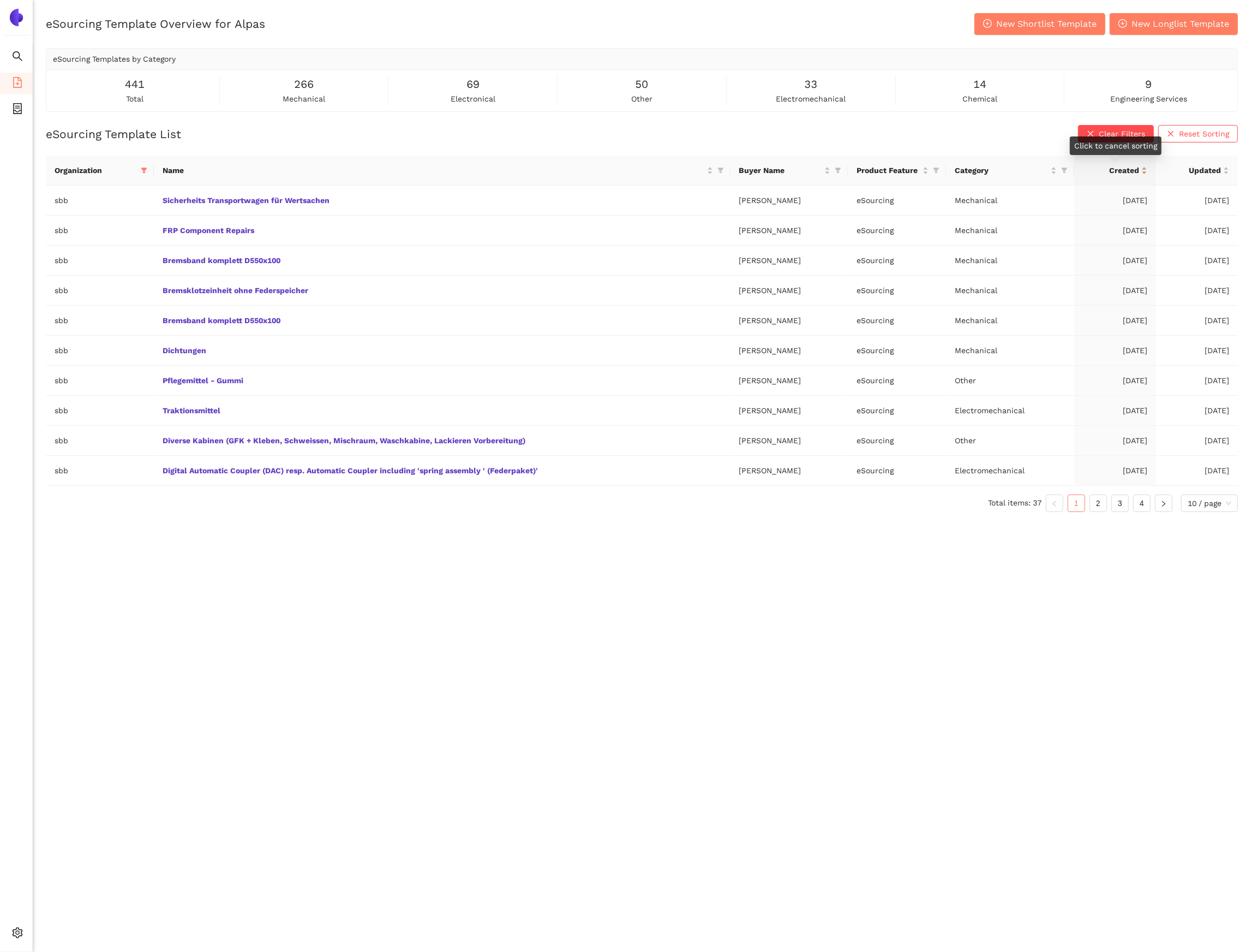
click at [1145, 166] on div "Created" at bounding box center [1115, 170] width 64 height 12
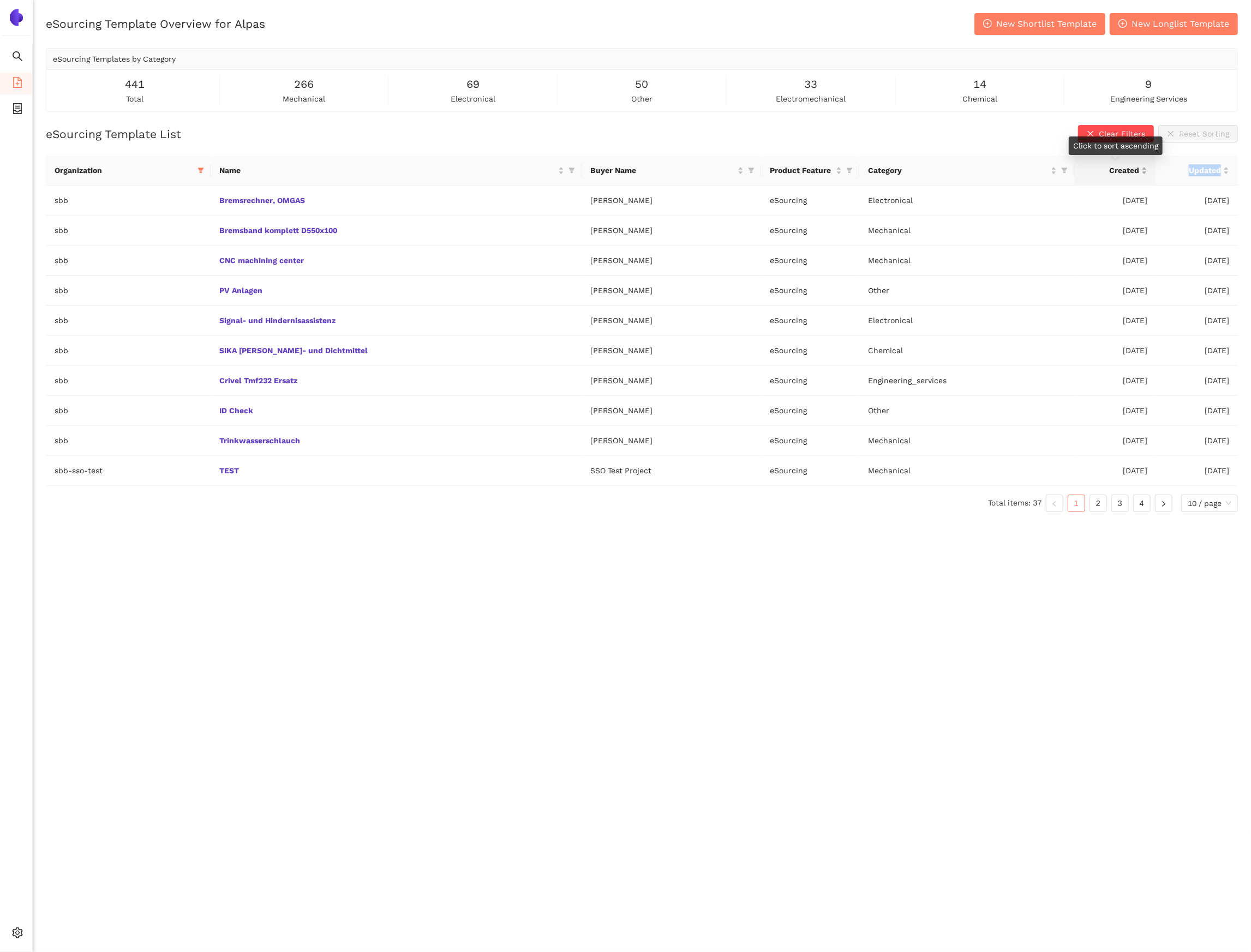
click at [1145, 166] on div "Created" at bounding box center [1115, 170] width 64 height 12
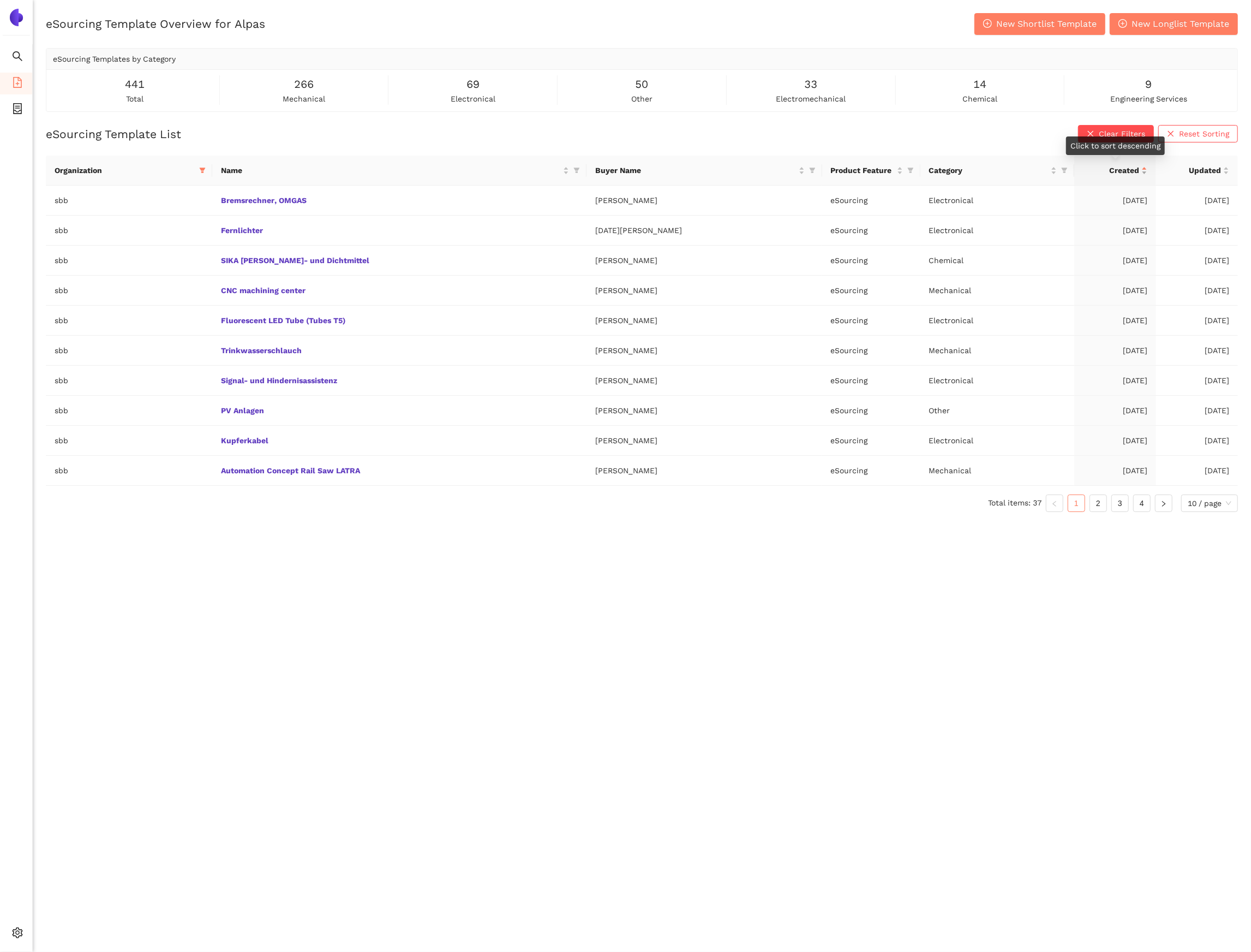
click at [1145, 166] on div "Created" at bounding box center [1115, 170] width 64 height 12
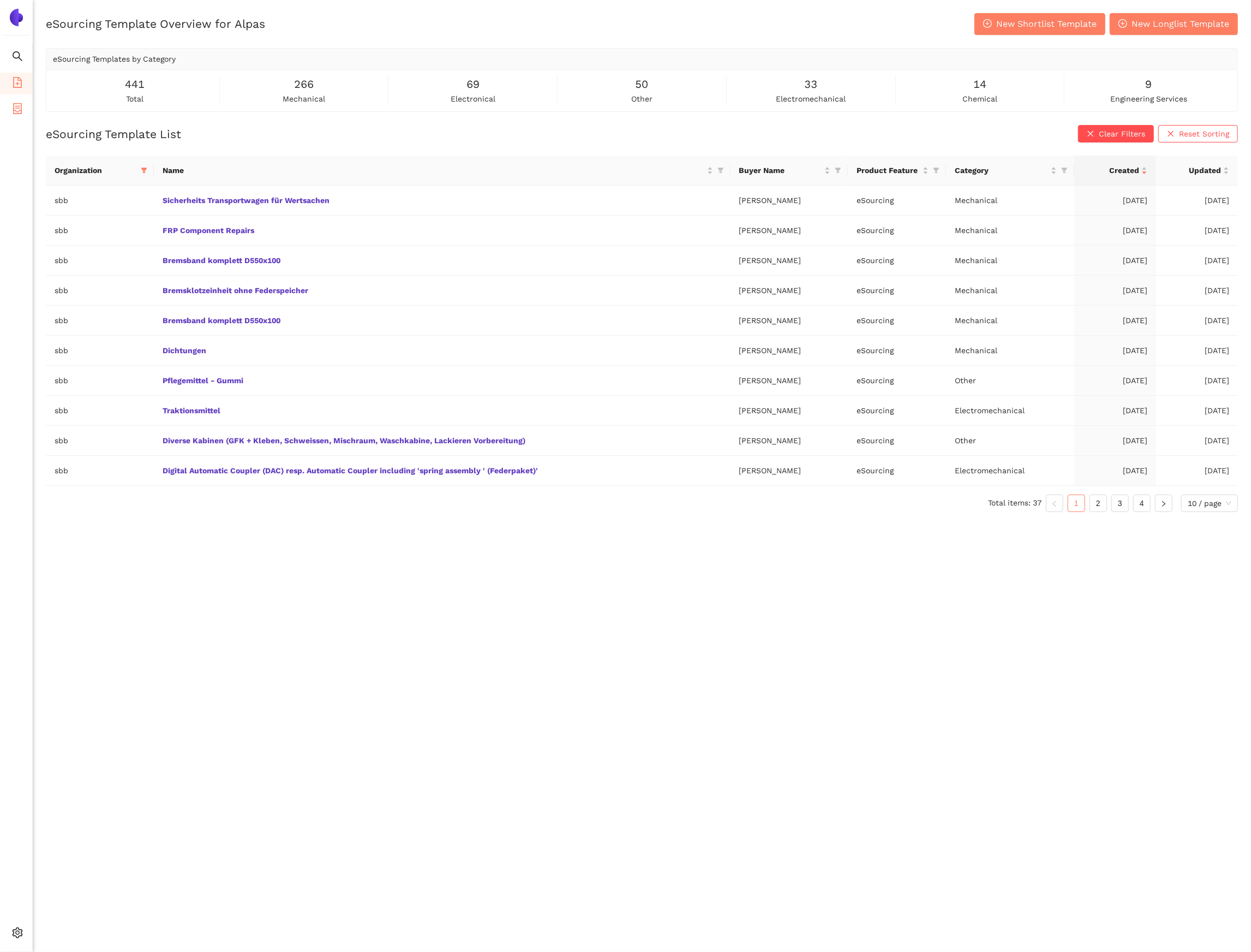
click at [17, 115] on span "container" at bounding box center [17, 110] width 11 height 22
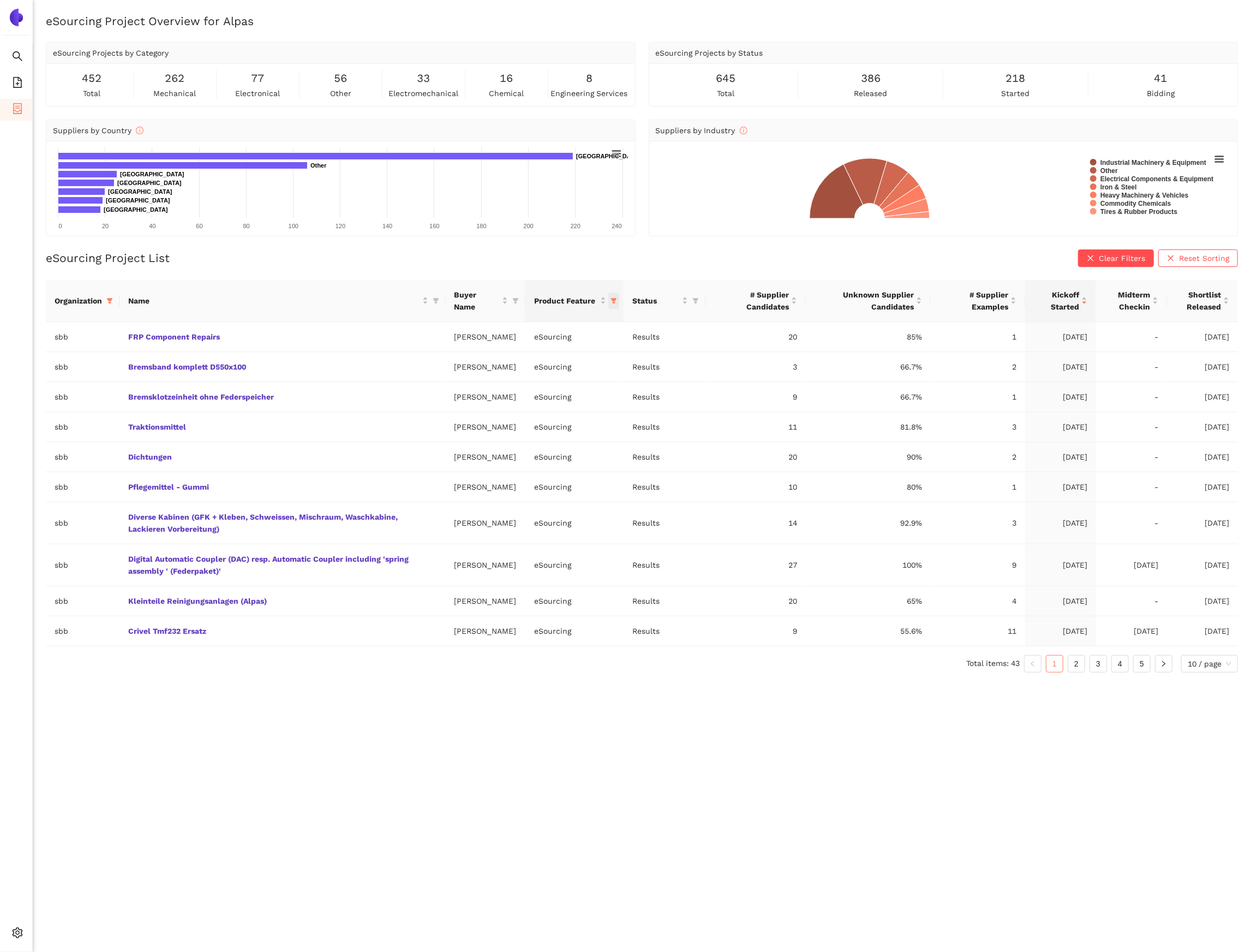
click at [615, 305] on span "this column's title is Product Feature,this column is sortable" at bounding box center [613, 301] width 11 height 17
click at [541, 409] on span "Reset" at bounding box center [532, 406] width 21 height 12
checkbox input "false"
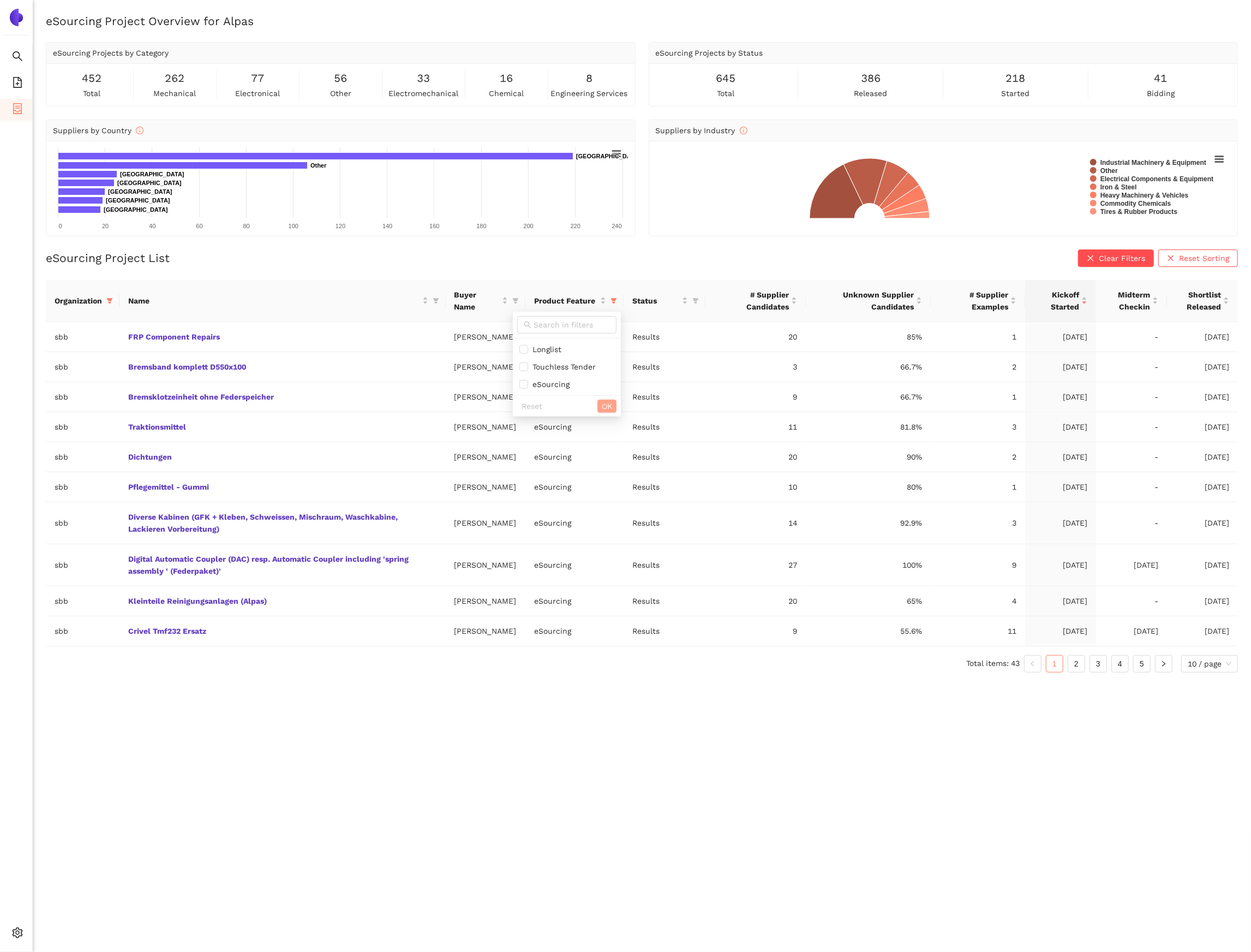
click at [602, 408] on span "OK" at bounding box center [607, 406] width 10 height 12
click at [1087, 302] on div "Kickoff Started" at bounding box center [1061, 301] width 53 height 24
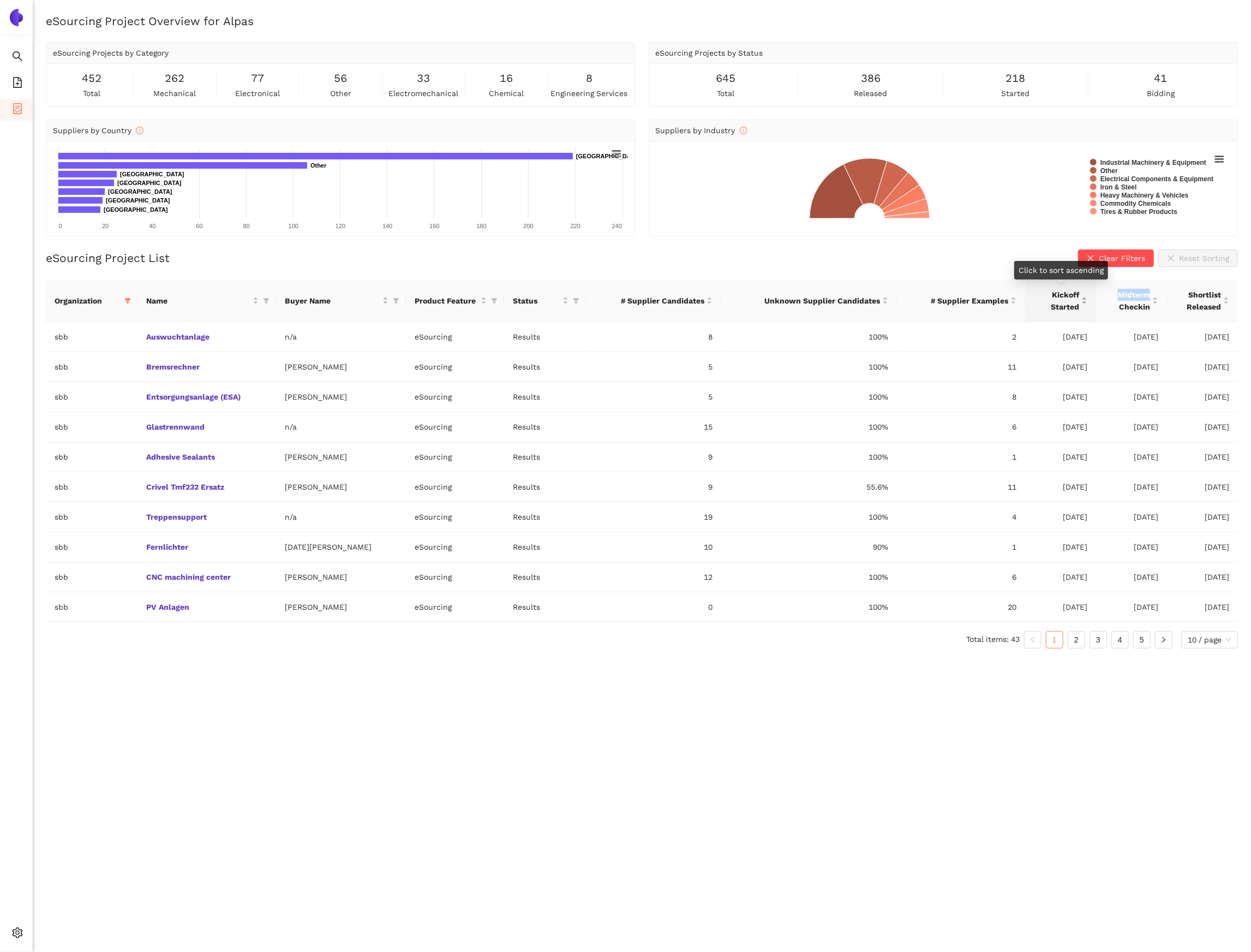
click at [1087, 302] on div "Kickoff Started" at bounding box center [1061, 301] width 53 height 24
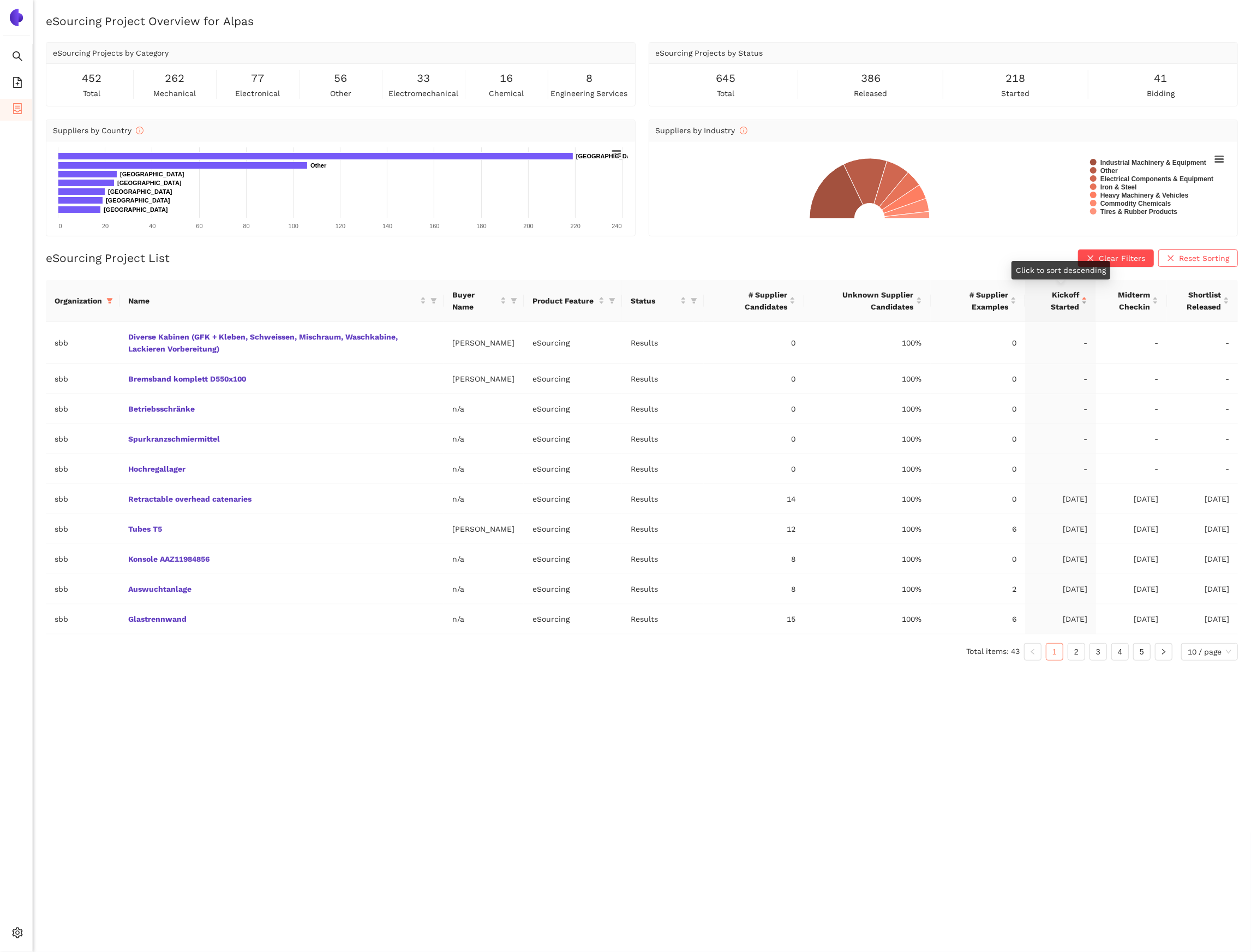
click at [1087, 302] on div "Kickoff Started" at bounding box center [1061, 301] width 53 height 24
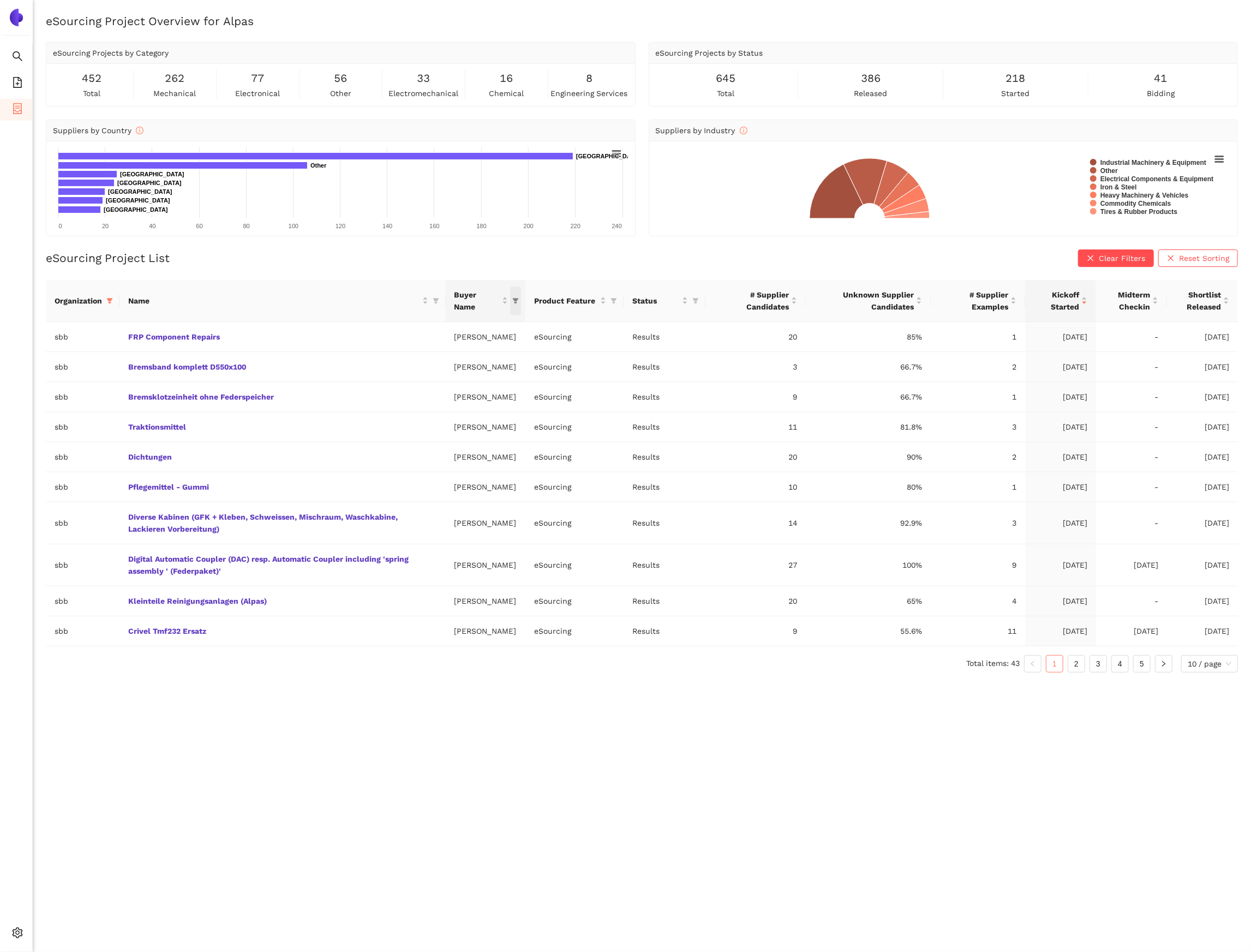
click at [517, 304] on icon "filter" at bounding box center [515, 300] width 6 height 6
click at [517, 303] on icon "filter" at bounding box center [515, 300] width 6 height 6
click at [519, 302] on icon "filter" at bounding box center [515, 300] width 6 height 6
click at [418, 327] on input "text" at bounding box center [445, 325] width 174 height 12
click at [435, 301] on icon "filter" at bounding box center [435, 300] width 6 height 6
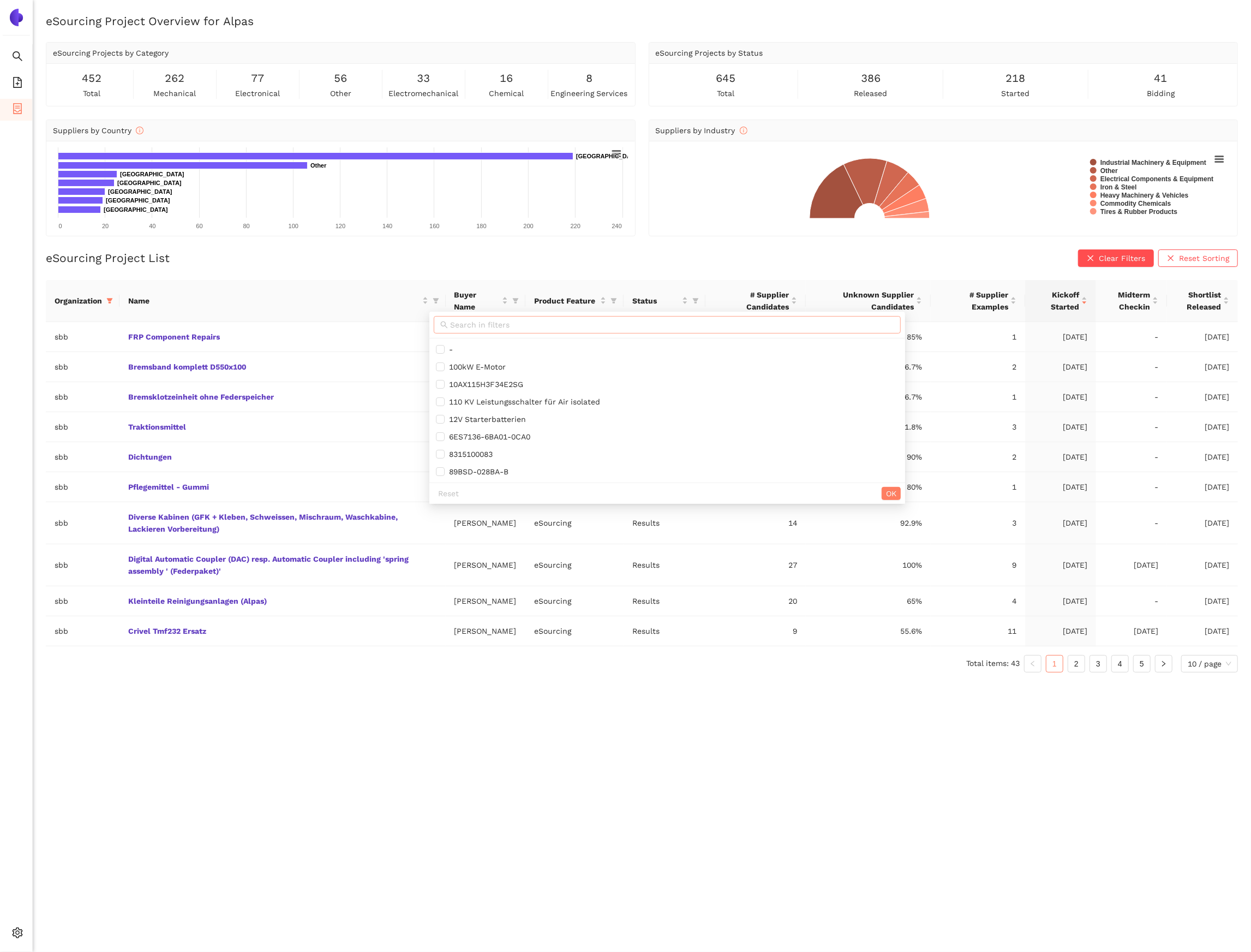
click at [475, 319] on input "text" at bounding box center [672, 325] width 444 height 12
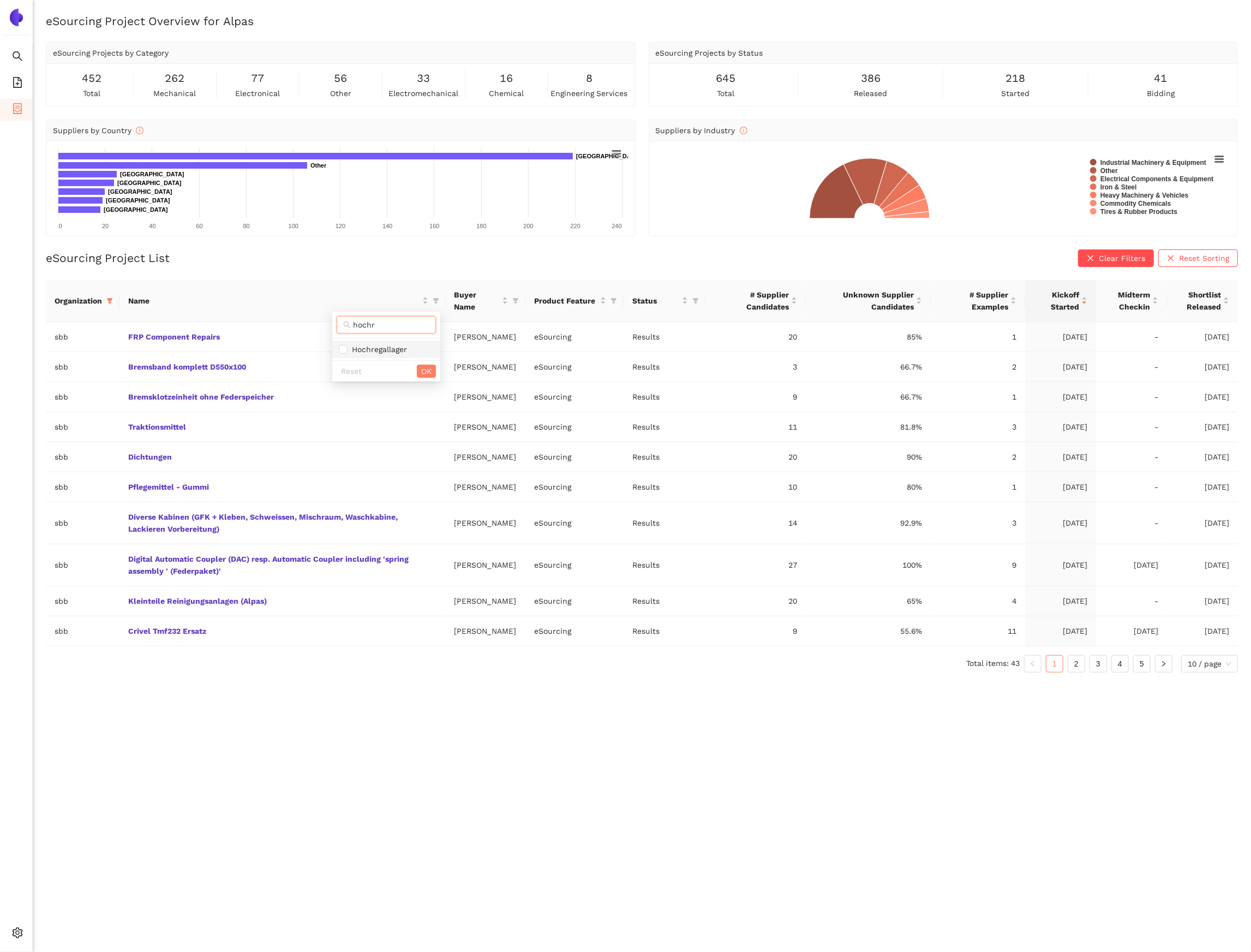
type input "hochr"
click at [408, 347] on span "Hochregallager" at bounding box center [386, 349] width 95 height 12
checkbox input "true"
click at [423, 368] on span "OK" at bounding box center [426, 371] width 10 height 12
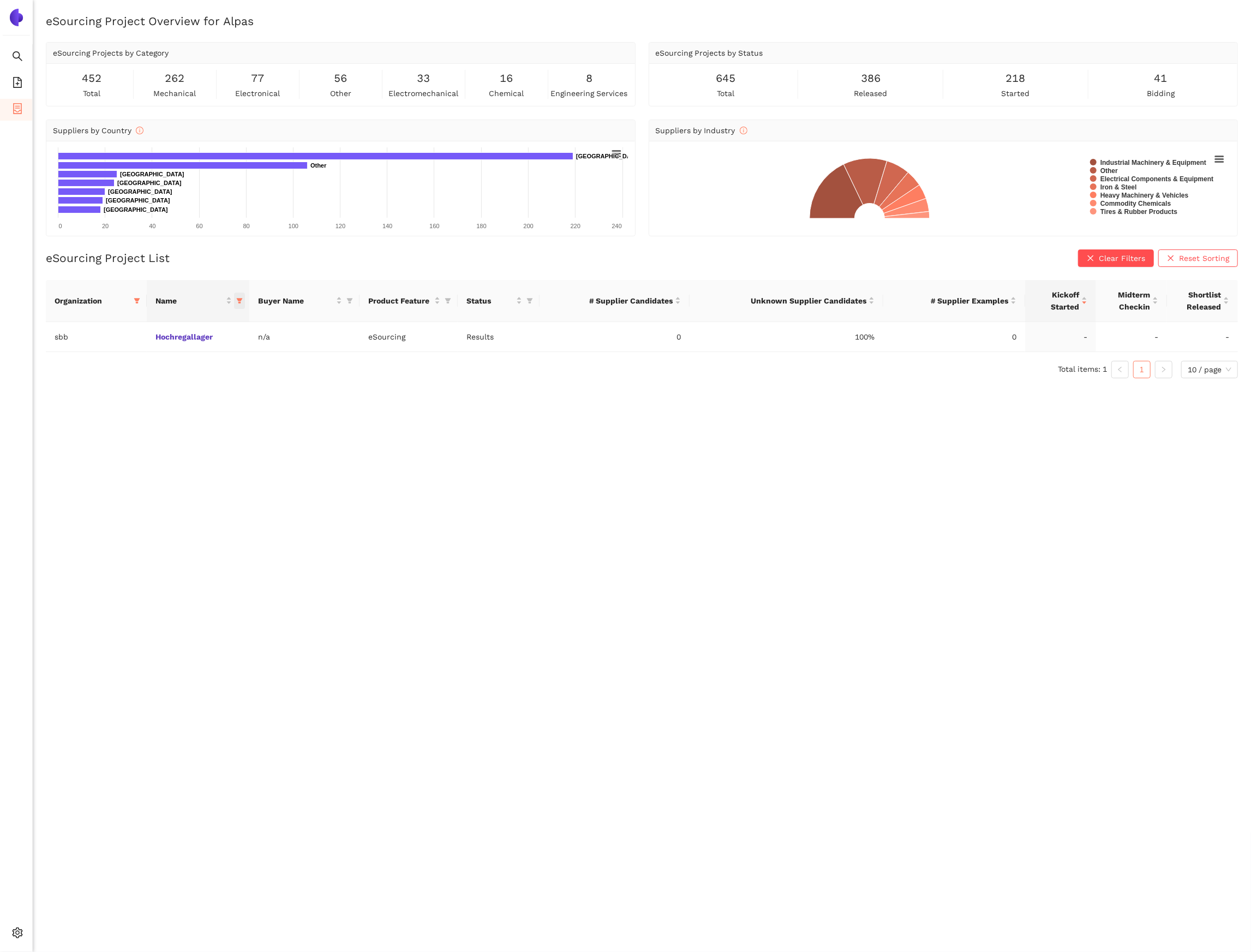
click at [236, 303] on icon "filter" at bounding box center [239, 300] width 6 height 6
click at [263, 496] on span "Reset" at bounding box center [253, 493] width 21 height 12
checkbox input "false"
click at [702, 500] on span "OK" at bounding box center [697, 493] width 10 height 12
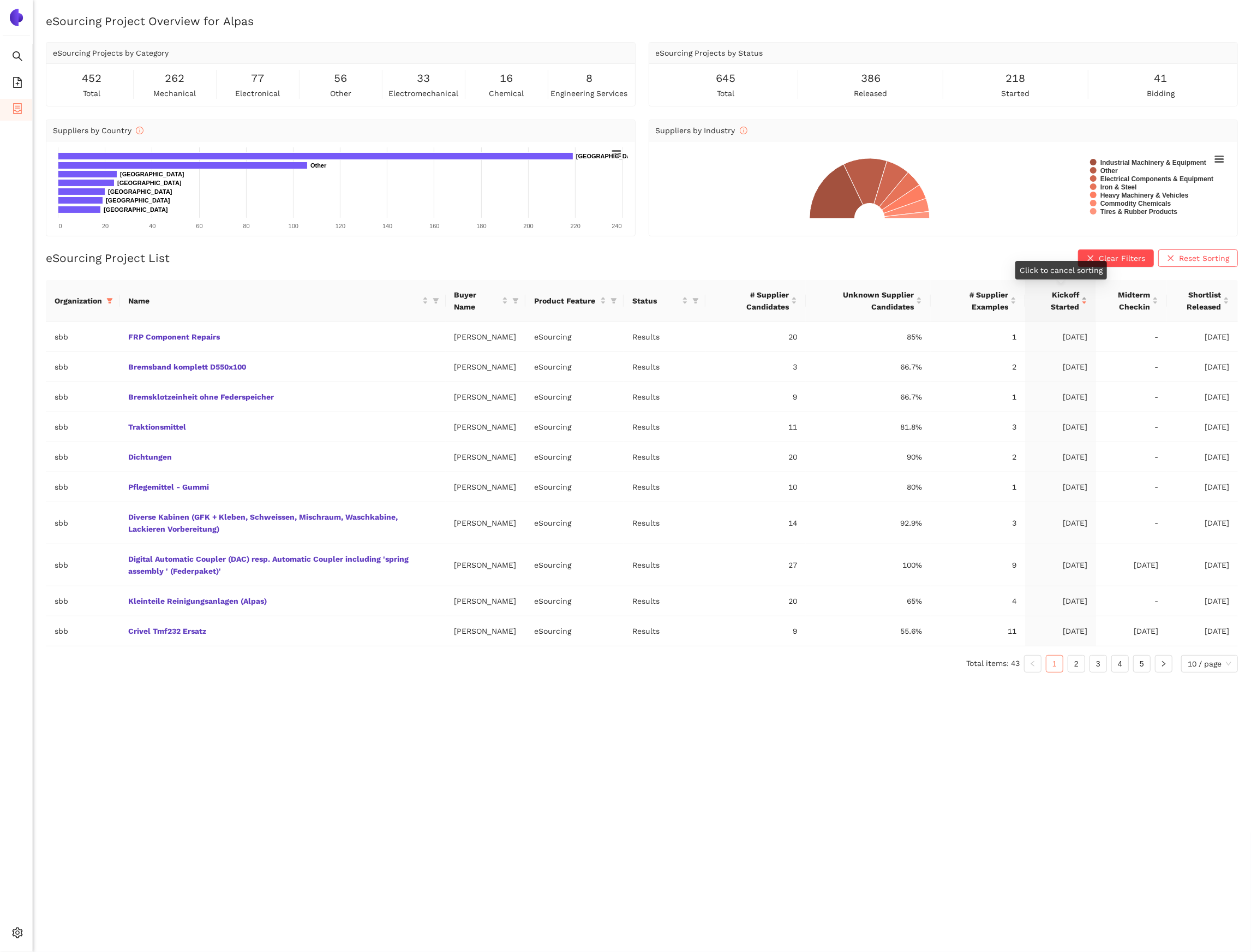
click at [1087, 297] on div "Kickoff Started" at bounding box center [1061, 301] width 53 height 24
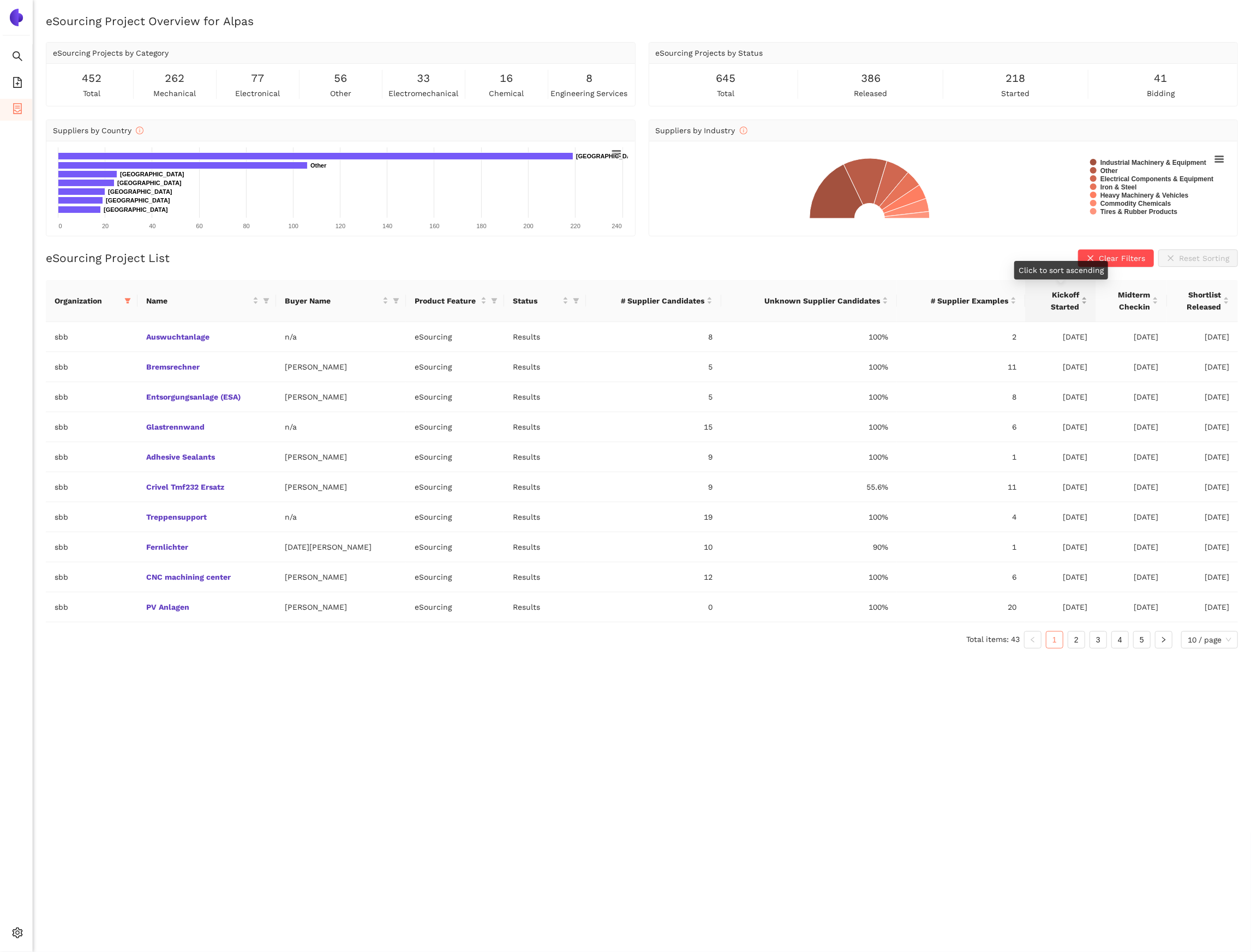
click at [1087, 297] on div "Kickoff Started" at bounding box center [1061, 301] width 53 height 24
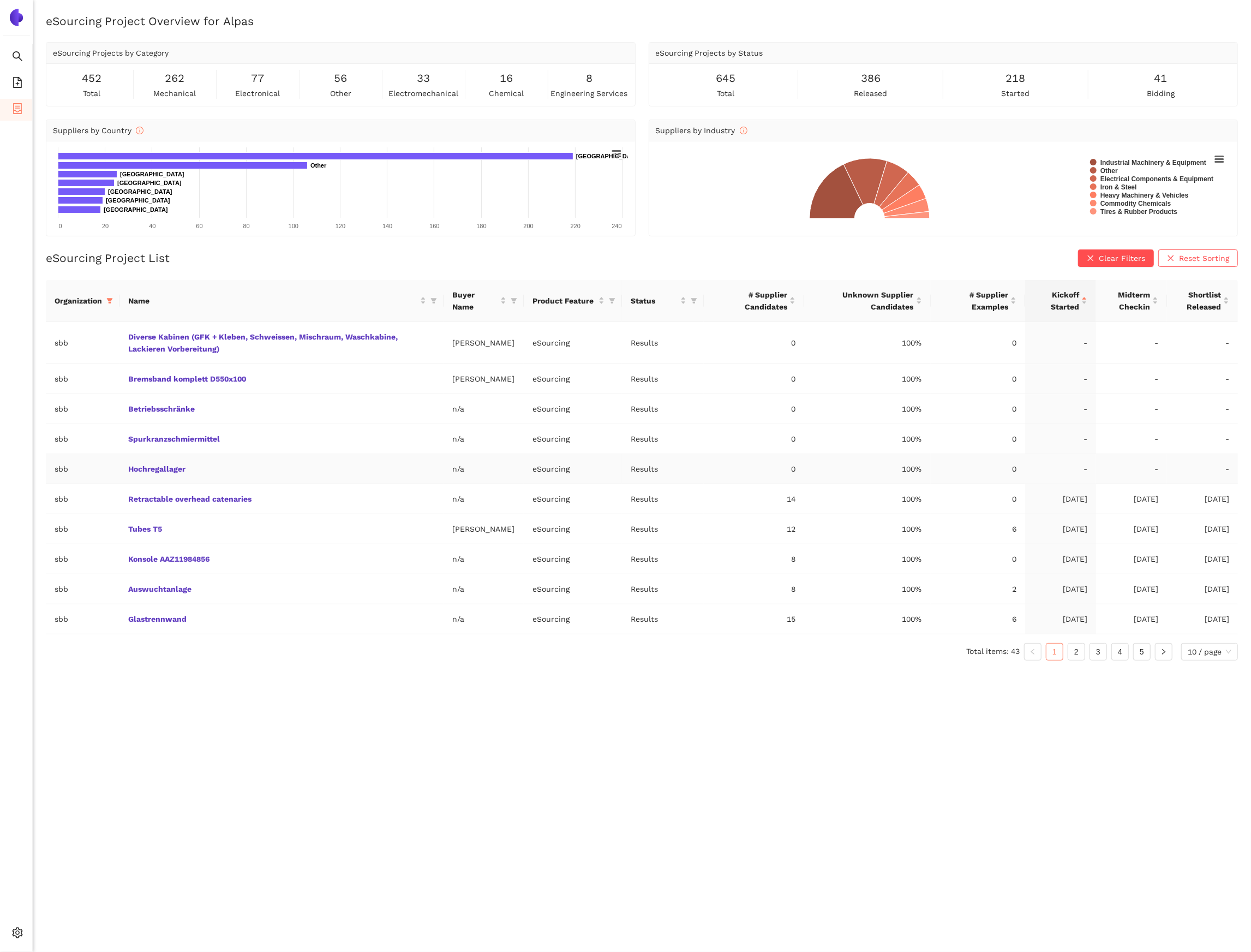
click at [439, 468] on td "Hochregallager" at bounding box center [281, 468] width 324 height 30
drag, startPoint x: 439, startPoint y: 468, endPoint x: 1016, endPoint y: 475, distance: 577.0
click at [1016, 475] on tr "sbb Hochregallager n/a eSourcing Results 0 100% 0 - - -" at bounding box center [642, 468] width 1192 height 30
click at [31, 932] on span "Settings" at bounding box center [43, 934] width 30 height 22
click at [72, 858] on span "Internal Area" at bounding box center [79, 855] width 48 height 9
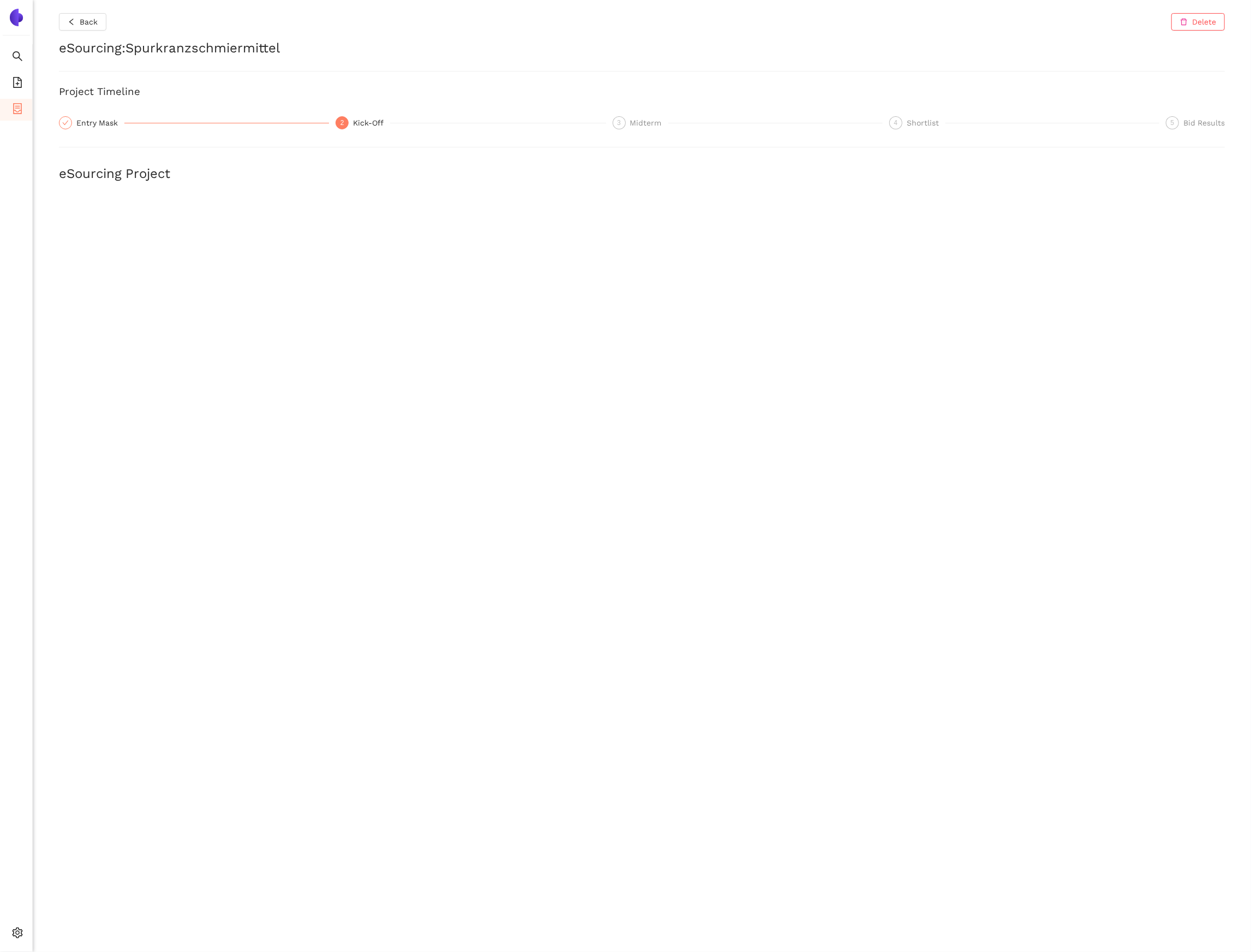
click at [67, 32] on div "Back Delete eSourcing : Spurkranzschmiermittel Project Timeline Entry Mask 2 Ki…" at bounding box center [641, 476] width 1219 height 952
click at [85, 9] on div "Back Delete eSourcing : Spurkranzschmiermittel Project Timeline Entry Mask 2 Ki…" at bounding box center [641, 476] width 1219 height 952
click at [90, 18] on span "Back" at bounding box center [88, 22] width 18 height 12
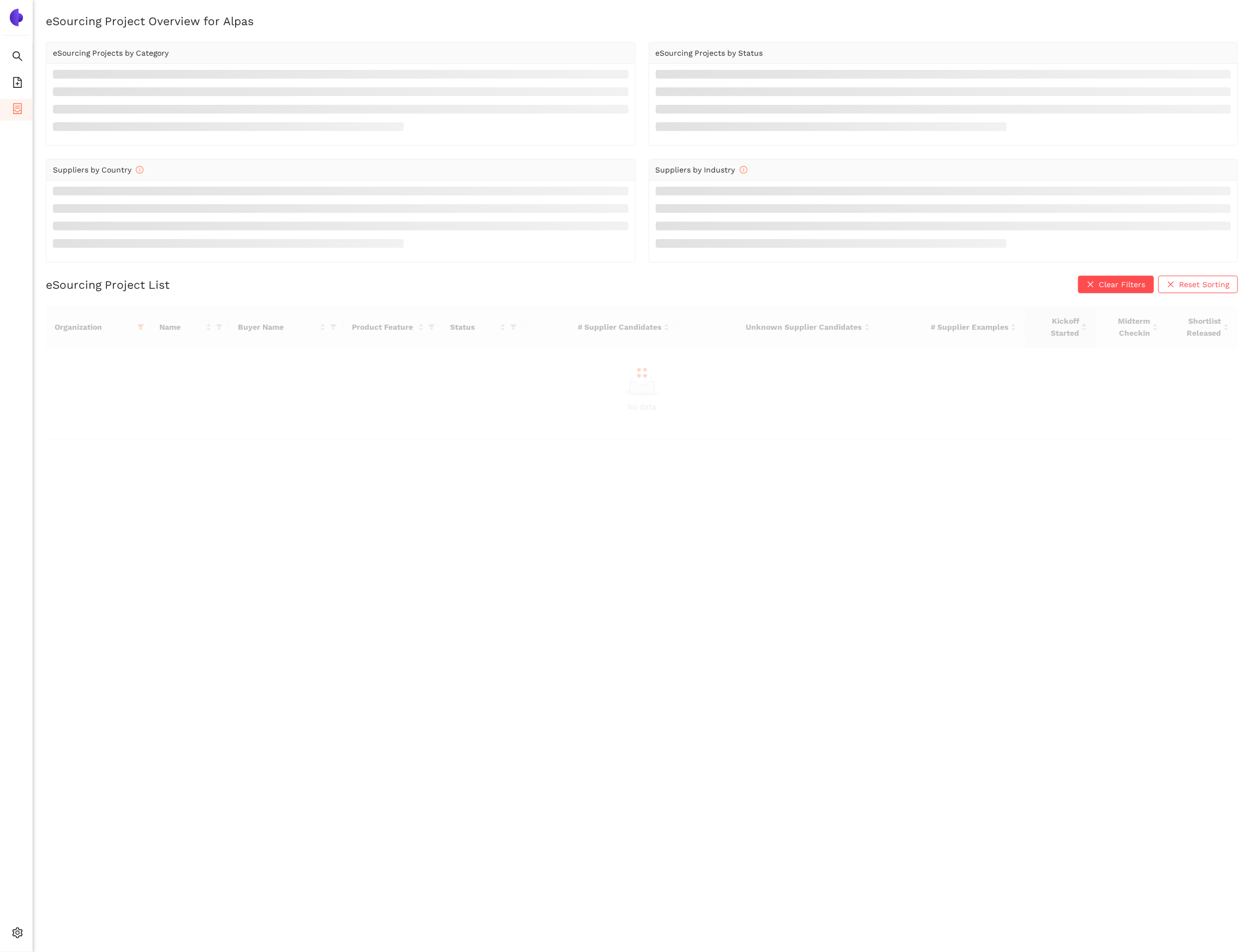
click at [140, 324] on div at bounding box center [642, 372] width 1192 height 133
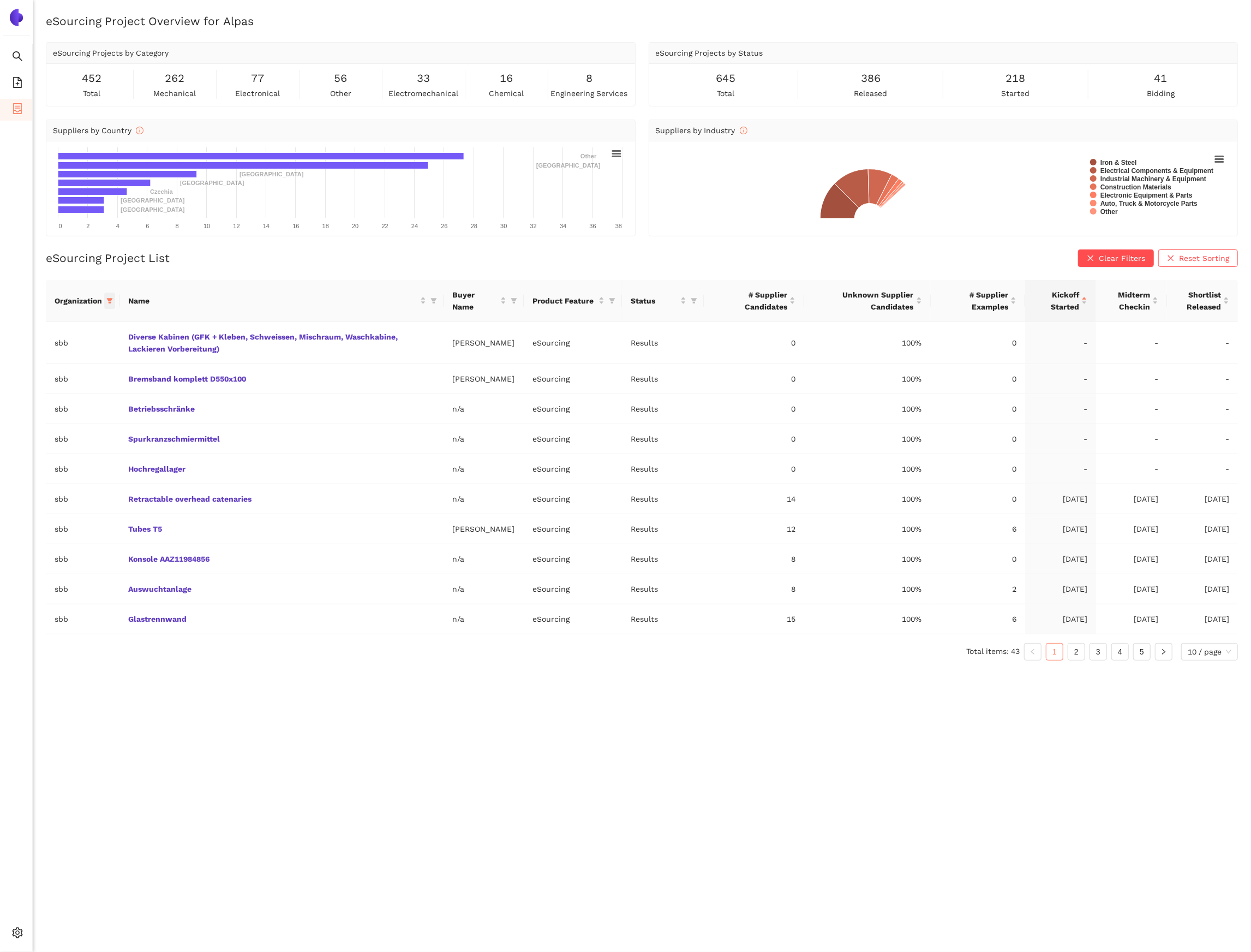
click at [113, 306] on span at bounding box center [109, 301] width 11 height 17
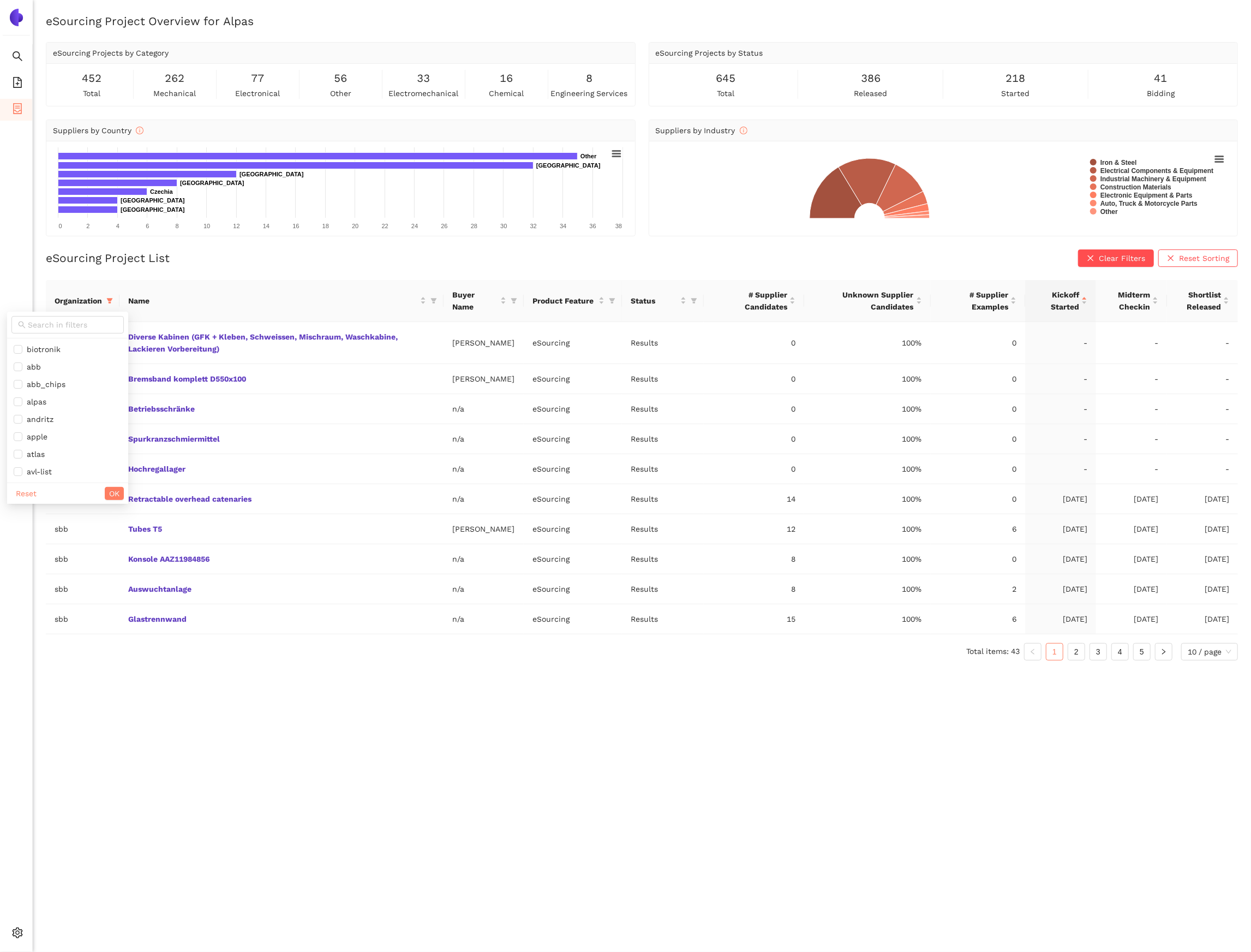
click at [28, 484] on div "Reset OK" at bounding box center [67, 493] width 121 height 21
click at [29, 500] on span "Reset" at bounding box center [26, 493] width 21 height 12
checkbox input "false"
click at [42, 334] on div at bounding box center [67, 325] width 121 height 27
click at [42, 331] on span at bounding box center [67, 325] width 113 height 17
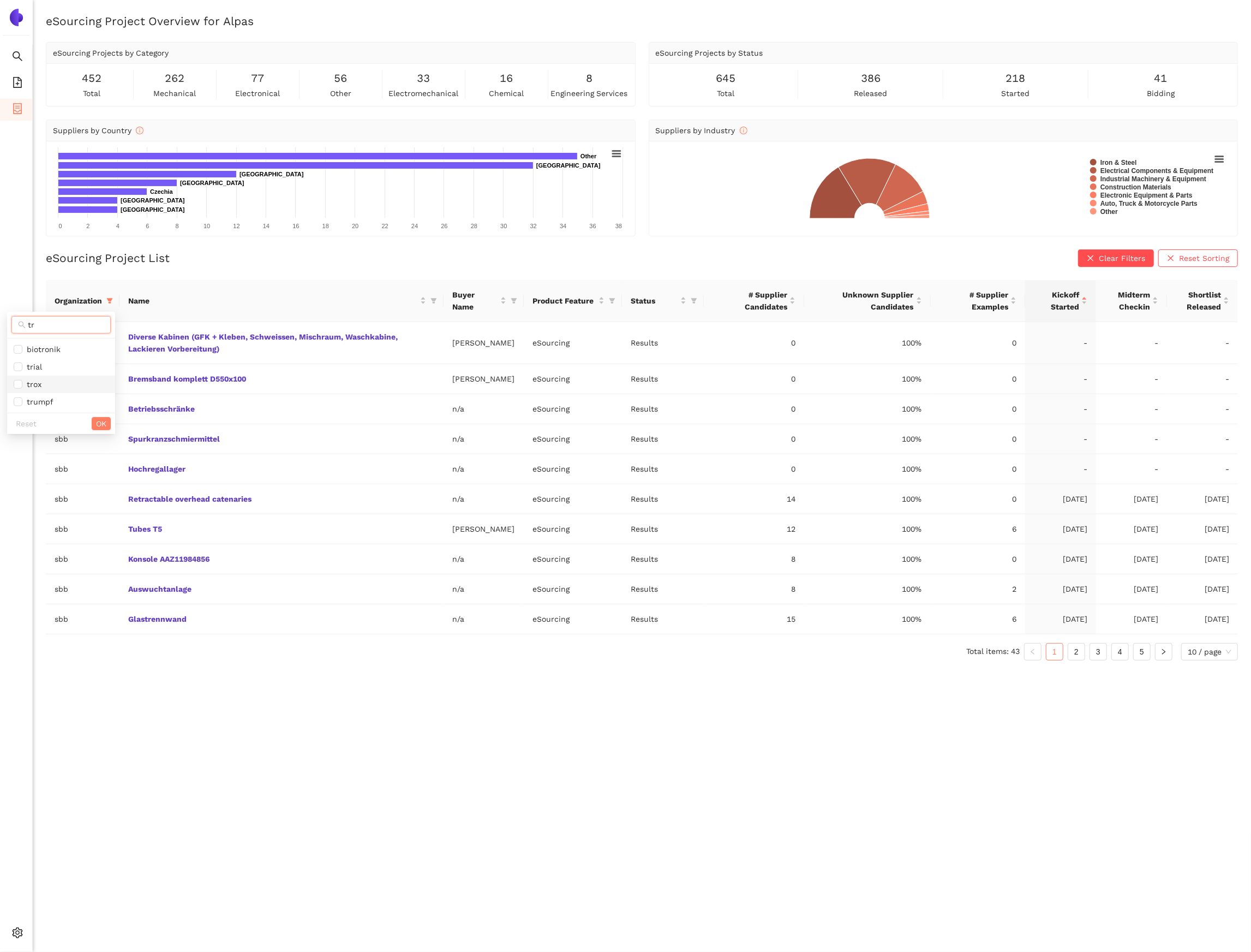
type input "tr"
click at [56, 385] on span "trox" at bounding box center [60, 384] width 95 height 12
checkbox input "true"
click at [115, 433] on td "sbb" at bounding box center [83, 438] width 74 height 30
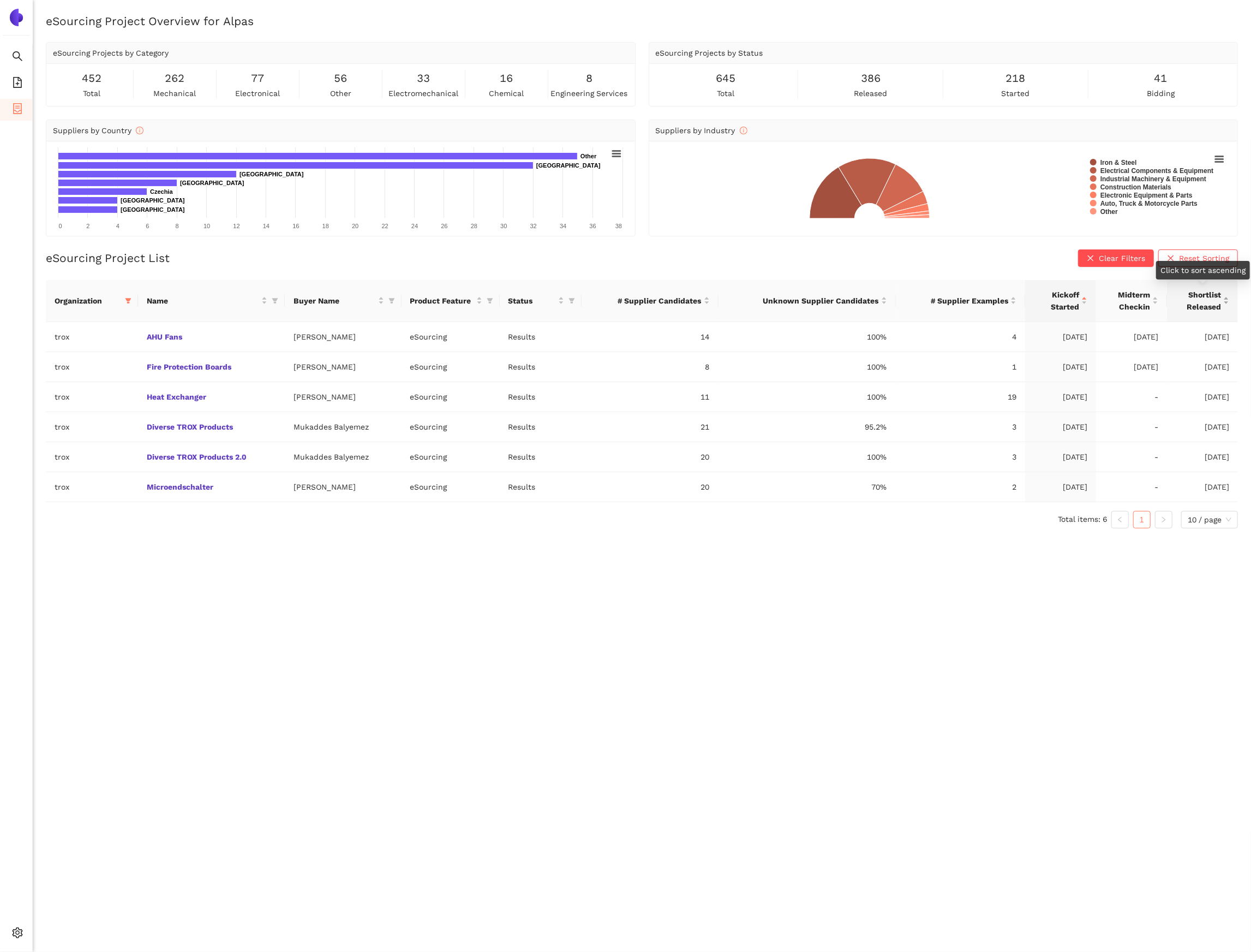
click at [1211, 293] on span "Shortlist Released" at bounding box center [1198, 301] width 45 height 24
click at [1229, 297] on div "Shortlist Released" at bounding box center [1203, 301] width 53 height 24
click at [894, 711] on div "eSourcing Project Overview for Alpas eSourcing Projects by Category 452 total 2…" at bounding box center [641, 489] width 1219 height 952
click at [0, 0] on link "Diverse TROX Products" at bounding box center [0, 0] width 0 height 0
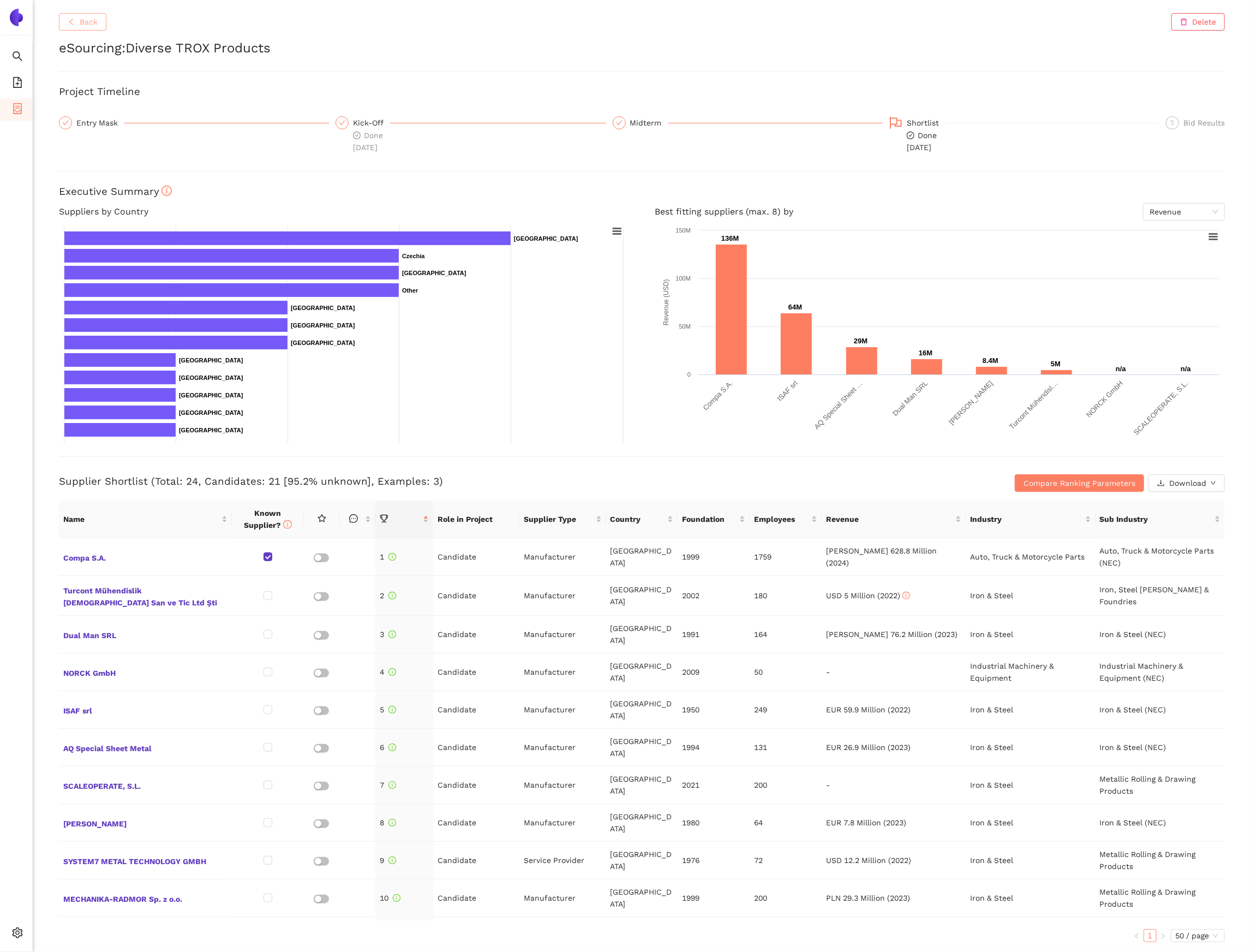
click at [82, 21] on span "Back" at bounding box center [88, 22] width 18 height 12
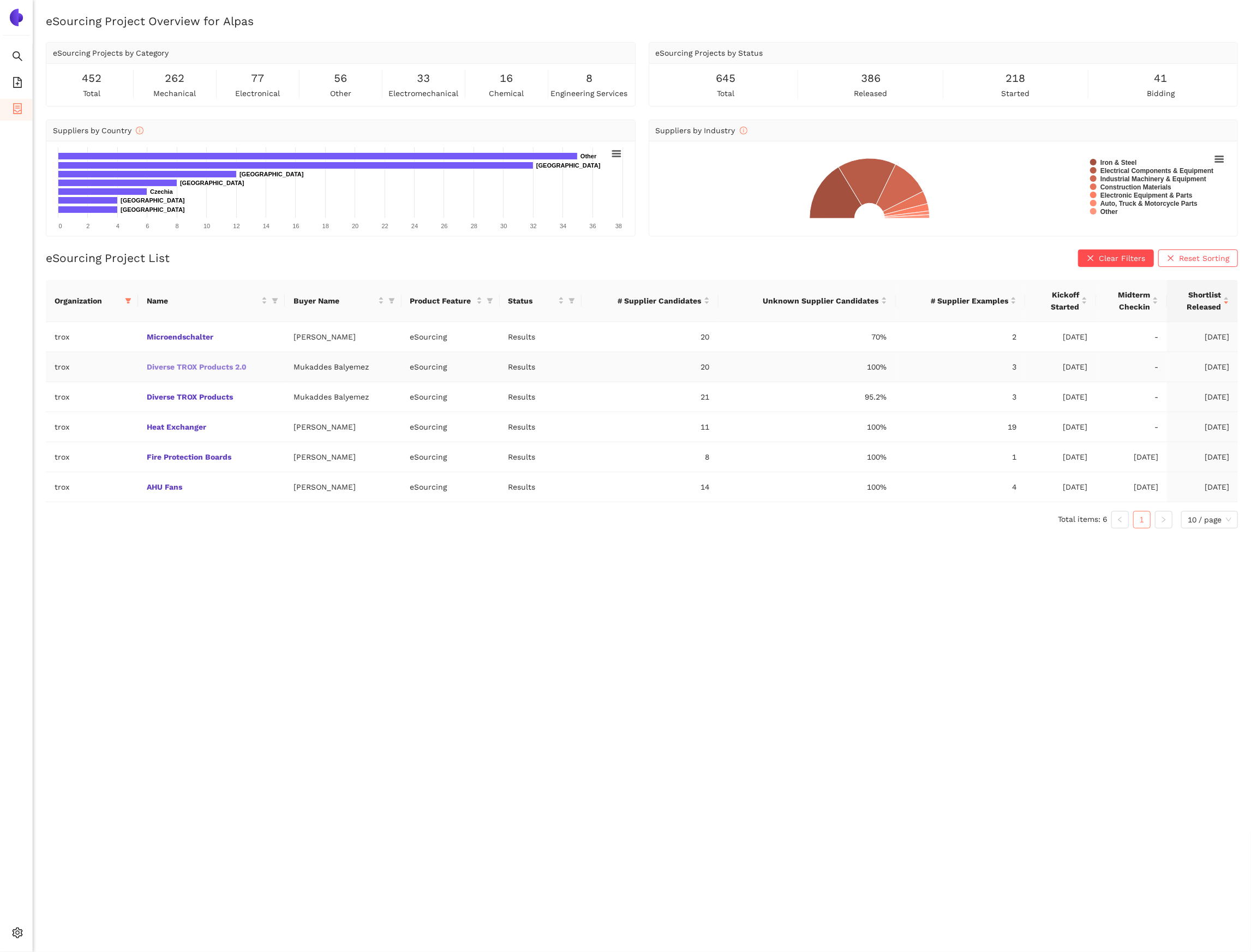
click at [0, 0] on link "Diverse TROX Products 2.0" at bounding box center [0, 0] width 0 height 0
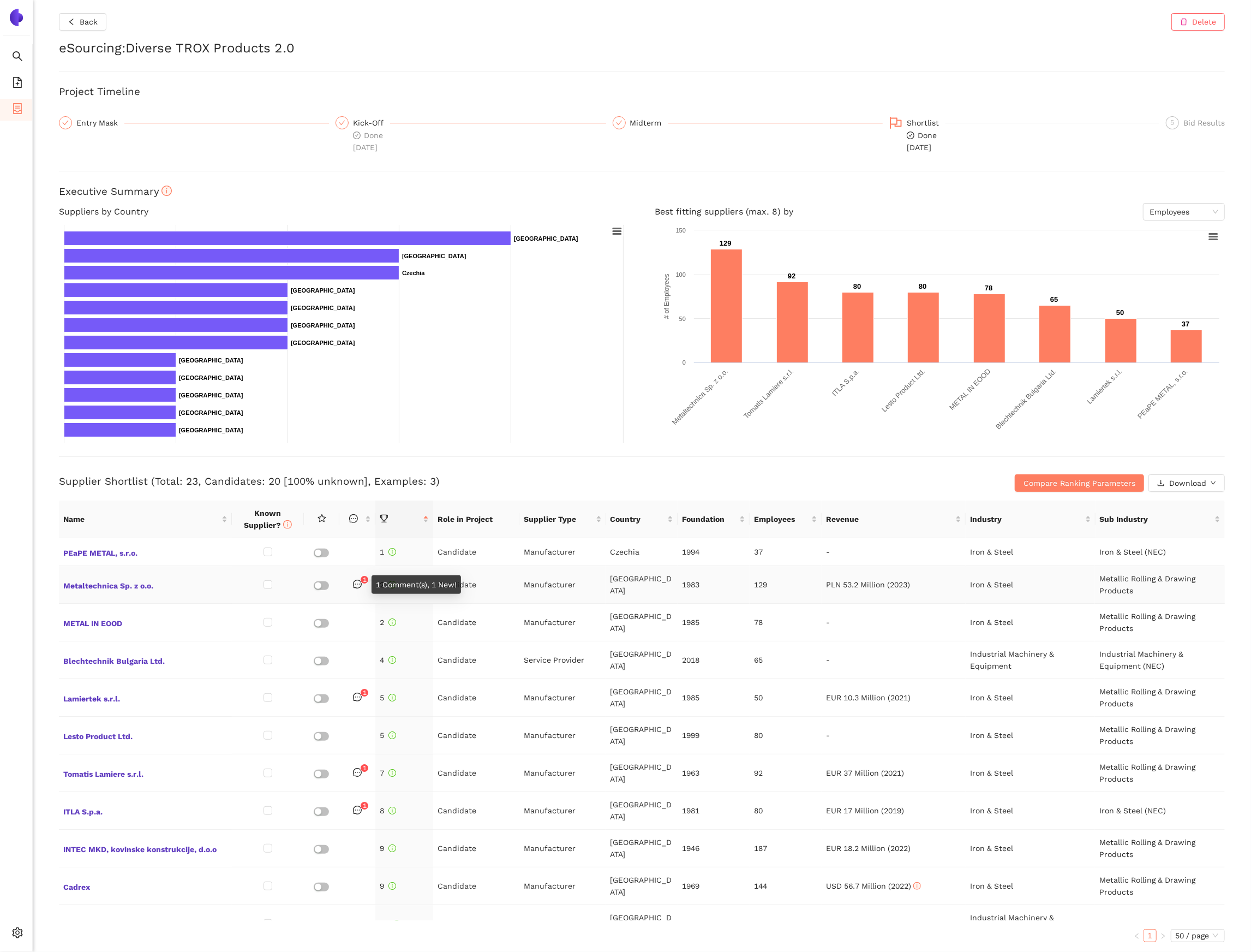
click at [360, 586] on icon "message" at bounding box center [358, 584] width 9 height 9
click at [118, 586] on span "Metaltechnica Sp. z o.o." at bounding box center [145, 584] width 164 height 14
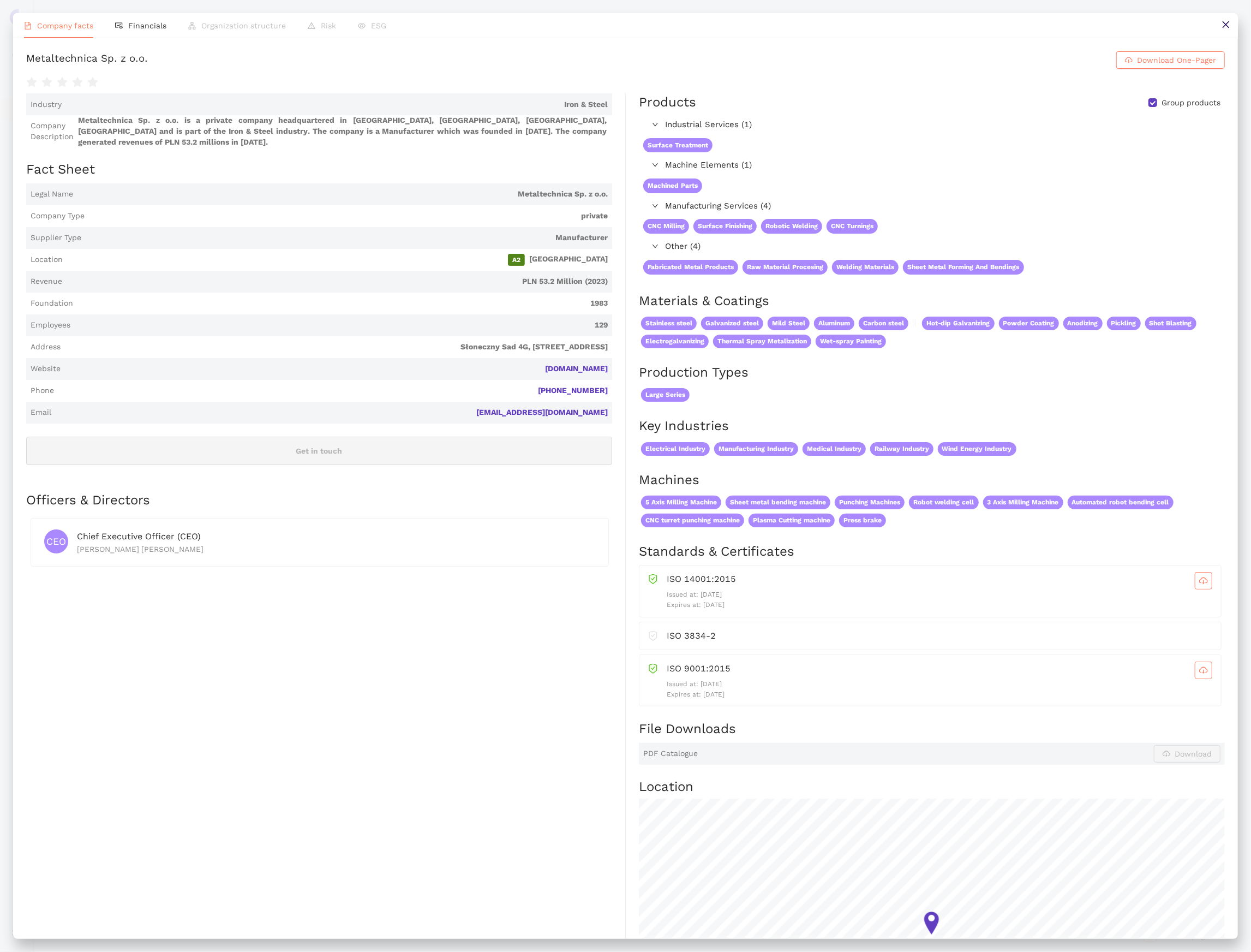
click at [1227, 23] on icon "close" at bounding box center [1226, 25] width 9 height 9
